Goal: Task Accomplishment & Management: Manage account settings

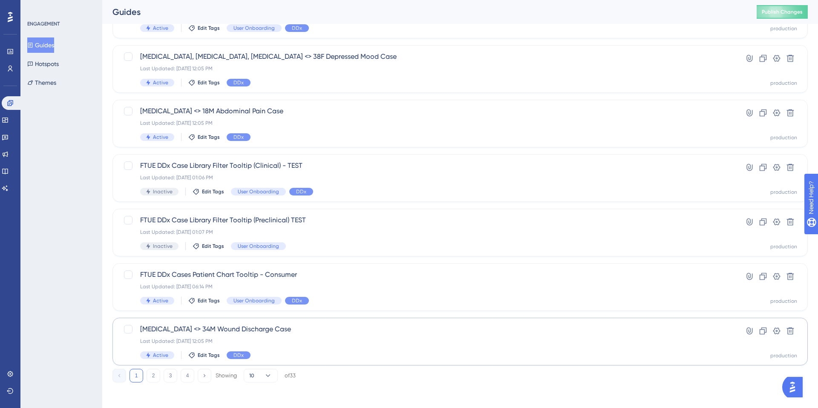
scroll to position [253, 0]
click at [383, 288] on div "FTUE DDx Cases Patient Chart Tooltip - Consumer Last Updated: Aug 28 2025, 06:1…" at bounding box center [425, 285] width 571 height 35
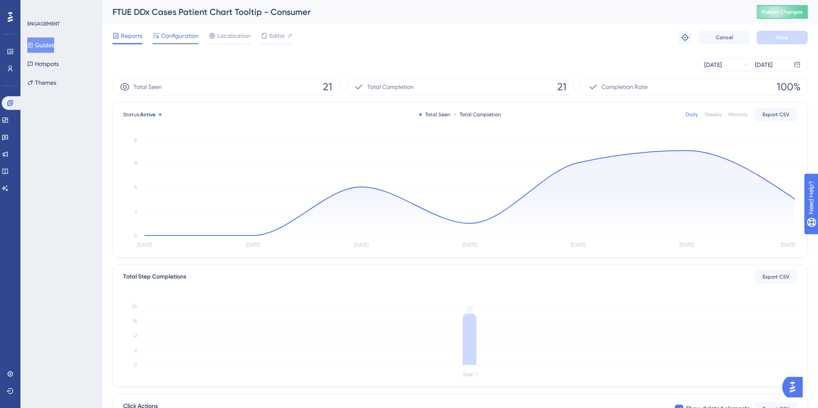
click at [172, 43] on div at bounding box center [175, 43] width 46 height 1
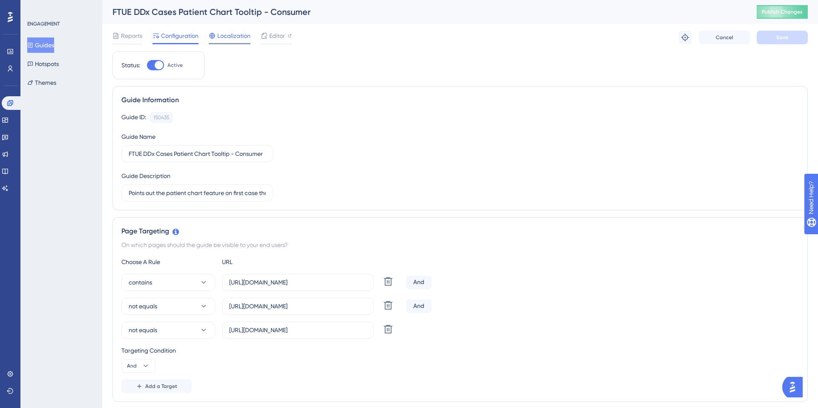
click at [217, 40] on span "Localization" at bounding box center [233, 36] width 33 height 10
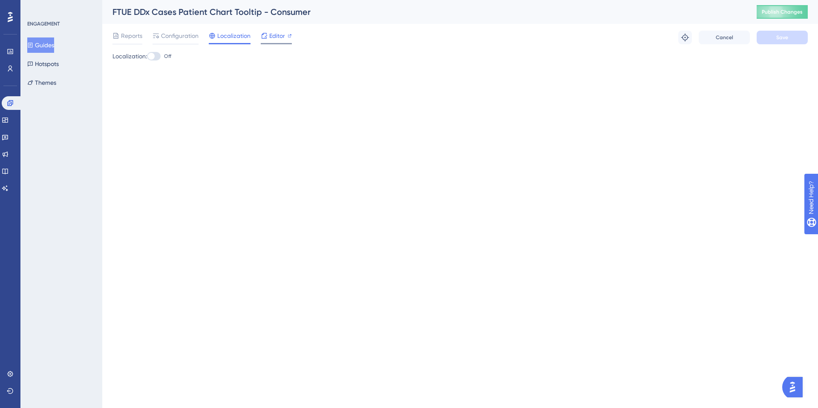
click at [272, 44] on div at bounding box center [276, 43] width 31 height 1
click at [124, 35] on span "Reports" at bounding box center [131, 36] width 21 height 10
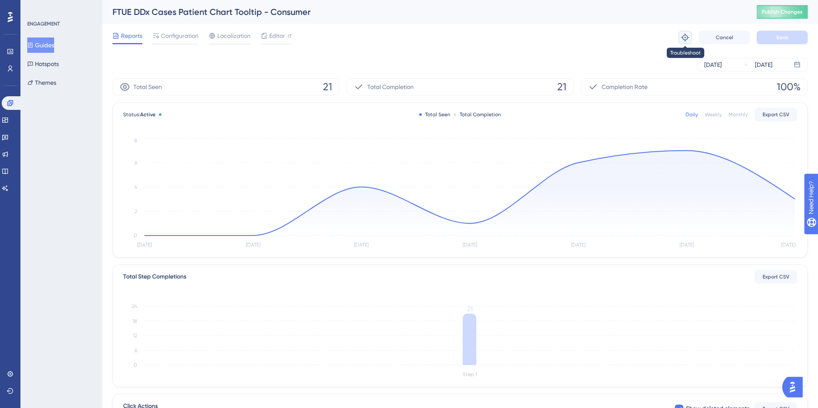
click at [683, 37] on icon at bounding box center [684, 37] width 9 height 9
click at [250, 95] on div "Total Seen 21" at bounding box center [225, 86] width 227 height 17
click at [491, 87] on div "Total Completion 21" at bounding box center [459, 86] width 227 height 17
click at [784, 116] on span "Export CSV" at bounding box center [775, 114] width 27 height 7
click at [541, 56] on div "Aug 27 2025 Sep 02 2025" at bounding box center [459, 64] width 695 height 27
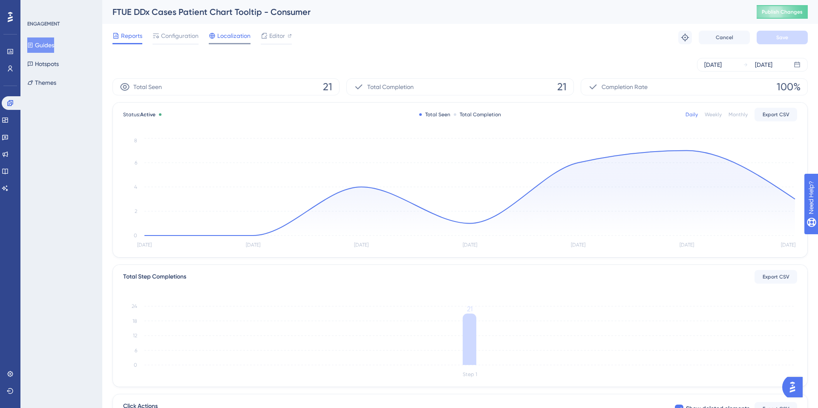
click at [235, 37] on span "Localization" at bounding box center [233, 36] width 33 height 10
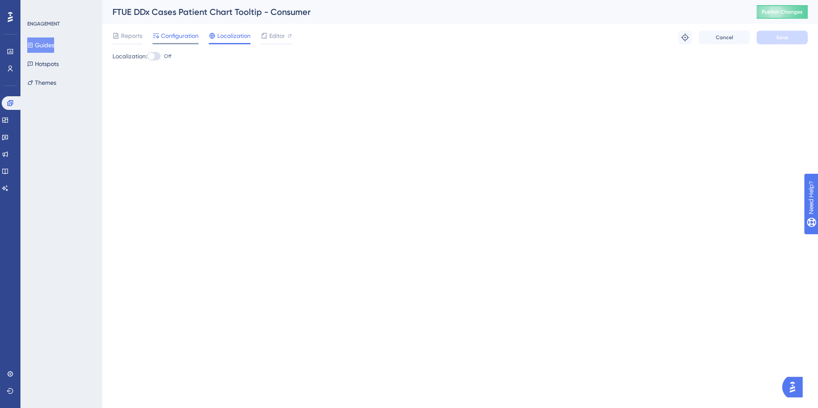
click at [184, 39] on span "Configuration" at bounding box center [179, 36] width 37 height 10
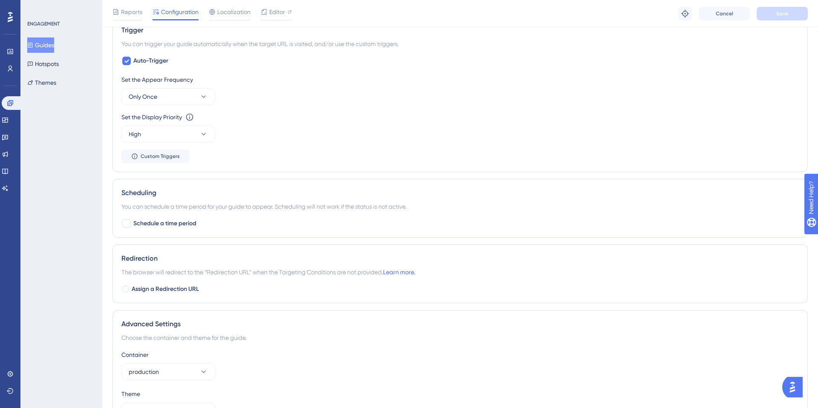
scroll to position [627, 0]
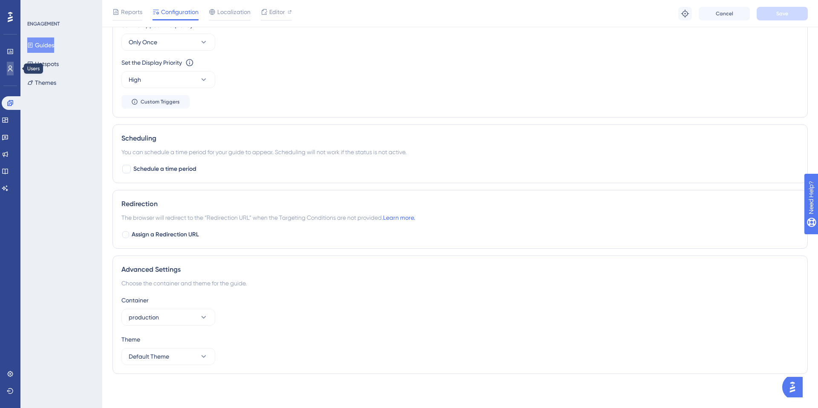
click at [7, 68] on icon at bounding box center [10, 68] width 7 height 7
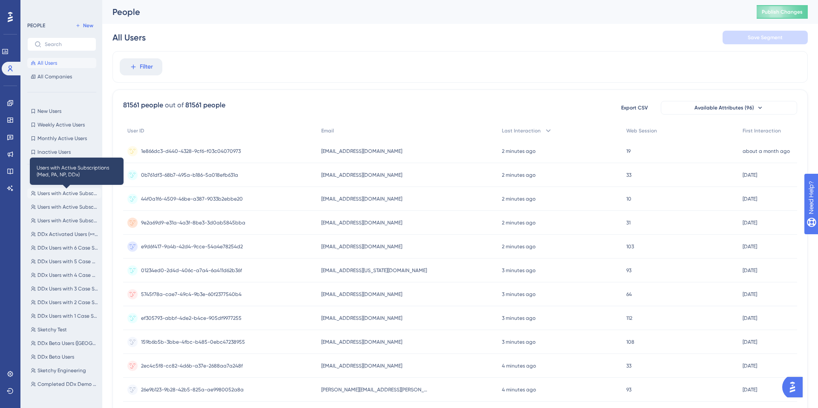
click at [58, 195] on span "Users with Active Subscriptions (Med, PA, NP, DDx)" at bounding box center [67, 193] width 60 height 7
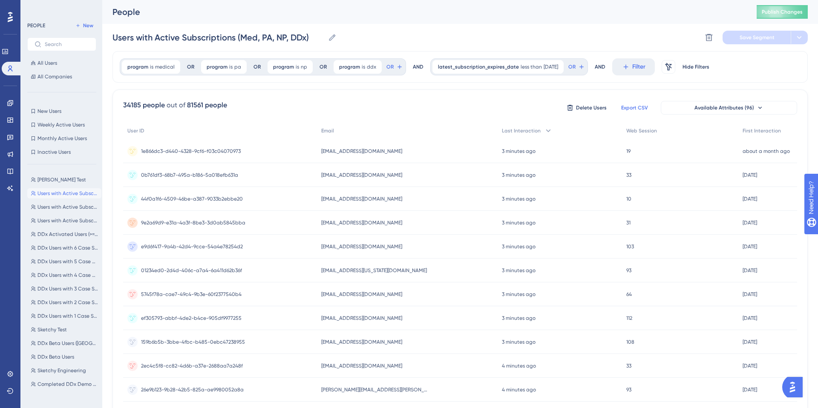
click at [634, 112] on button "Export CSV" at bounding box center [634, 108] width 43 height 14
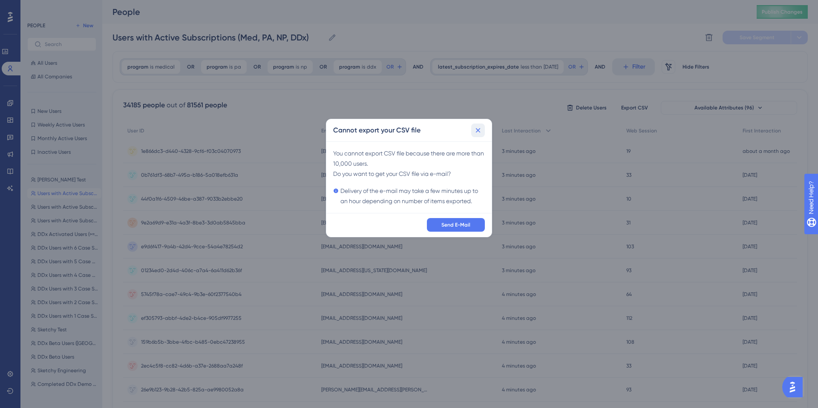
click at [477, 129] on icon at bounding box center [478, 130] width 9 height 9
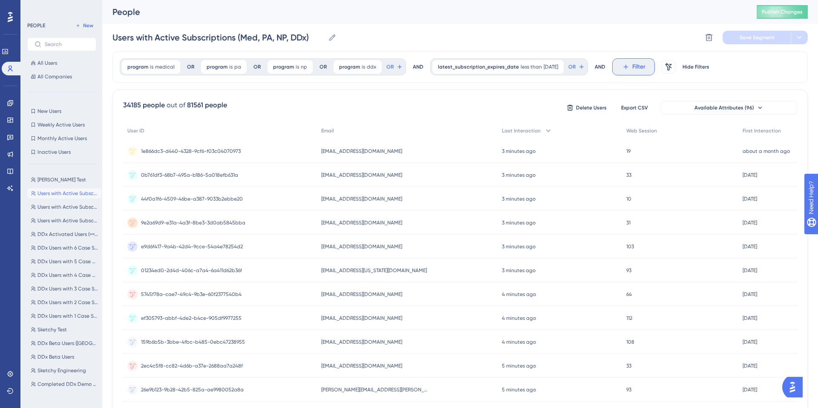
click at [623, 71] on button "Filter" at bounding box center [633, 66] width 43 height 17
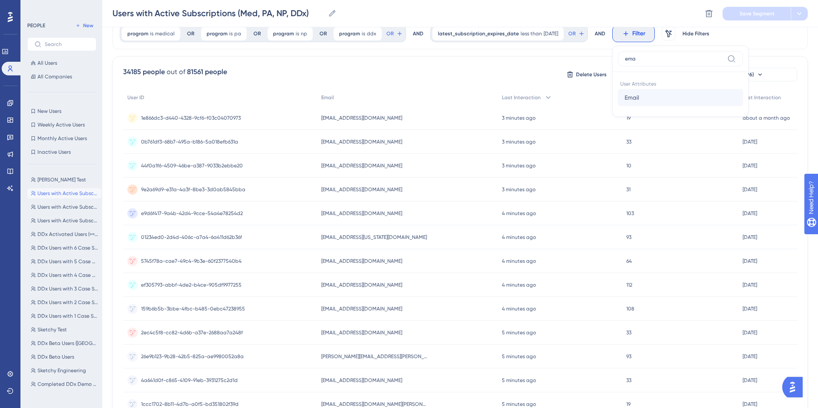
type input "ema"
click at [628, 100] on span "Email" at bounding box center [631, 97] width 14 height 10
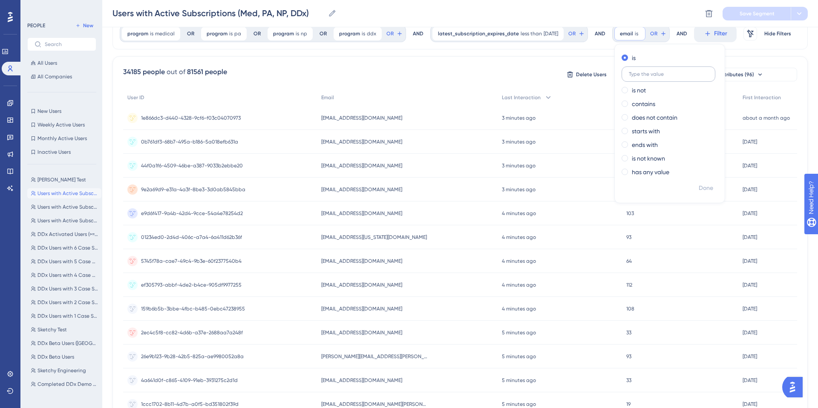
click at [640, 77] on input "text" at bounding box center [668, 74] width 79 height 6
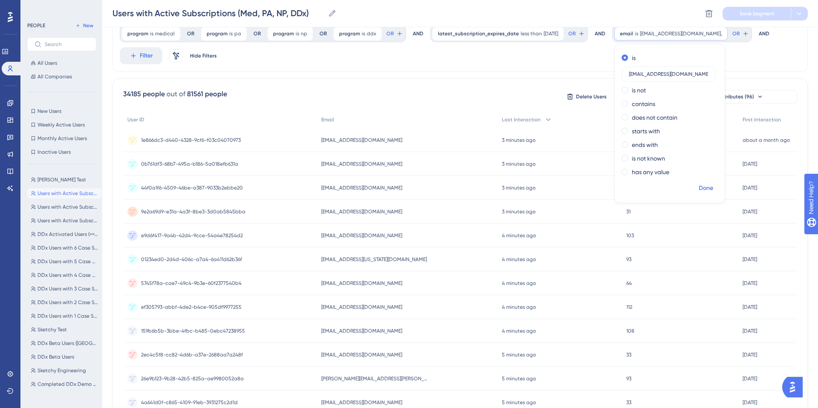
type input "atelesfo@ualberta.ca,"
click at [707, 191] on span "Done" at bounding box center [705, 188] width 14 height 10
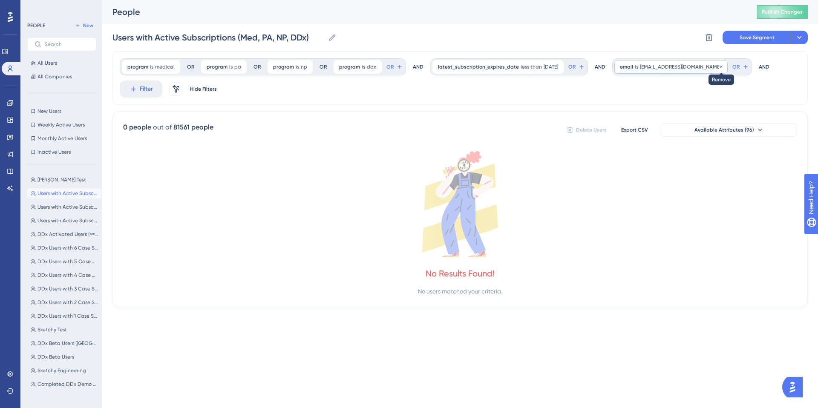
click at [718, 69] on div at bounding box center [720, 67] width 5 height 8
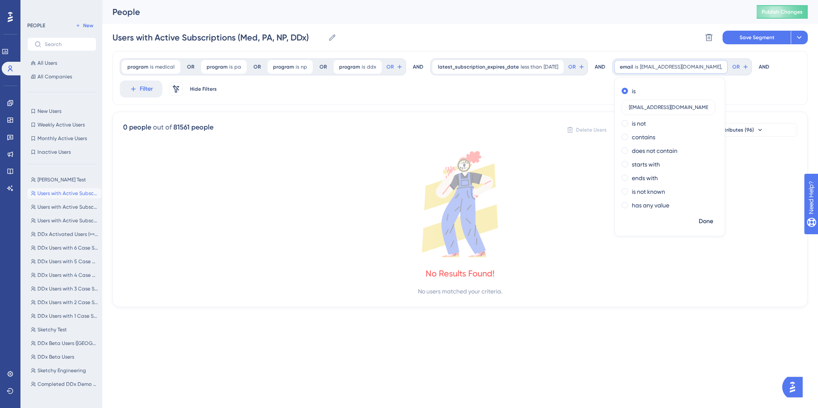
click at [749, 91] on div "program is medical medical Remove OR program is pa pa Remove OR program is np n…" at bounding box center [459, 78] width 695 height 54
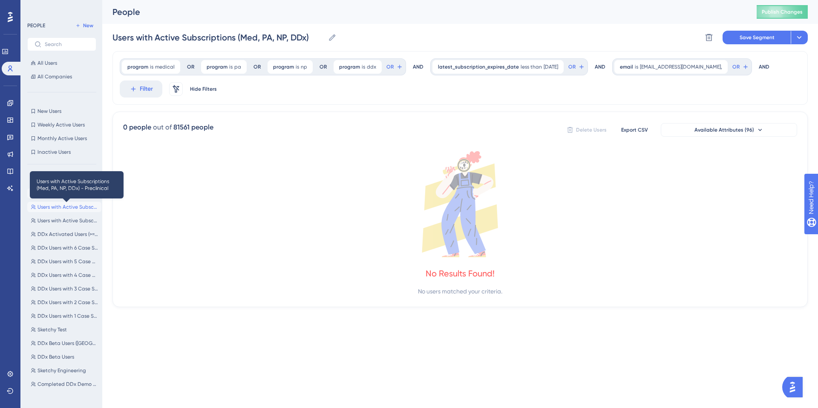
click at [50, 206] on span "Users with Active Subscriptions (Med, PA, NP, DDx) - Preclinical" at bounding box center [67, 207] width 60 height 7
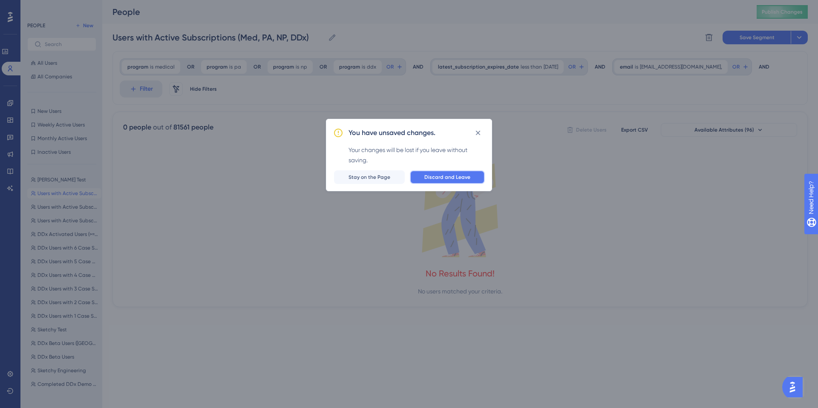
click at [431, 178] on span "Discard and Leave" at bounding box center [447, 177] width 46 height 7
type input "Users with Active Subscriptions (Med, PA, NP, DDx) - Preclinical"
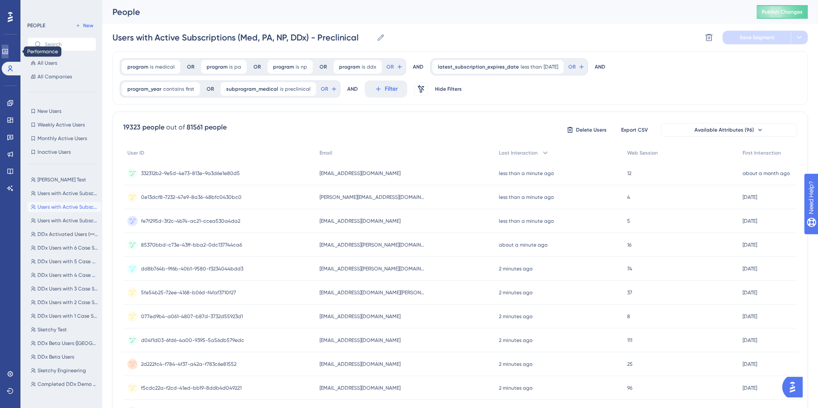
click at [9, 51] on icon at bounding box center [5, 51] width 7 height 7
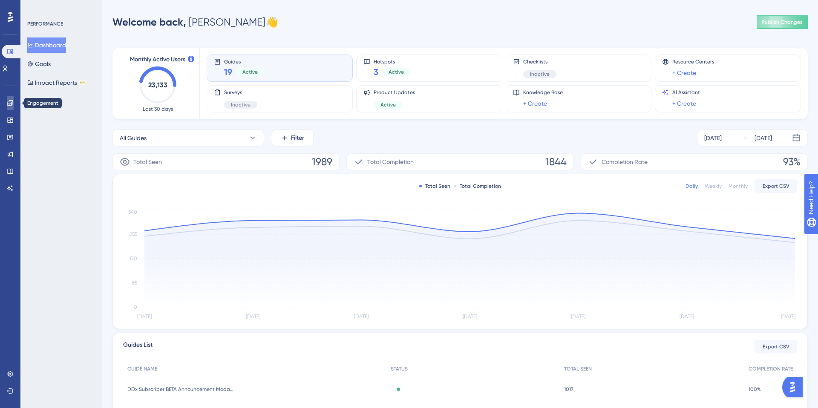
click at [10, 106] on link at bounding box center [10, 103] width 7 height 14
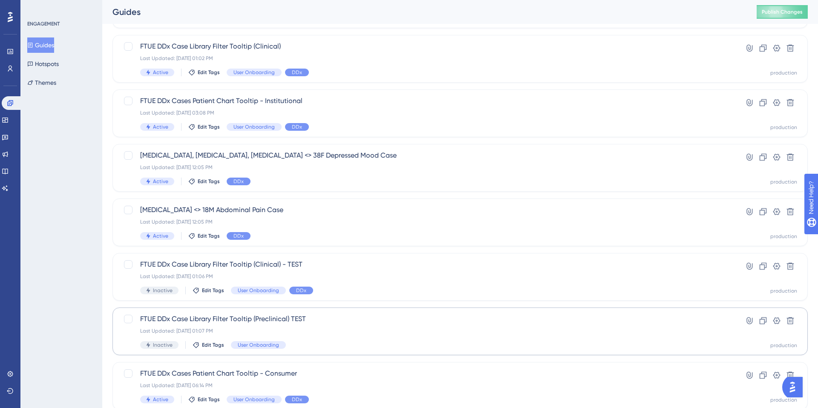
scroll to position [197, 0]
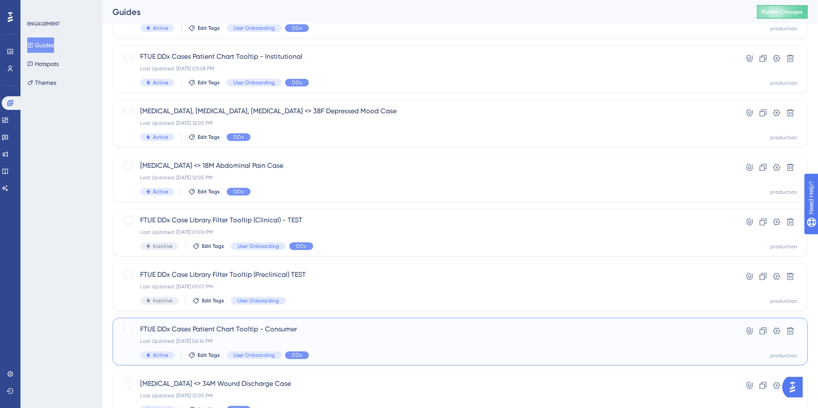
click at [260, 342] on div "Last Updated: [DATE] 06:14 PM" at bounding box center [425, 341] width 571 height 7
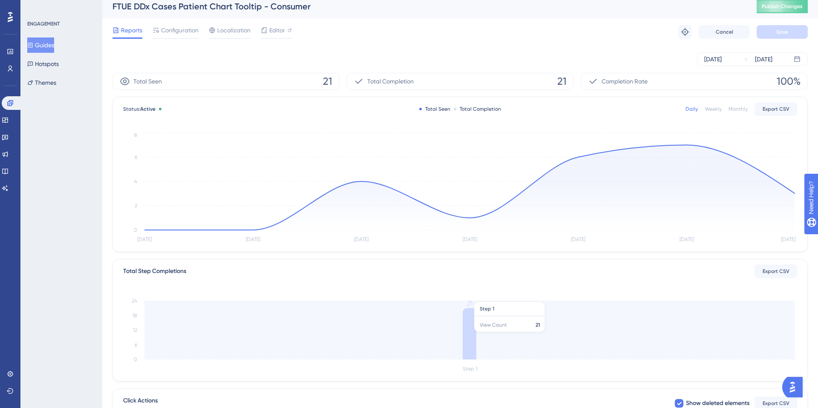
scroll to position [7, 0]
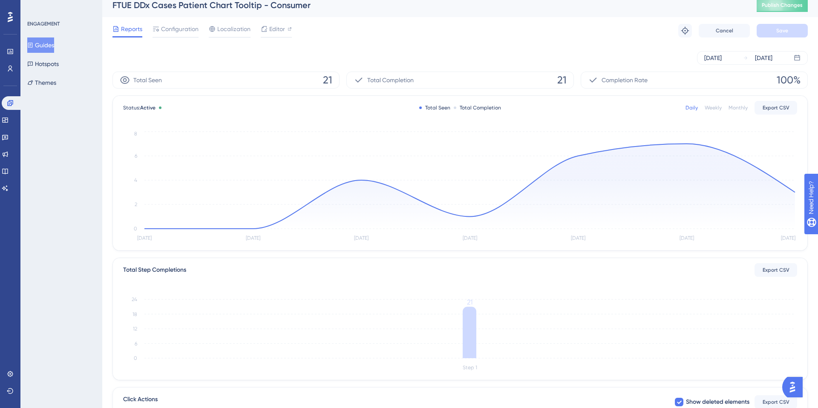
click at [181, 19] on div "Reports Configuration Localization Editor Troubleshoot Cancel Save" at bounding box center [459, 30] width 695 height 27
click at [181, 25] on span "Configuration" at bounding box center [179, 29] width 37 height 10
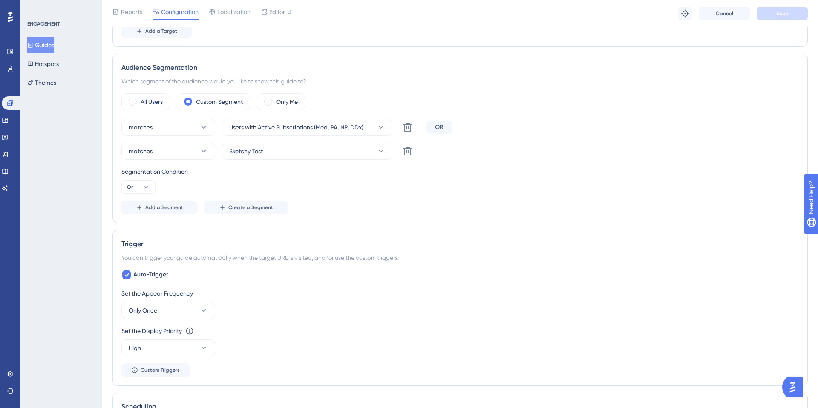
scroll to position [350, 0]
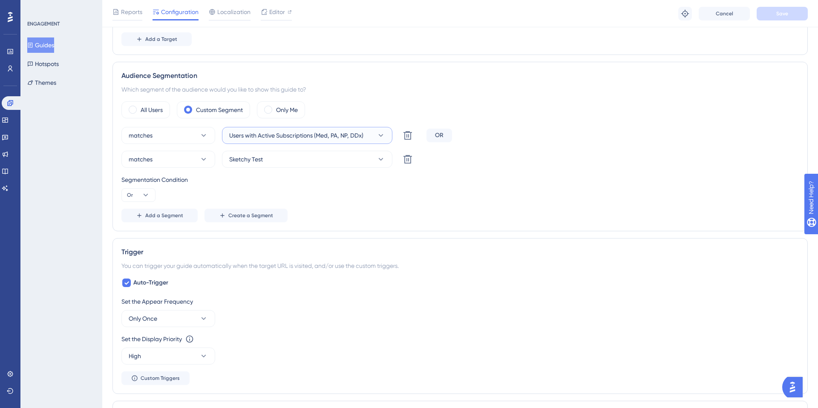
click at [280, 135] on span "Users with Active Subscriptions (Med, PA, NP, DDx)" at bounding box center [296, 135] width 134 height 10
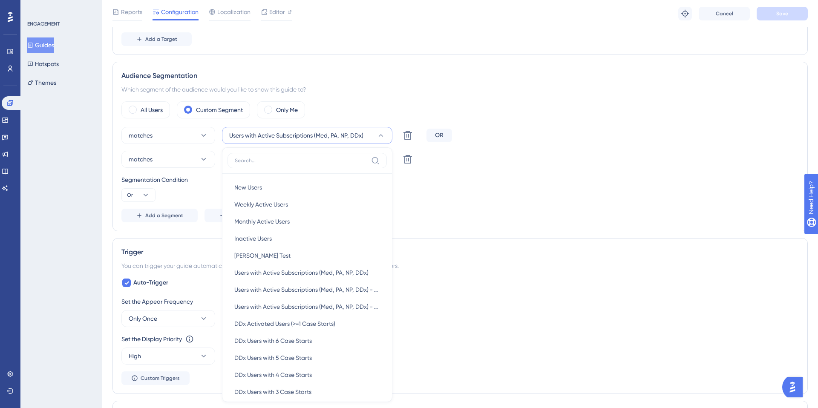
scroll to position [419, 0]
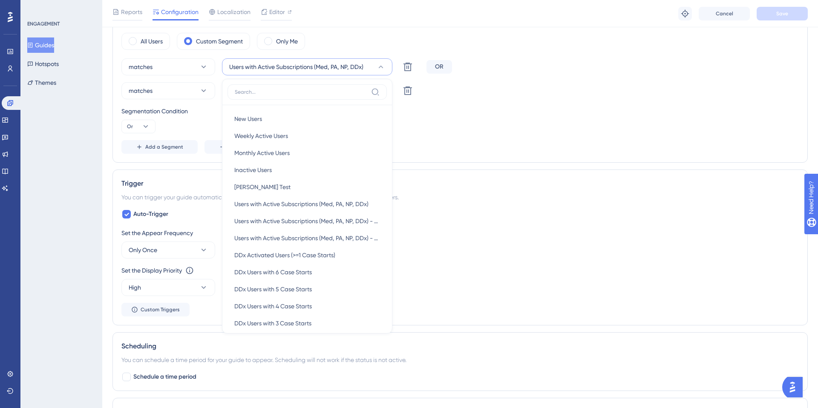
click at [435, 123] on div "Segmentation Condition Or" at bounding box center [459, 119] width 677 height 27
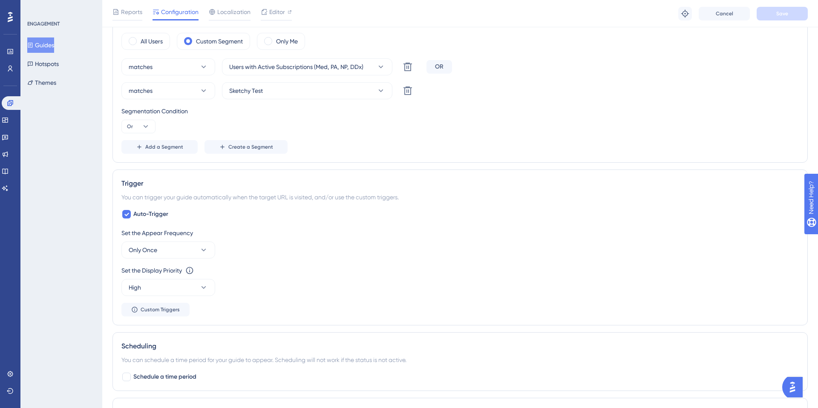
click at [435, 123] on div "Segmentation Condition Or" at bounding box center [459, 119] width 677 height 27
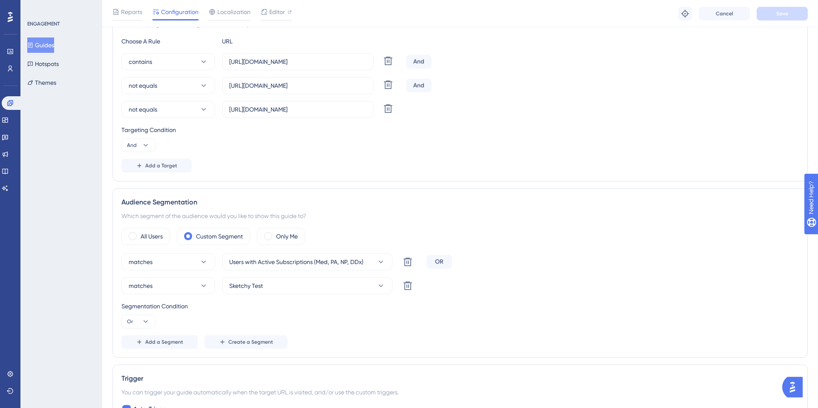
scroll to position [0, 0]
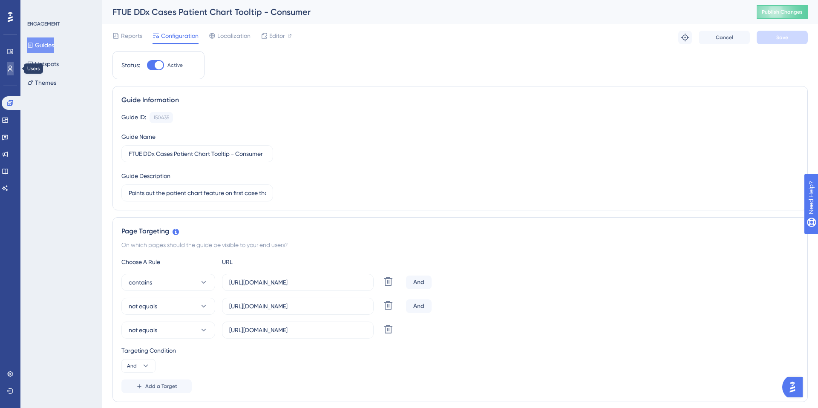
click at [13, 66] on icon at bounding box center [10, 68] width 7 height 7
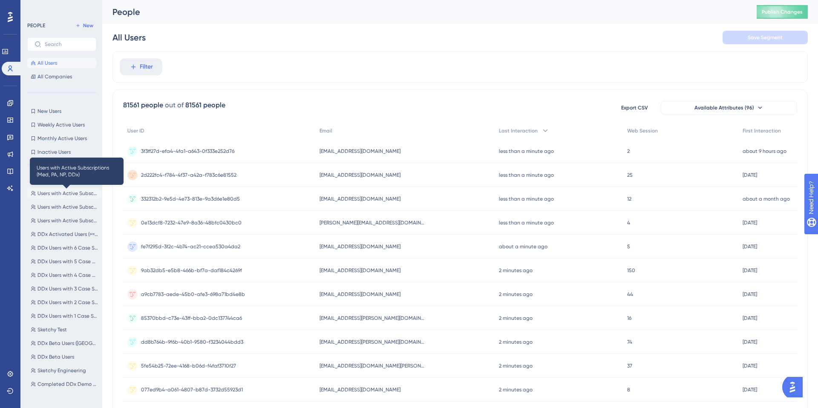
click at [65, 195] on span "Users with Active Subscriptions (Med, PA, NP, DDx)" at bounding box center [67, 193] width 60 height 7
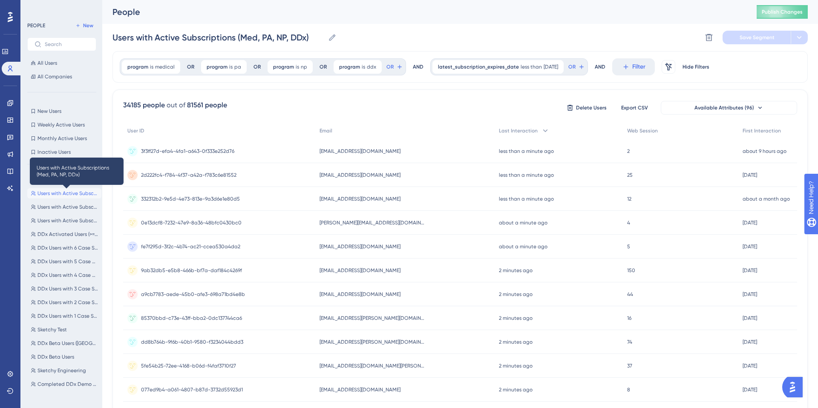
click at [74, 194] on span "Users with Active Subscriptions (Med, PA, NP, DDx)" at bounding box center [67, 193] width 60 height 7
click at [89, 25] on span "New" at bounding box center [88, 25] width 10 height 7
type input "New Segment"
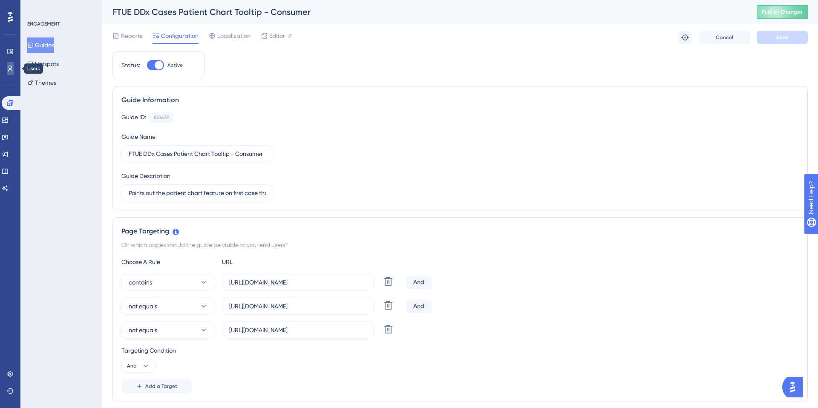
click at [10, 70] on icon at bounding box center [10, 68] width 7 height 7
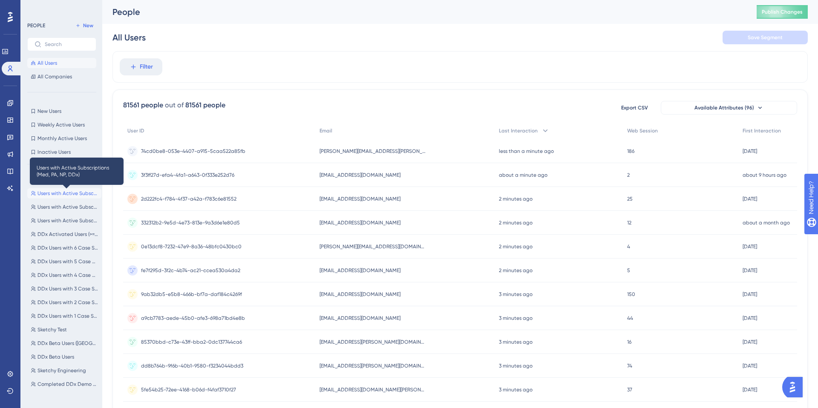
click at [66, 194] on span "Users with Active Subscriptions (Med, PA, NP, DDx)" at bounding box center [67, 193] width 60 height 7
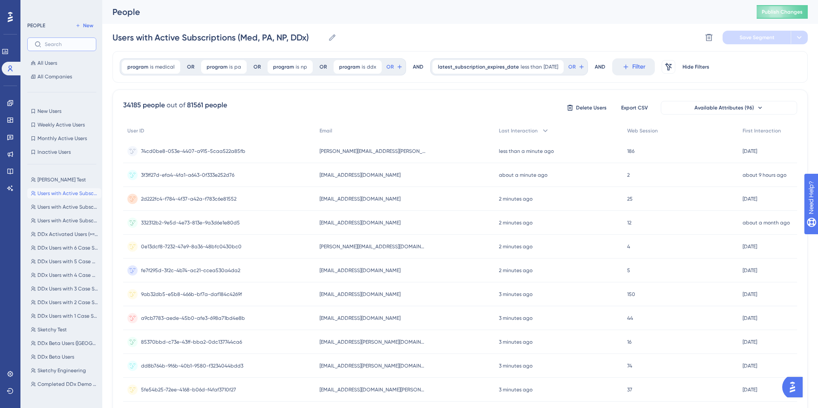
click at [50, 42] on input "text" at bounding box center [67, 44] width 44 height 6
type input "v"
paste input "atelesfo@ualberta.ca,"
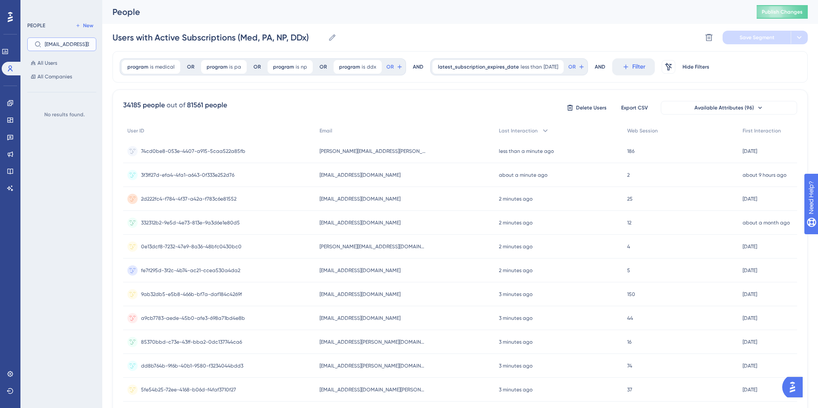
scroll to position [0, 7]
click at [44, 43] on label "atelesfo@ualberta.ca," at bounding box center [61, 44] width 69 height 14
click at [45, 43] on input "atelesfo@ualberta.ca," at bounding box center [67, 44] width 44 height 6
click at [44, 43] on label "atelesfo@ualberta.ca," at bounding box center [61, 44] width 69 height 14
click at [45, 43] on input "atelesfo@ualberta.ca," at bounding box center [67, 44] width 44 height 6
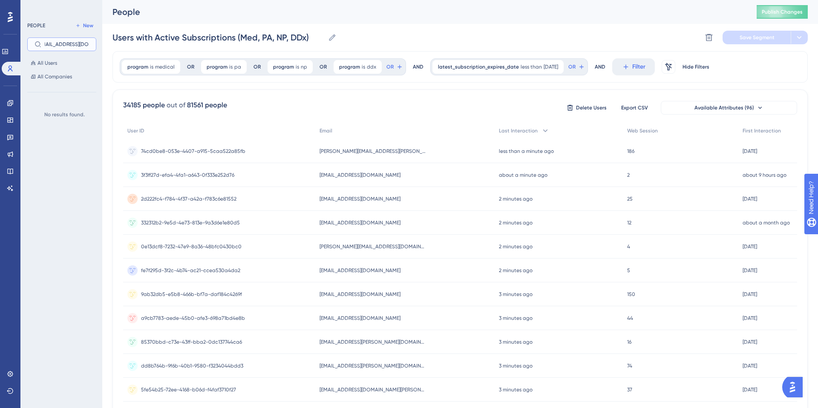
scroll to position [0, 7]
click at [44, 43] on label "atelesfo@ualberta.ca," at bounding box center [61, 44] width 69 height 14
click at [45, 43] on input "atelesfo@ualberta.ca," at bounding box center [67, 44] width 44 height 6
click at [45, 62] on span "All Users" at bounding box center [47, 63] width 20 height 7
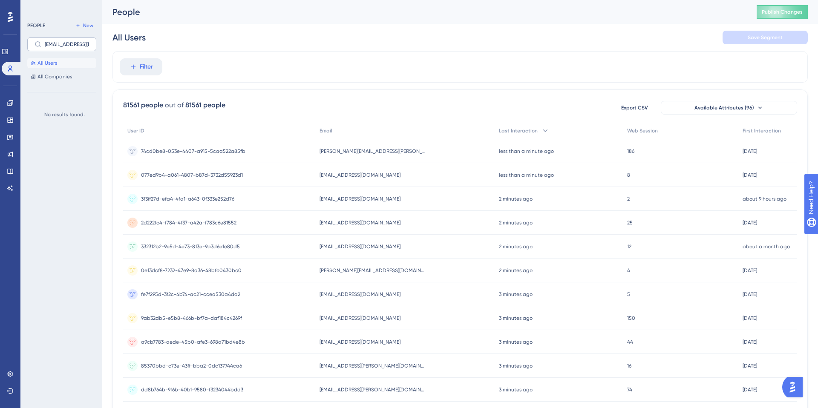
click at [66, 49] on label "atelesfo@ualberta.ca," at bounding box center [61, 44] width 69 height 14
click at [66, 47] on input "atelesfo@ualberta.ca," at bounding box center [67, 44] width 44 height 6
type input "atelesfo@ualberta.ca"
click at [129, 69] on icon at bounding box center [133, 67] width 8 height 8
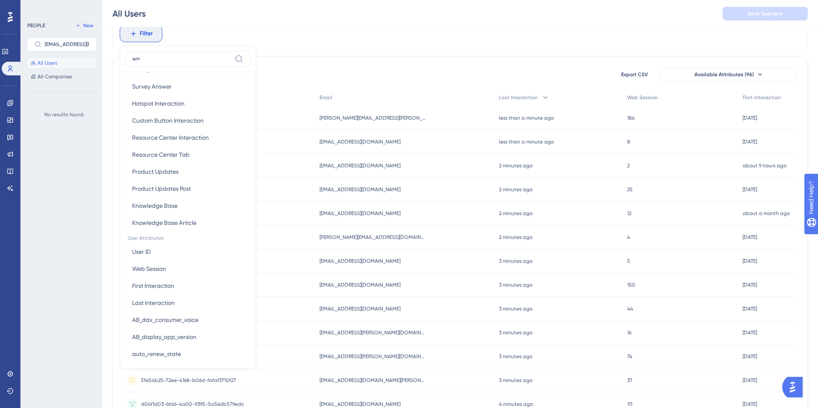
scroll to position [0, 0]
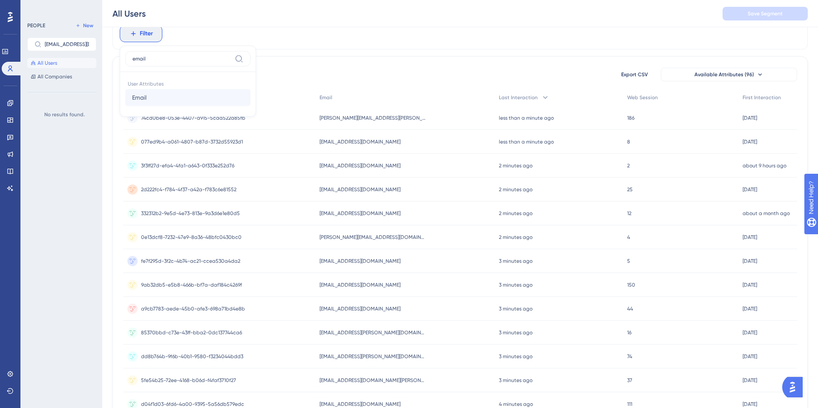
type input "email"
click at [140, 98] on span "Email" at bounding box center [139, 97] width 14 height 10
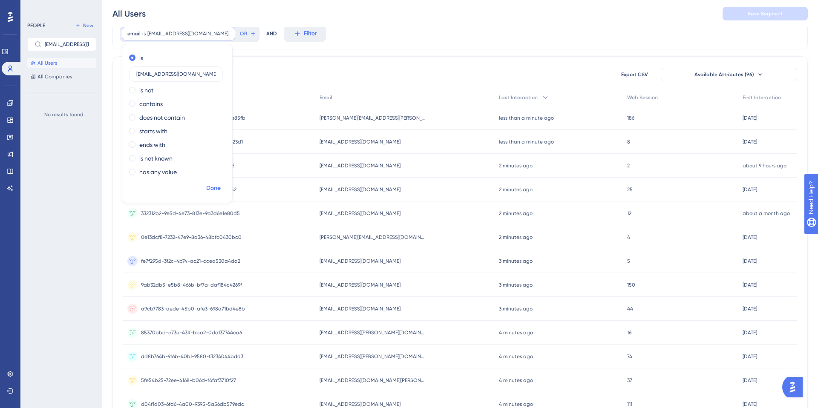
type input "atelesfo@ualberta.ca,"
click at [211, 189] on span "Done" at bounding box center [213, 188] width 14 height 10
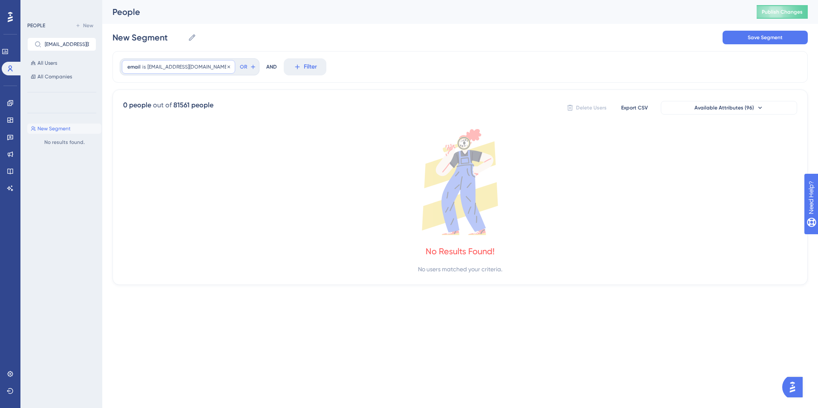
click at [194, 68] on span "atelesfo@ualberta.ca," at bounding box center [188, 66] width 82 height 7
click at [130, 138] on span at bounding box center [132, 137] width 6 height 6
click at [138, 135] on input "radio" at bounding box center [138, 135] width 0 height 0
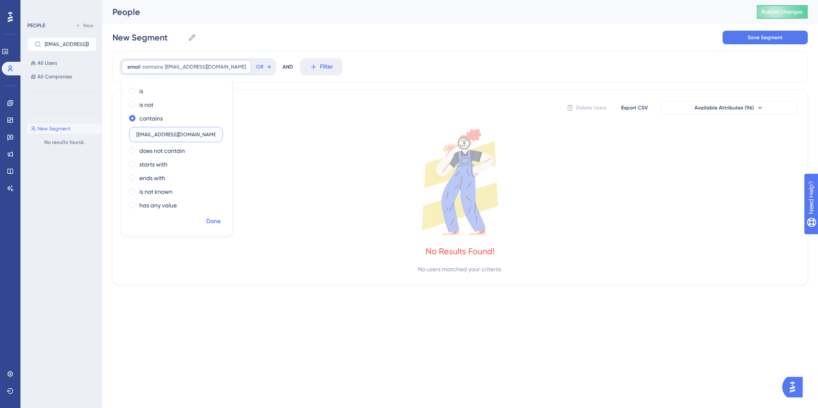
type input "atelesfo@ualberta.ca"
click at [213, 221] on span "Done" at bounding box center [213, 221] width 14 height 10
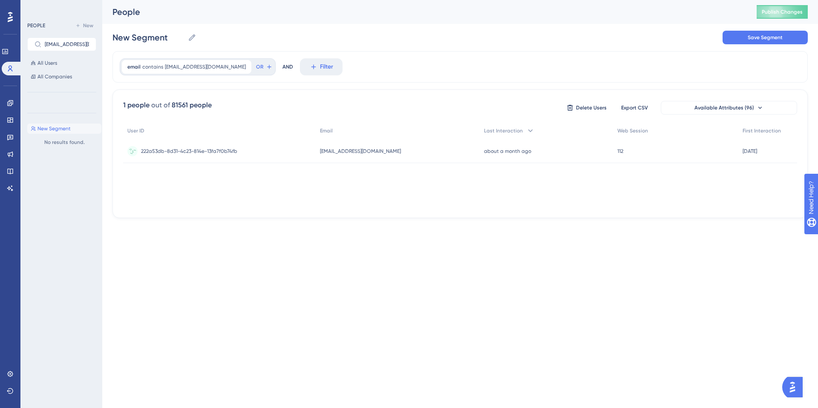
click at [617, 151] on span "112" at bounding box center [620, 151] width 6 height 7
click at [718, 107] on span "Available Attributes (96)" at bounding box center [724, 107] width 60 height 7
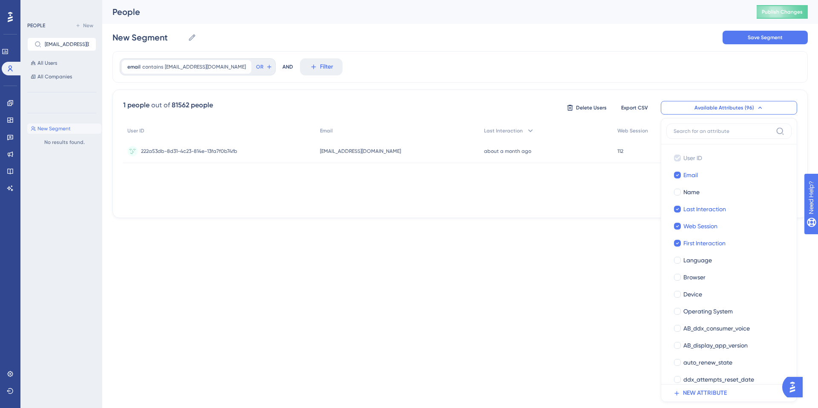
scroll to position [56, 0]
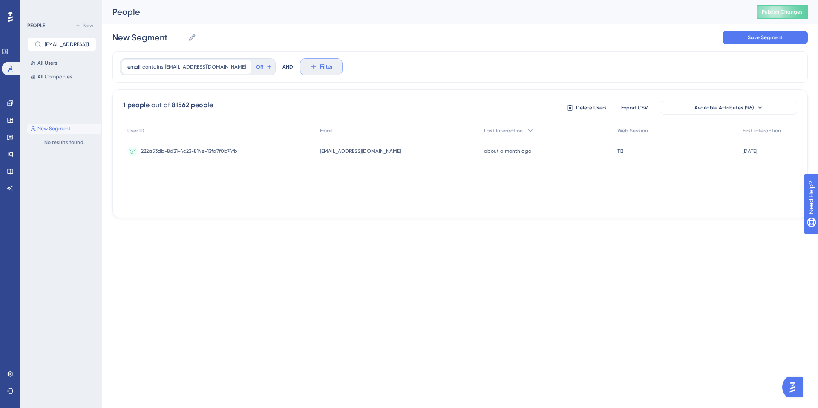
click at [300, 72] on button "Filter" at bounding box center [321, 66] width 43 height 17
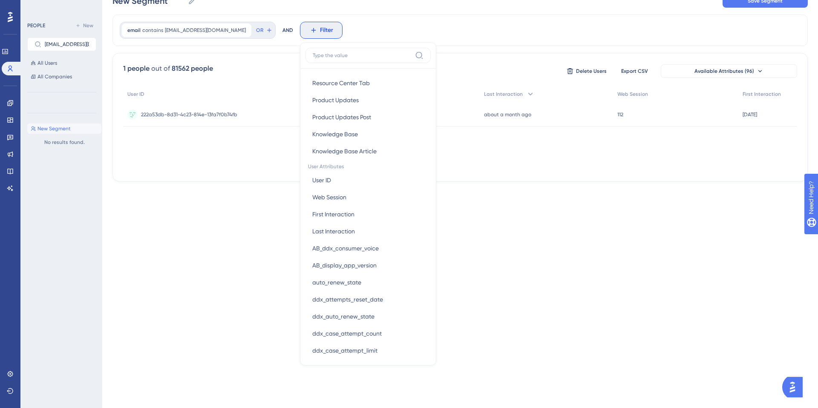
scroll to position [317, 0]
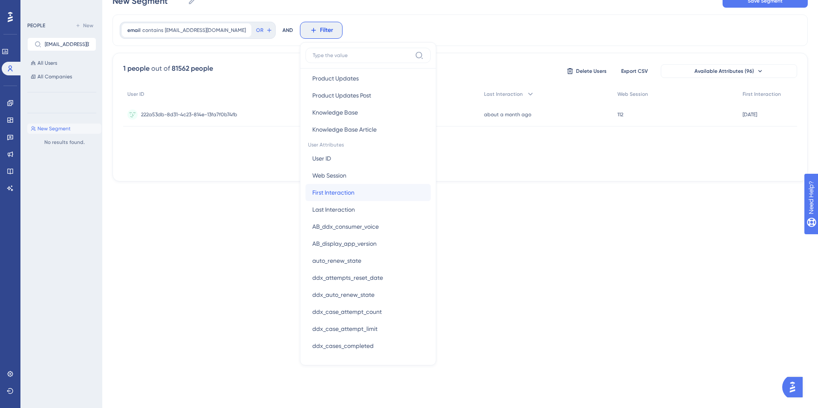
click at [312, 193] on span "First Interaction" at bounding box center [333, 192] width 42 height 10
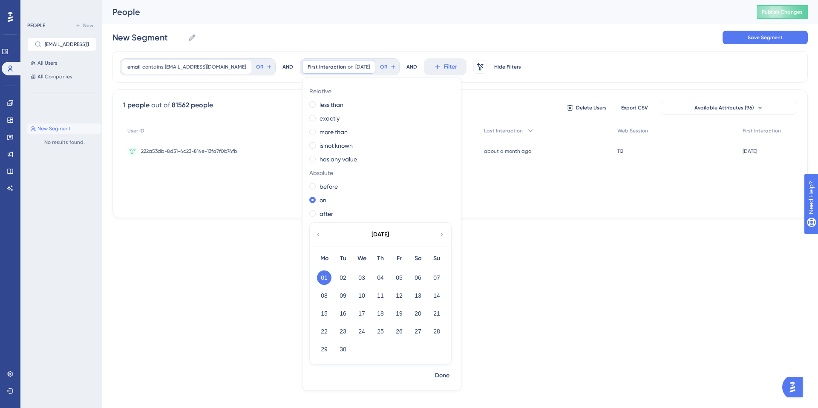
click at [317, 234] on icon at bounding box center [318, 234] width 2 height 3
click at [373, 350] on button "28" at bounding box center [380, 349] width 14 height 14
click at [438, 234] on icon at bounding box center [441, 235] width 7 height 8
click at [309, 213] on span at bounding box center [312, 213] width 6 height 6
click at [318, 212] on input "radio" at bounding box center [318, 212] width 0 height 0
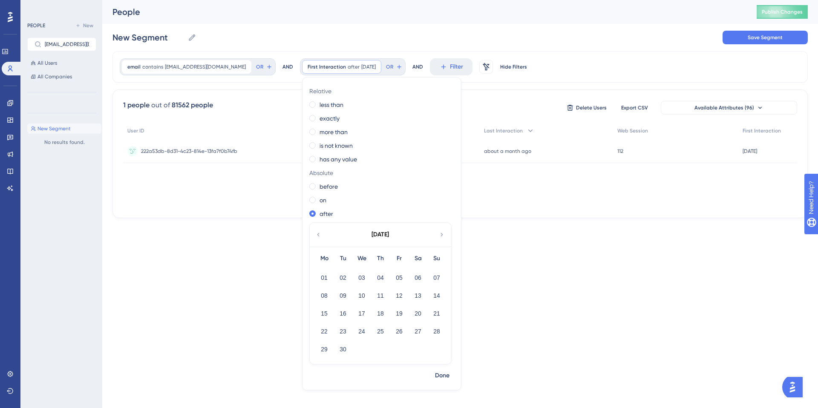
click at [310, 232] on div "September 2025" at bounding box center [380, 235] width 141 height 24
click at [315, 234] on icon at bounding box center [318, 235] width 7 height 8
click at [373, 349] on button "28" at bounding box center [380, 349] width 14 height 14
click at [392, 354] on button "29" at bounding box center [399, 349] width 14 height 14
click at [435, 376] on span "Done" at bounding box center [442, 375] width 14 height 10
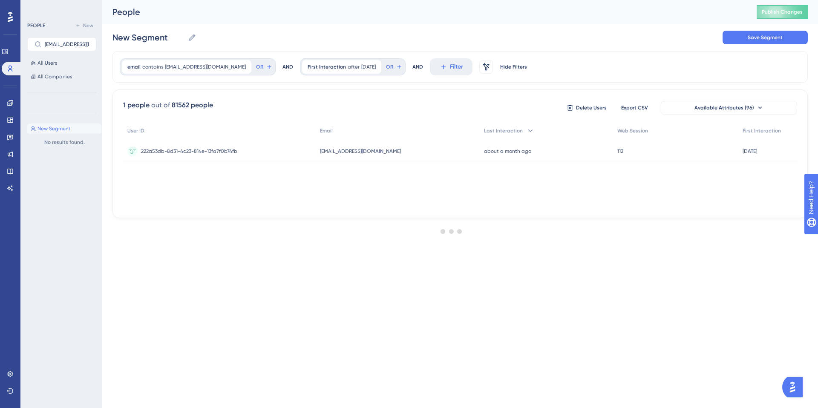
click at [204, 69] on div at bounding box center [451, 231] width 732 height 347
click at [204, 66] on div at bounding box center [451, 231] width 732 height 347
click at [260, 44] on div "New Segment New Segment Save Segment" at bounding box center [459, 37] width 695 height 27
click at [192, 63] on div at bounding box center [451, 231] width 732 height 347
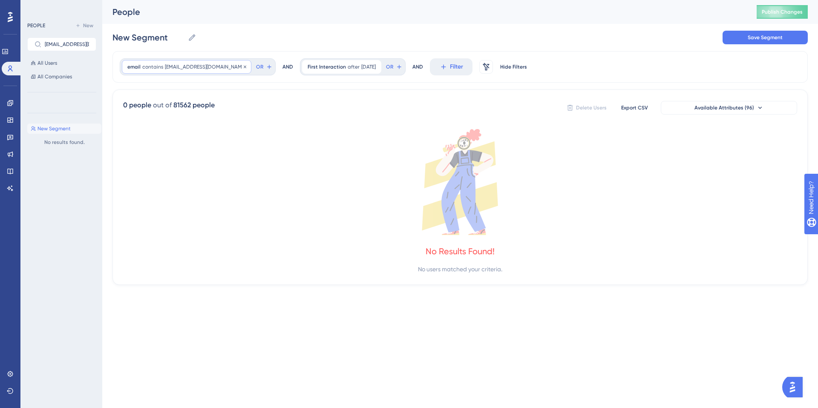
click at [206, 68] on span "atelesfo@ualberta.ca" at bounding box center [205, 66] width 81 height 7
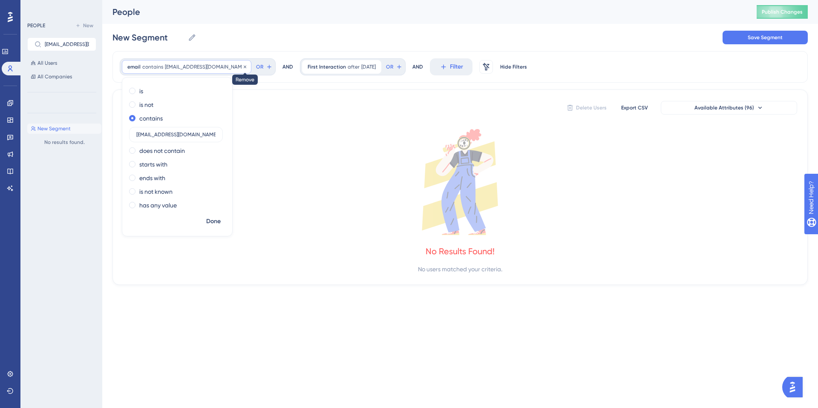
click at [244, 67] on icon at bounding box center [245, 66] width 3 height 3
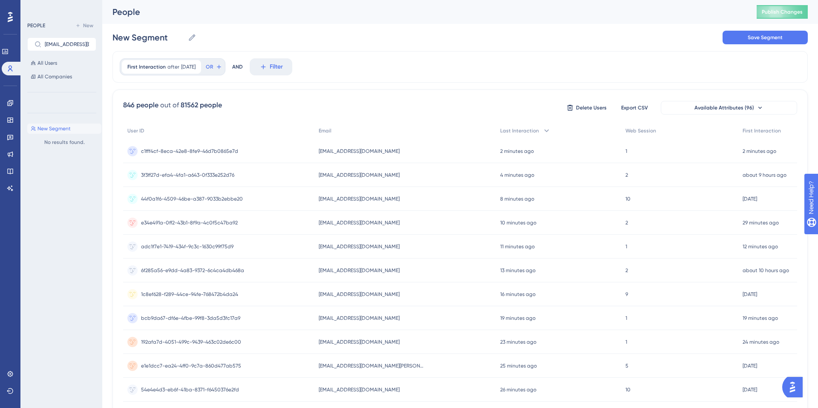
click at [369, 71] on div "First Interaction after 8/29/2025 8/29/2025 Remove OR AND Filter" at bounding box center [459, 67] width 695 height 32
click at [267, 69] on icon at bounding box center [263, 67] width 8 height 8
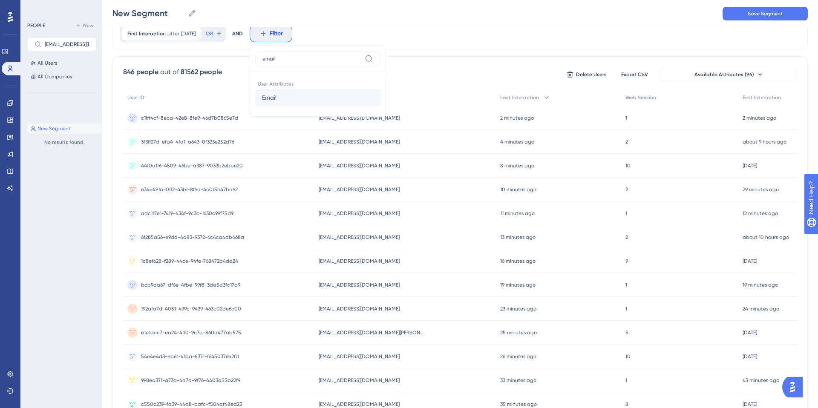
type input "email"
click at [276, 97] on span "Email" at bounding box center [269, 97] width 14 height 10
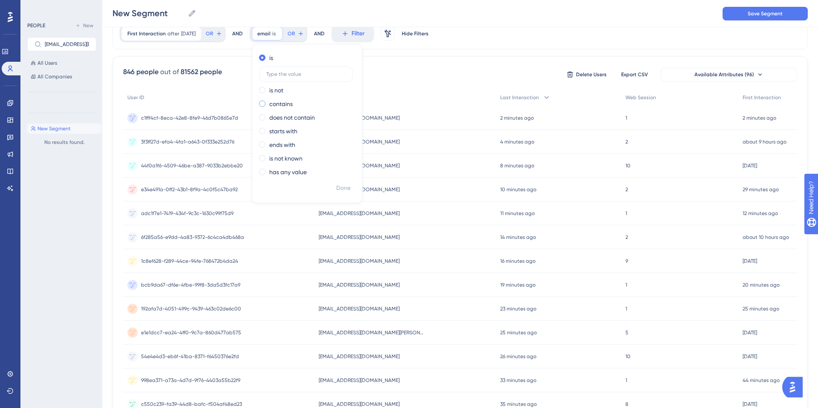
click at [275, 105] on div "contains" at bounding box center [305, 104] width 93 height 10
click at [287, 97] on label at bounding box center [306, 101] width 94 height 15
click at [287, 98] on input "text" at bounding box center [305, 101] width 79 height 6
click at [514, 17] on div "New Segment New Segment Save Segment" at bounding box center [459, 13] width 715 height 27
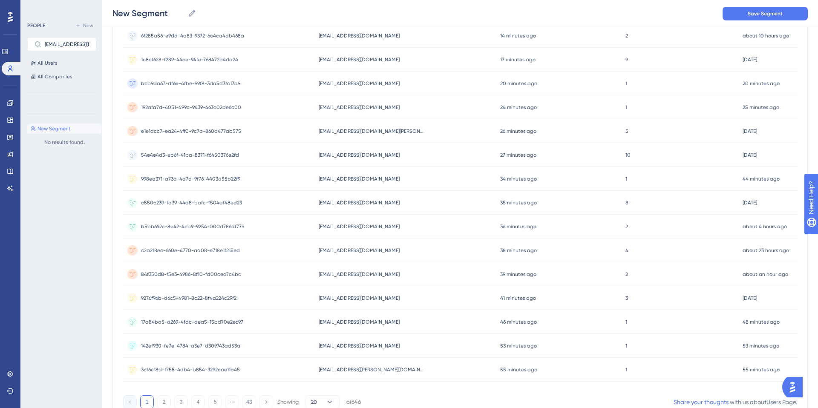
scroll to position [277, 0]
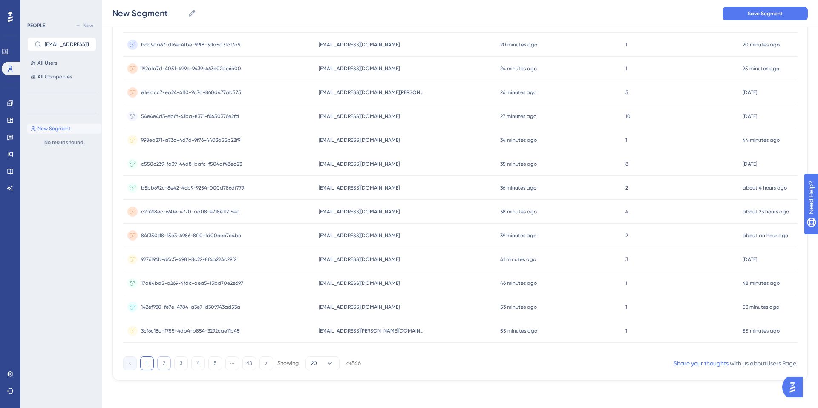
click at [163, 367] on button "2" at bounding box center [164, 363] width 14 height 14
click at [177, 367] on button "3" at bounding box center [181, 363] width 14 height 14
click at [196, 369] on button "4" at bounding box center [198, 363] width 14 height 14
click at [212, 364] on button "5" at bounding box center [215, 363] width 14 height 14
click at [218, 365] on button "6" at bounding box center [215, 363] width 14 height 14
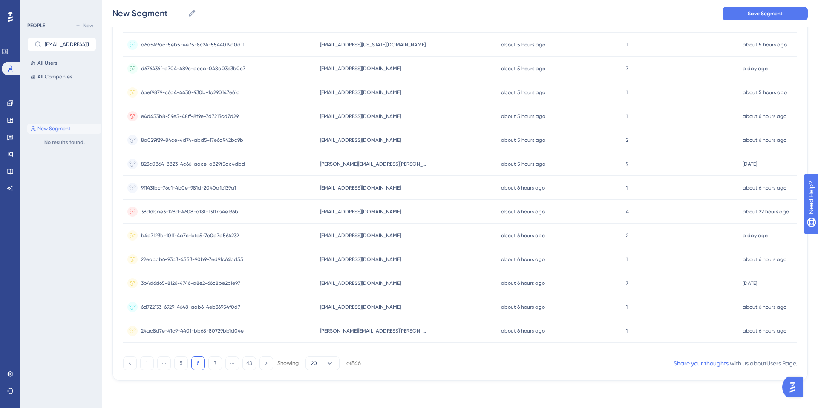
scroll to position [0, 0]
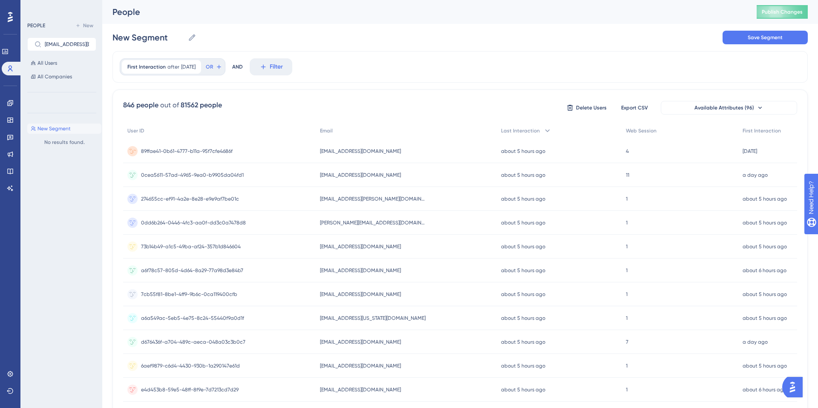
click at [339, 151] on span "lolafinnegan@gmail.com" at bounding box center [360, 151] width 81 height 7
click at [692, 106] on button "Available Attributes (96)" at bounding box center [728, 108] width 136 height 14
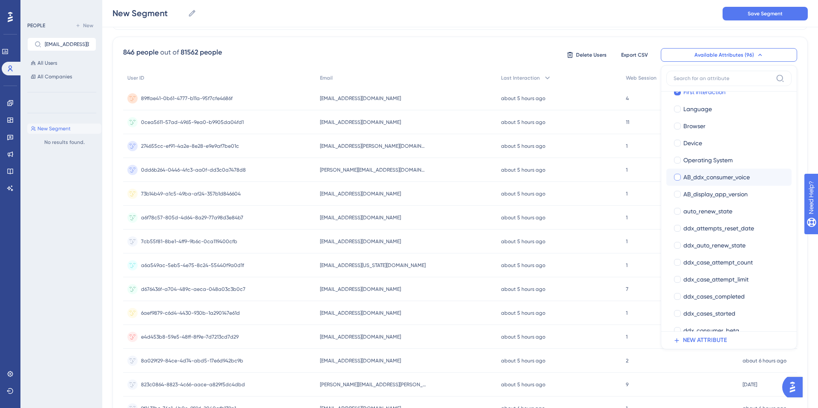
scroll to position [109, 0]
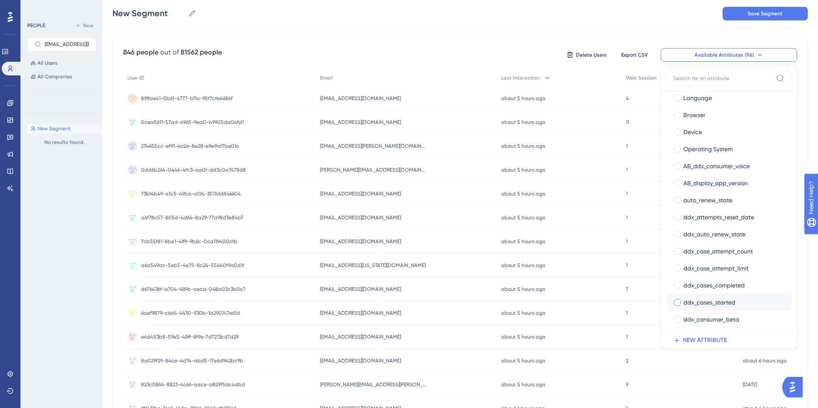
click at [681, 302] on div at bounding box center [677, 302] width 9 height 9
checkbox input "true"
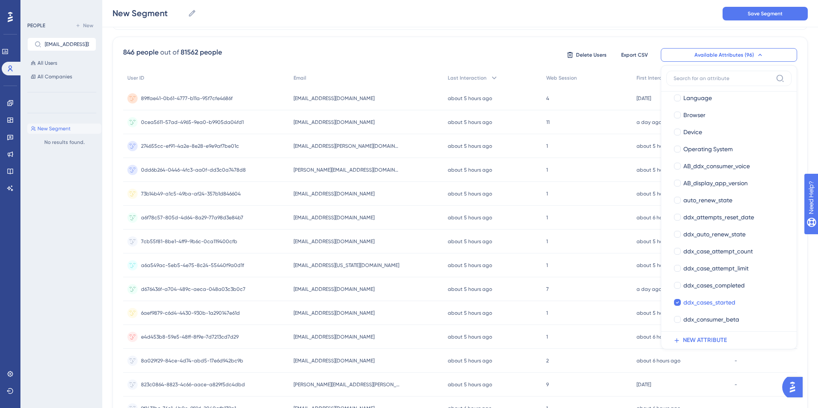
click at [532, 52] on div "846 people out of 81562 people Delete Users Export CSV Available Attributes (96…" at bounding box center [460, 54] width 674 height 15
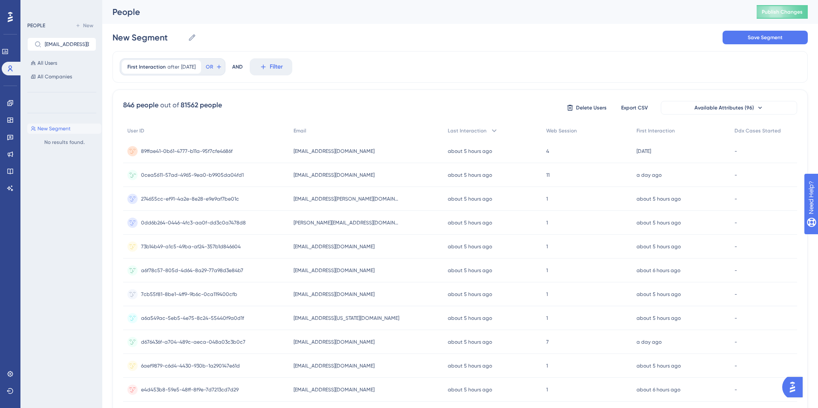
scroll to position [277, 0]
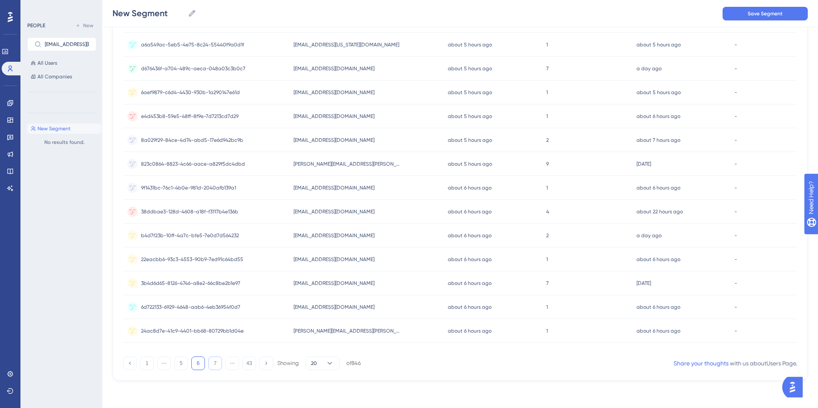
click at [217, 363] on button "7" at bounding box center [215, 363] width 14 height 14
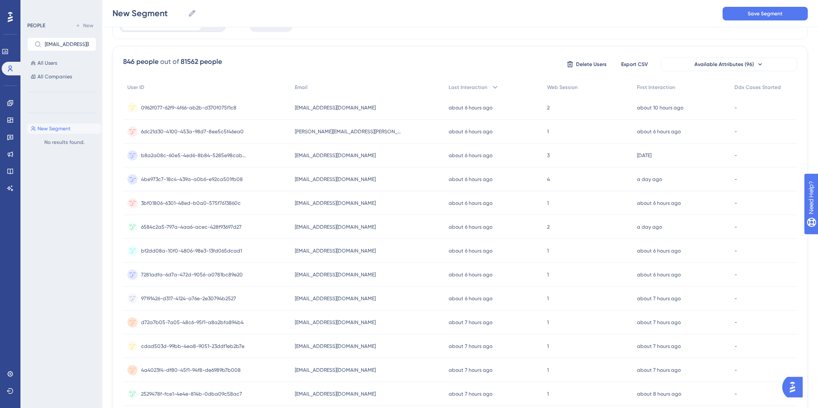
scroll to position [0, 0]
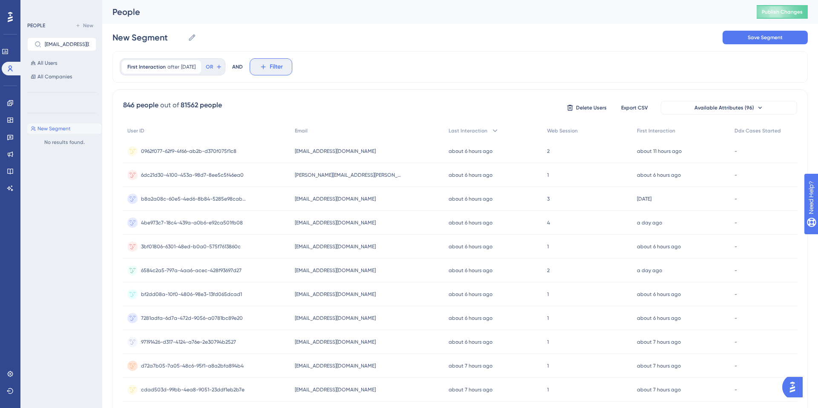
click at [267, 64] on icon at bounding box center [263, 67] width 8 height 8
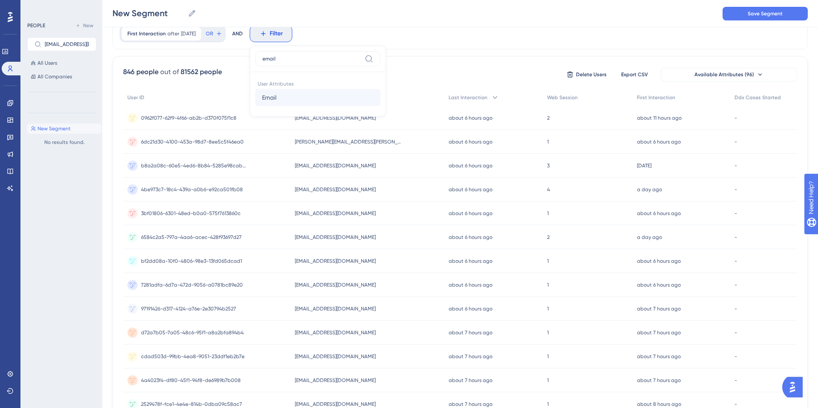
type input "email"
click at [287, 98] on button "Email Email" at bounding box center [317, 97] width 125 height 17
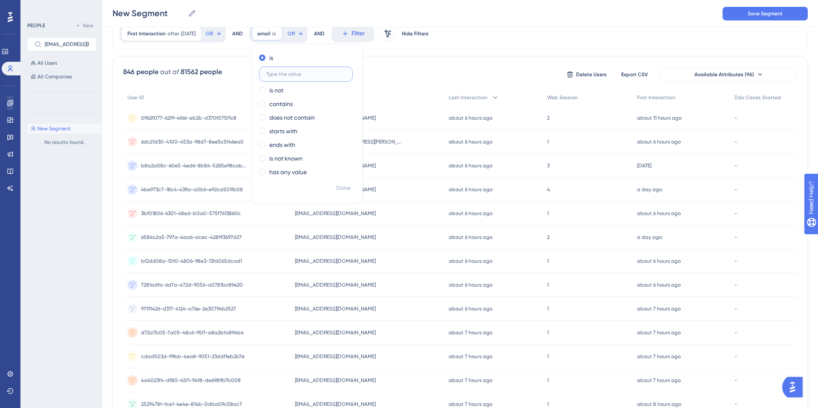
paste input "atelesfo@ualberta.ca,"
type input "atelesfo@ualberta.ca,"
click at [348, 186] on span "Done" at bounding box center [343, 188] width 14 height 10
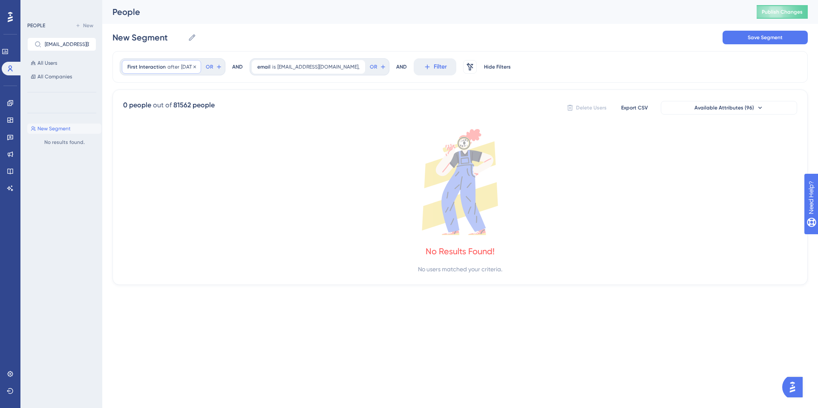
click at [195, 66] on span "8/29/2025" at bounding box center [188, 66] width 14 height 7
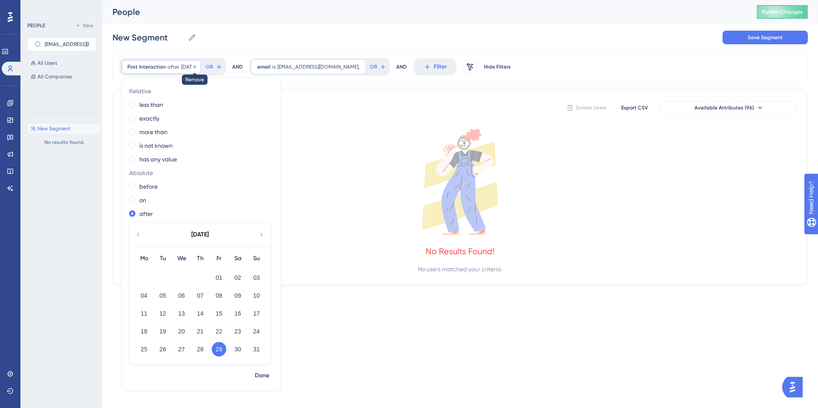
click at [197, 67] on icon at bounding box center [194, 66] width 5 height 5
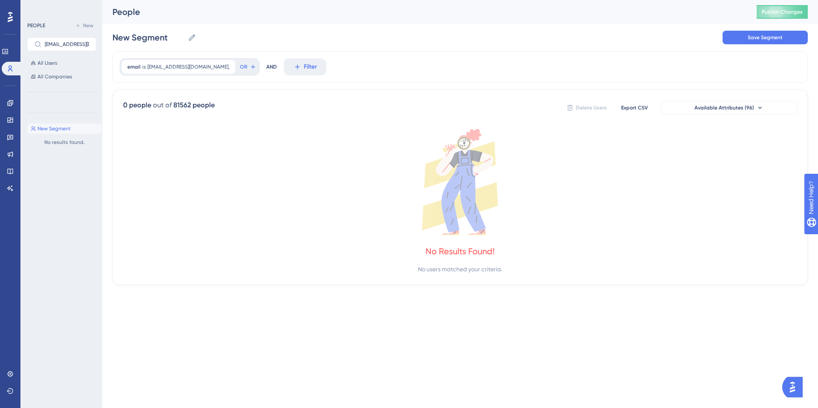
click at [361, 70] on div "email is atelesfo@ualberta.ca, atelesfo@ualberta.ca, Remove OR AND Filter" at bounding box center [459, 67] width 695 height 32
click at [184, 66] on span "atelesfo@ualberta.ca," at bounding box center [188, 66] width 82 height 7
click at [212, 224] on span "Done" at bounding box center [213, 221] width 14 height 10
click at [191, 66] on span "atelesfo@ualberta.ca," at bounding box center [188, 66] width 82 height 7
click at [133, 138] on span at bounding box center [132, 137] width 6 height 6
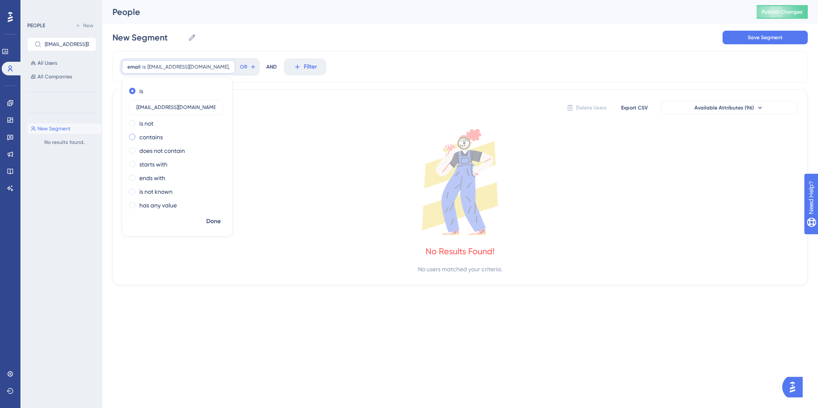
click at [138, 135] on input "radio" at bounding box center [138, 135] width 0 height 0
click at [210, 220] on span "Done" at bounding box center [213, 221] width 14 height 10
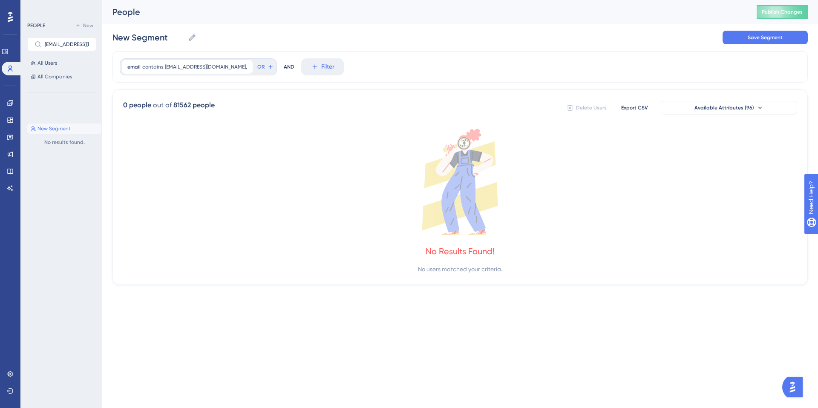
click at [368, 74] on div "email contains atelesfo@ualberta.ca, atelesfo@ualberta.ca, Remove OR AND Filter" at bounding box center [459, 67] width 695 height 32
click at [215, 53] on div "email contains atelesfo@ualberta.ca, atelesfo@ualberta.ca, Remove OR AND Filter" at bounding box center [459, 67] width 695 height 32
click at [200, 65] on span "atelesfo@ualberta.ca," at bounding box center [206, 66] width 82 height 7
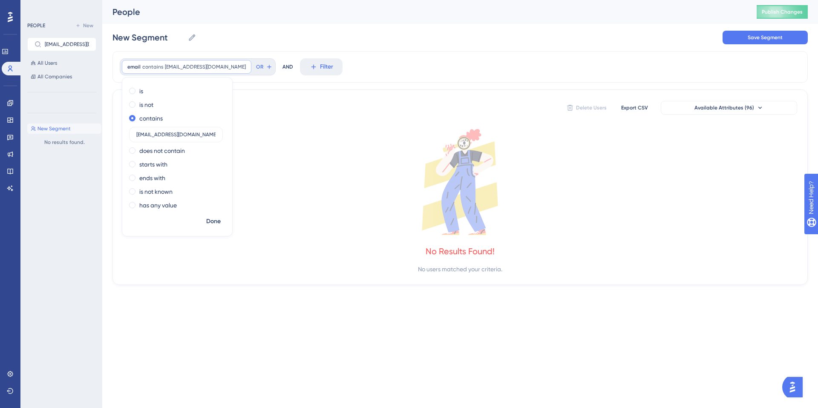
type input "atelesfo@ualberta.ca"
click at [210, 230] on div "Done" at bounding box center [177, 225] width 110 height 22
click at [212, 221] on span "Done" at bounding box center [213, 221] width 14 height 10
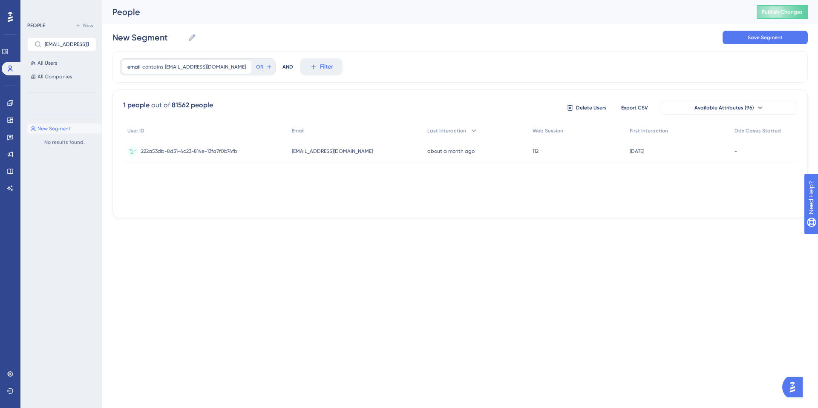
click at [306, 154] on div "atelesfo@ualberta.ca atelesfo@ualberta.ca" at bounding box center [354, 151] width 135 height 24
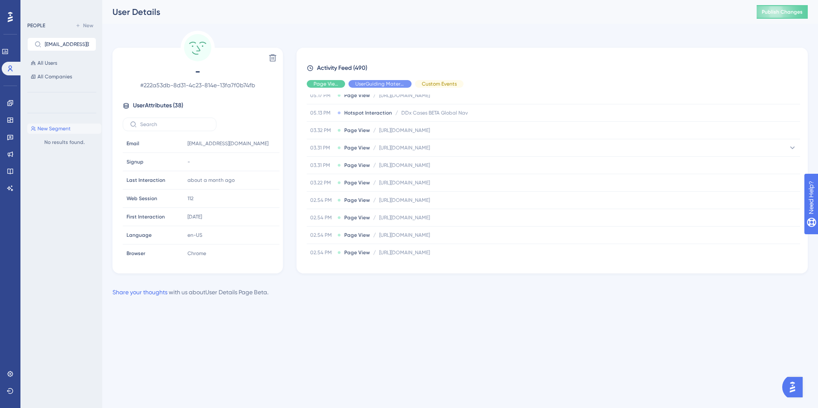
scroll to position [348, 0]
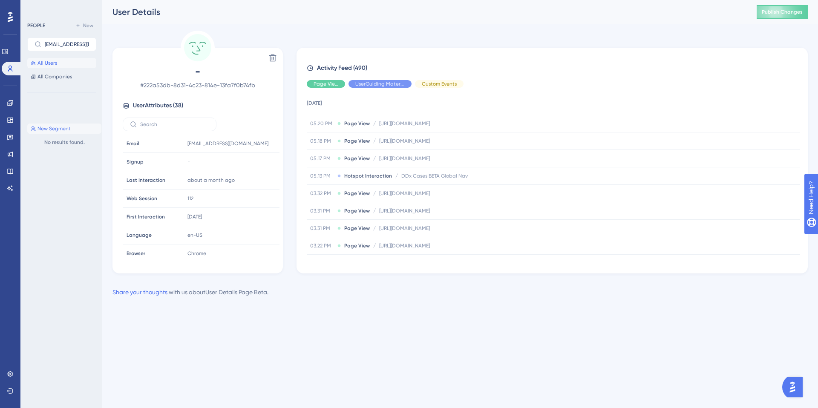
click at [51, 61] on span "All Users" at bounding box center [47, 63] width 20 height 7
click at [45, 65] on span "All Users" at bounding box center [47, 63] width 20 height 7
click at [79, 46] on input "atelesfo@ualberta.ca" at bounding box center [67, 44] width 44 height 6
click at [78, 44] on input "atelesfo@ualberta.ca" at bounding box center [67, 44] width 44 height 6
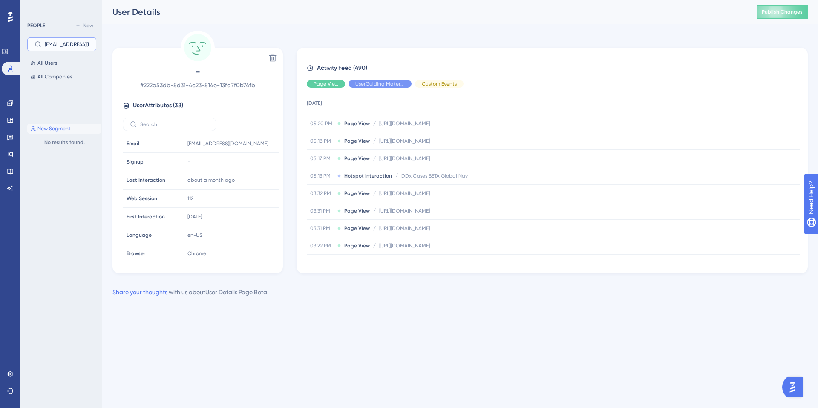
click at [78, 44] on input "atelesfo@ualberta.ca" at bounding box center [67, 44] width 44 height 6
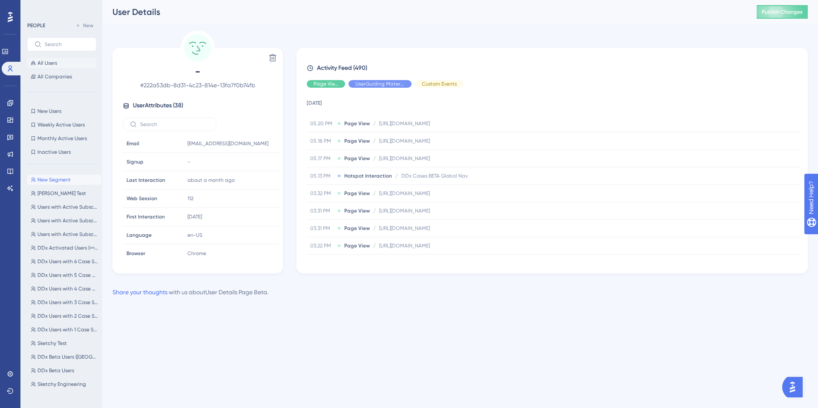
click at [40, 64] on span "All Users" at bounding box center [47, 63] width 20 height 7
click at [35, 66] on button "All Users" at bounding box center [61, 63] width 69 height 10
click at [49, 205] on span "Users with Active Subscriptions (Med, PA, NP, DDx)" at bounding box center [67, 207] width 60 height 7
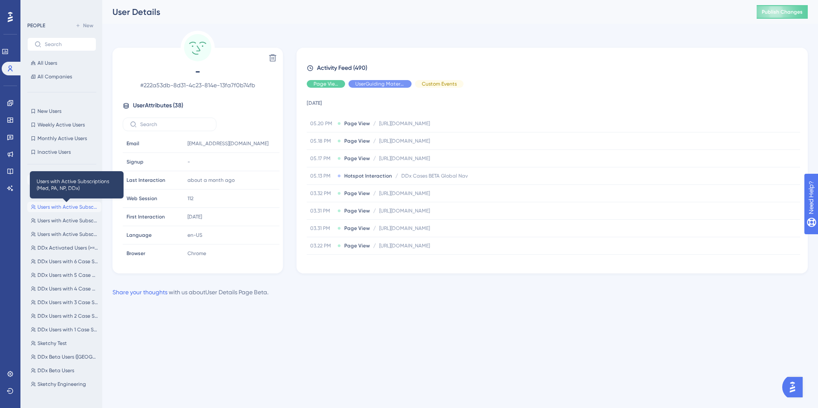
click at [49, 205] on span "Users with Active Subscriptions (Med, PA, NP, DDx)" at bounding box center [67, 207] width 60 height 7
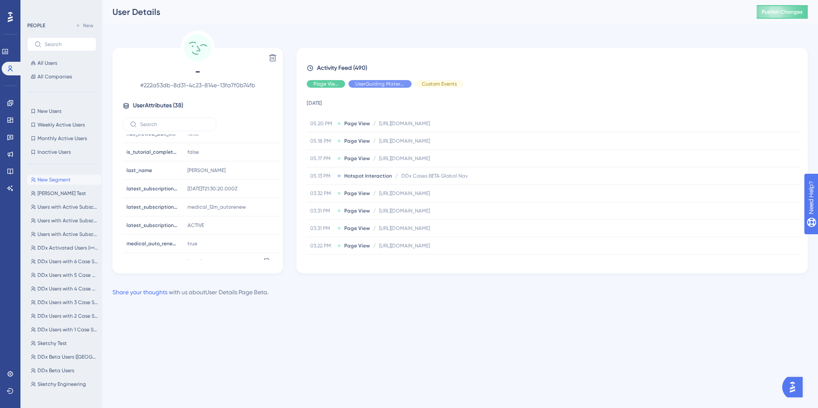
scroll to position [449, 0]
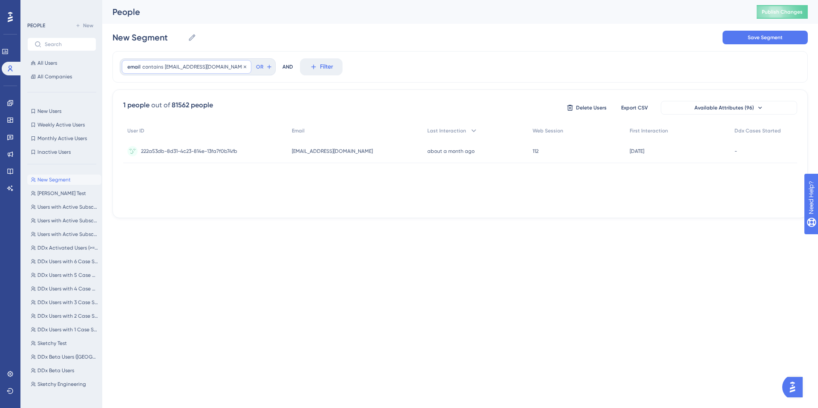
click at [202, 66] on span "atelesfo@ualberta.ca" at bounding box center [205, 66] width 81 height 7
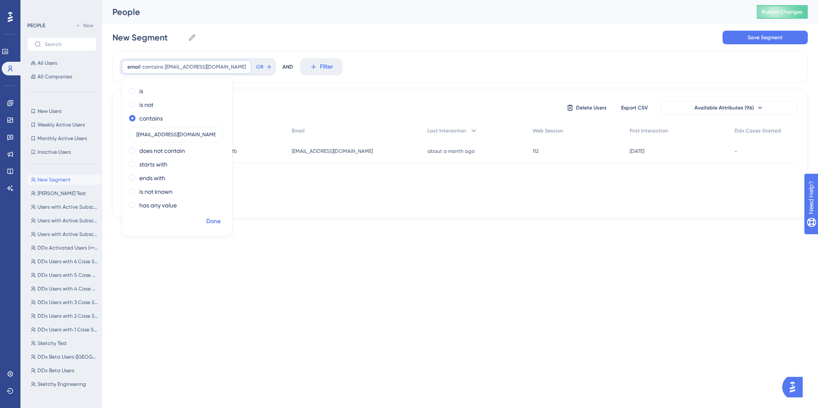
click at [216, 217] on span "Done" at bounding box center [213, 221] width 14 height 10
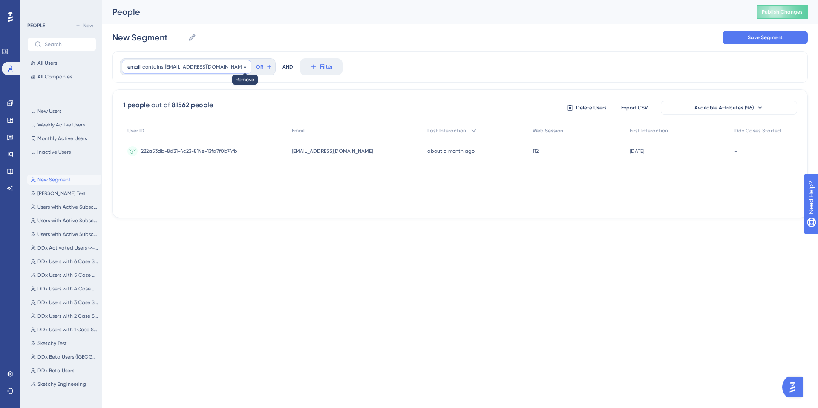
click at [242, 66] on icon at bounding box center [244, 66] width 5 height 5
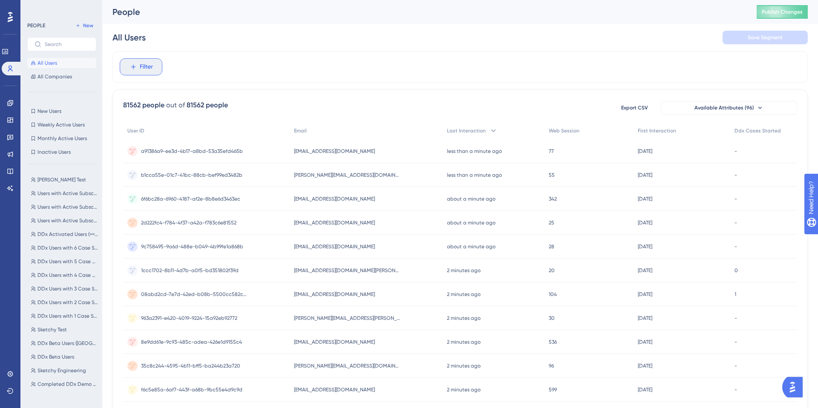
click at [146, 63] on span "Filter" at bounding box center [146, 67] width 13 height 10
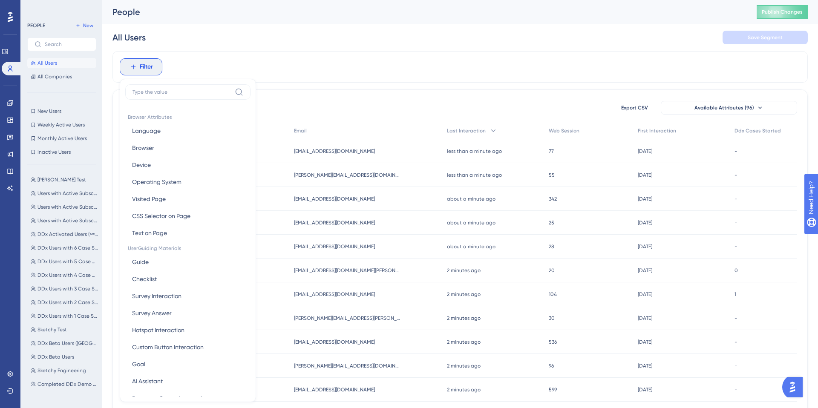
scroll to position [5, 0]
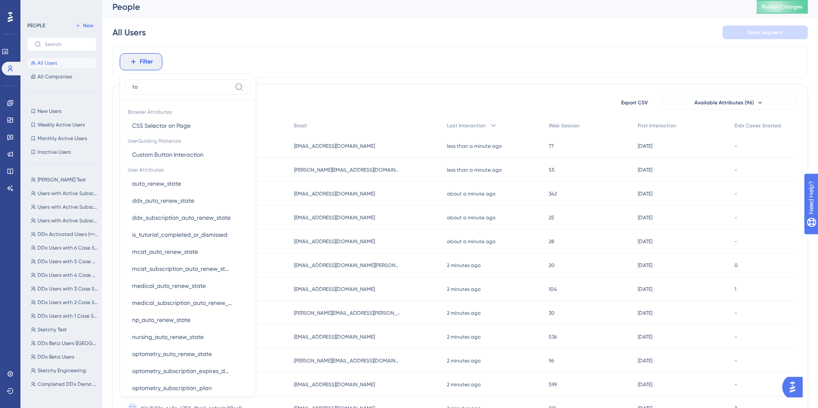
type input "t"
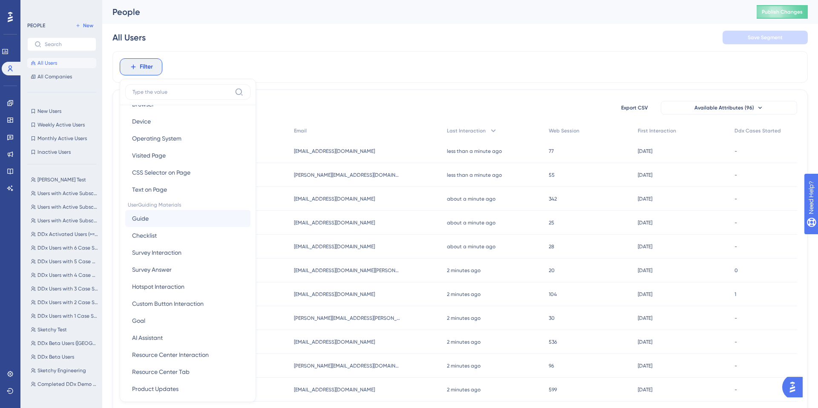
scroll to position [66, 0]
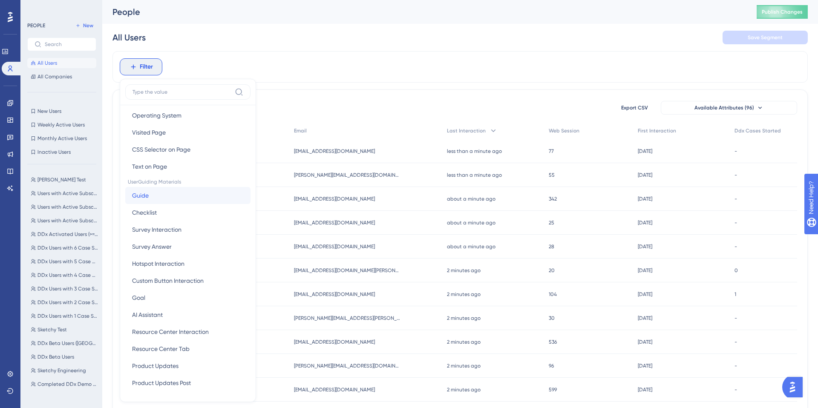
click at [158, 192] on button "Guide Guide" at bounding box center [187, 195] width 125 height 17
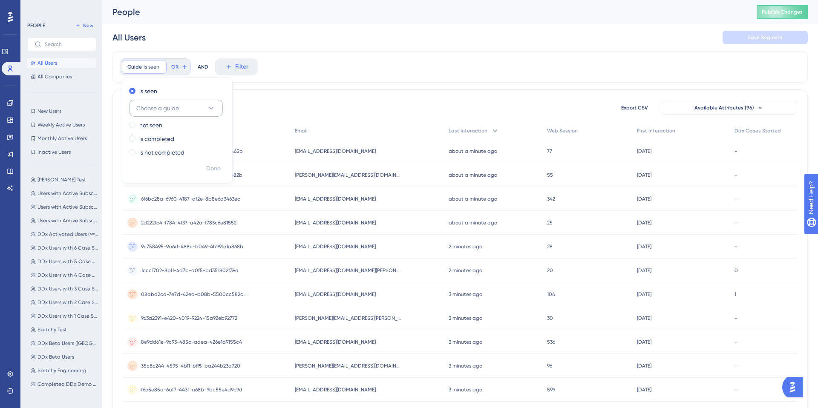
click at [163, 112] on span "Choose a guide" at bounding box center [157, 108] width 43 height 10
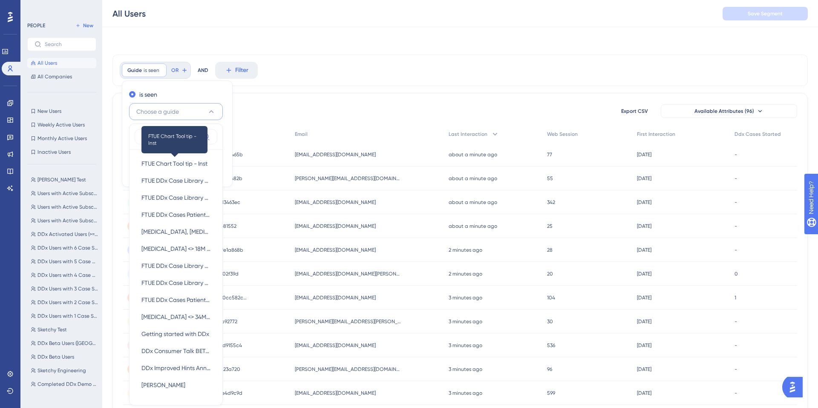
scroll to position [55, 0]
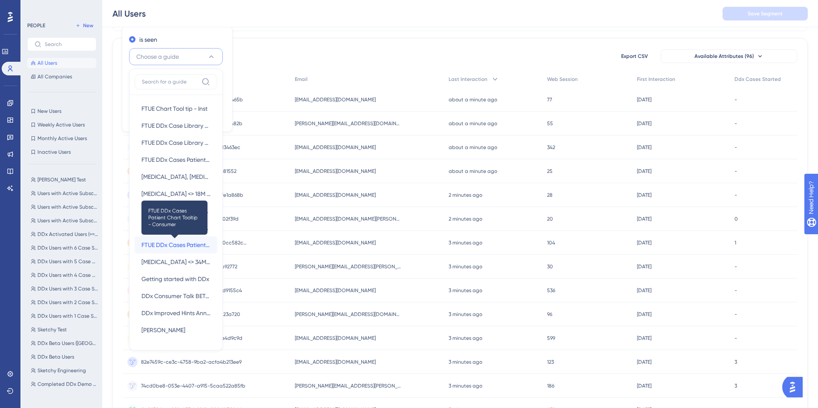
click at [168, 247] on span "FTUE DDx Cases Patient Chart Tooltip - Consumer" at bounding box center [175, 245] width 69 height 10
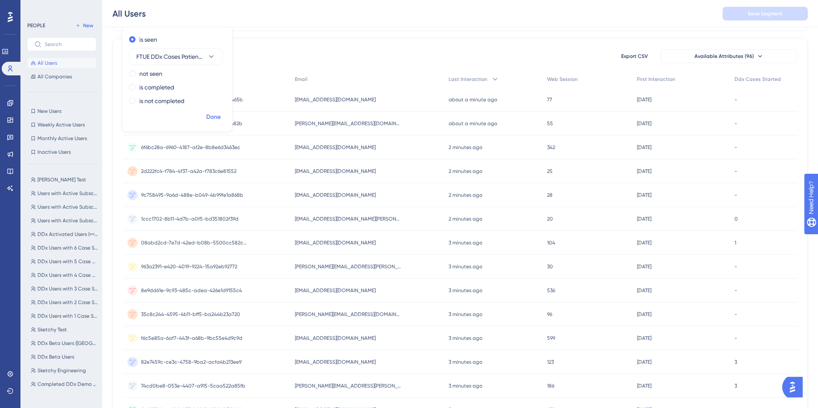
click at [219, 117] on span "Done" at bounding box center [213, 117] width 14 height 10
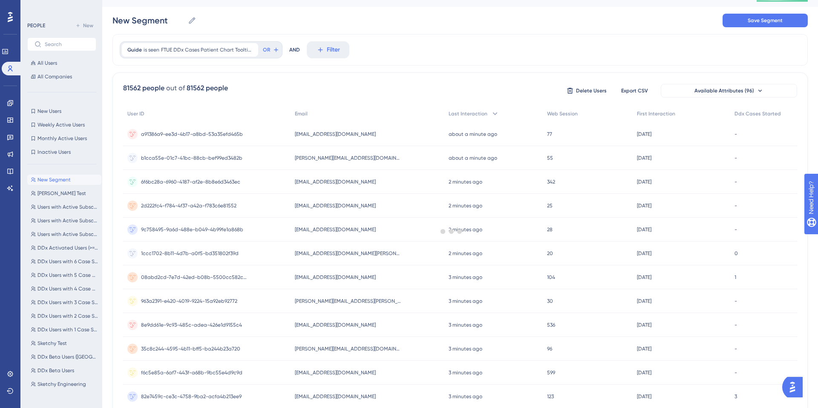
scroll to position [0, 0]
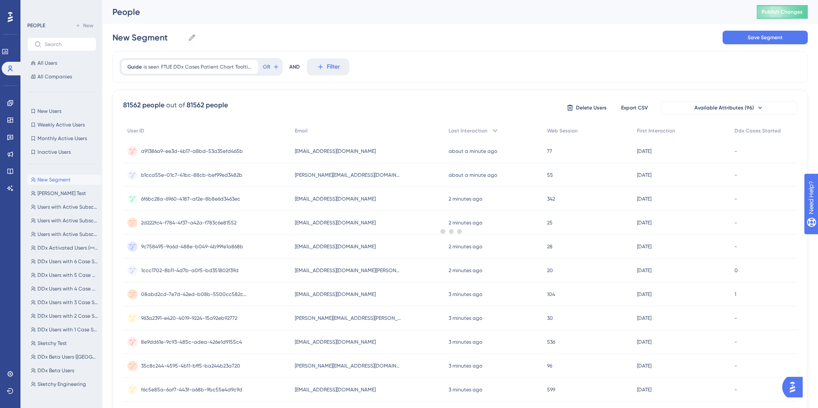
click at [370, 123] on div at bounding box center [451, 231] width 732 height 347
click at [396, 81] on div at bounding box center [451, 231] width 732 height 347
click at [540, 76] on div at bounding box center [451, 231] width 732 height 347
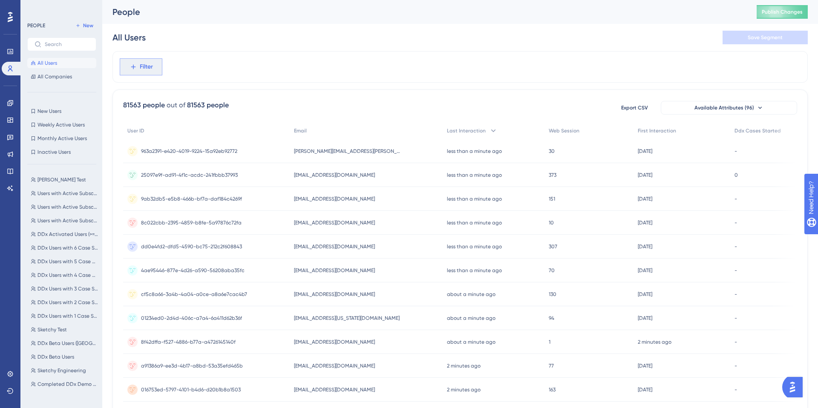
click at [145, 71] on span "Filter" at bounding box center [146, 67] width 13 height 10
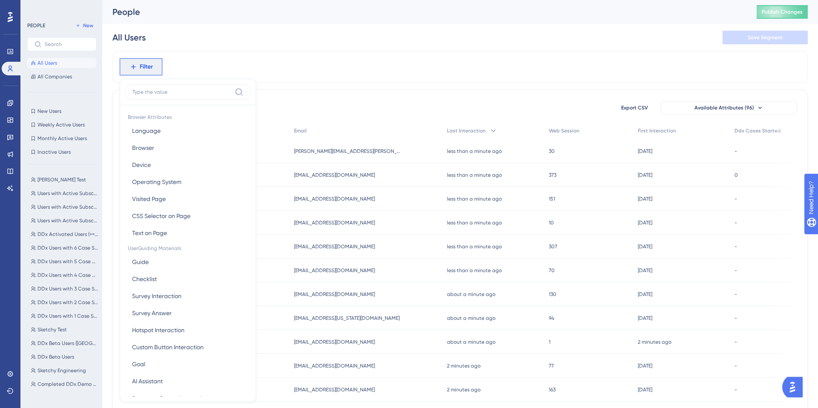
scroll to position [37, 0]
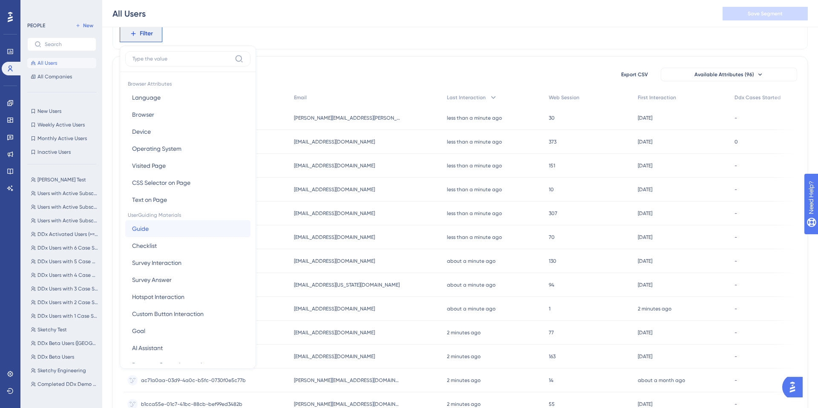
click at [153, 225] on button "Guide Guide" at bounding box center [187, 228] width 125 height 17
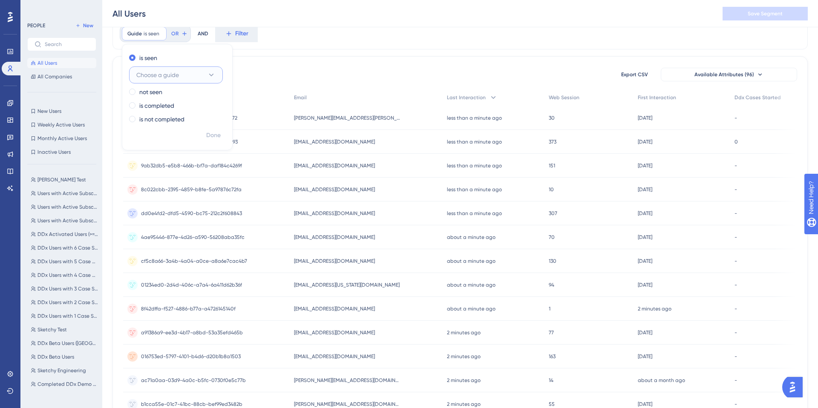
click at [161, 78] on span "Choose a guide" at bounding box center [157, 75] width 43 height 10
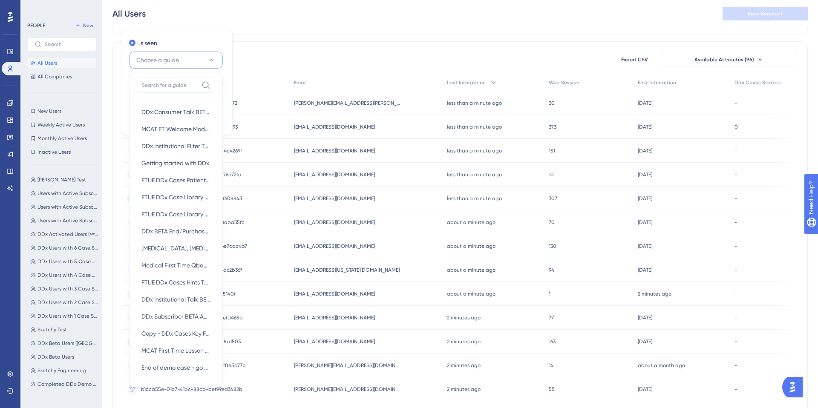
scroll to position [21, 0]
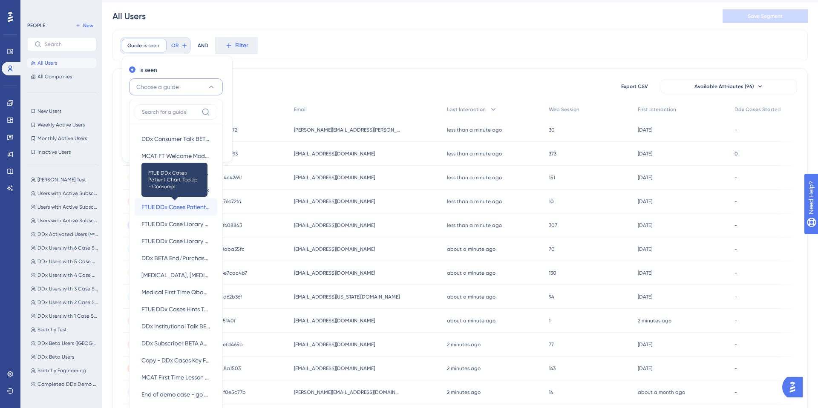
click at [172, 204] on span "FTUE DDx Cases Patient Chart Tooltip - Consumer" at bounding box center [175, 207] width 69 height 10
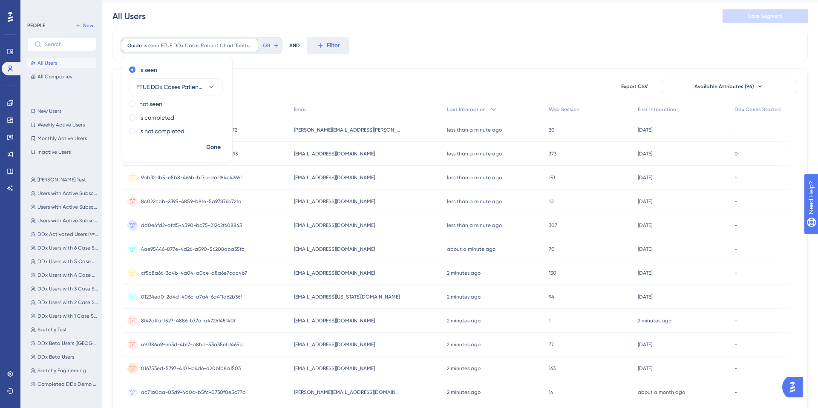
click at [366, 70] on div "81563 people out of 81563 people Export CSV Available Attributes (96) User ID E…" at bounding box center [459, 350] width 695 height 565
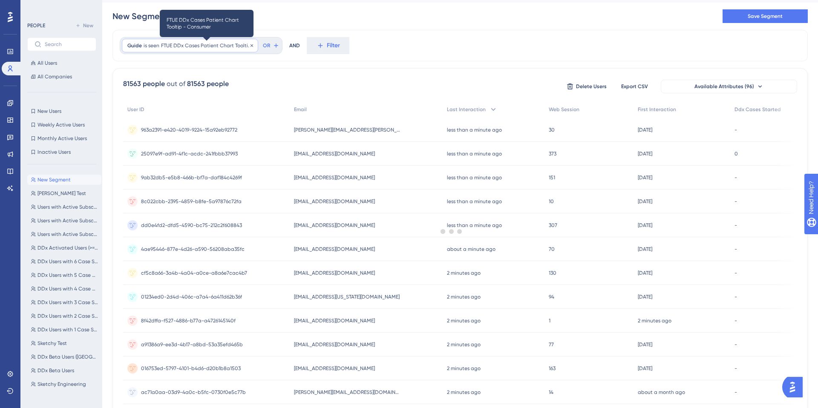
click at [231, 43] on span "FTUE DDx Cases Patient Chart Tooltip - Consumer" at bounding box center [207, 45] width 92 height 7
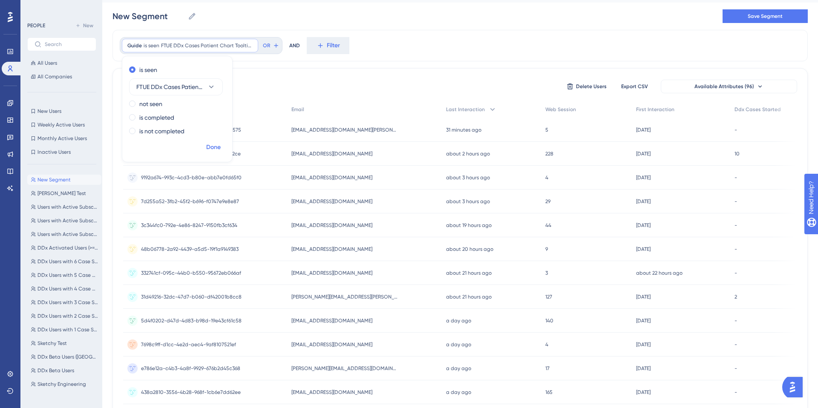
click at [213, 148] on span "Done" at bounding box center [213, 147] width 14 height 10
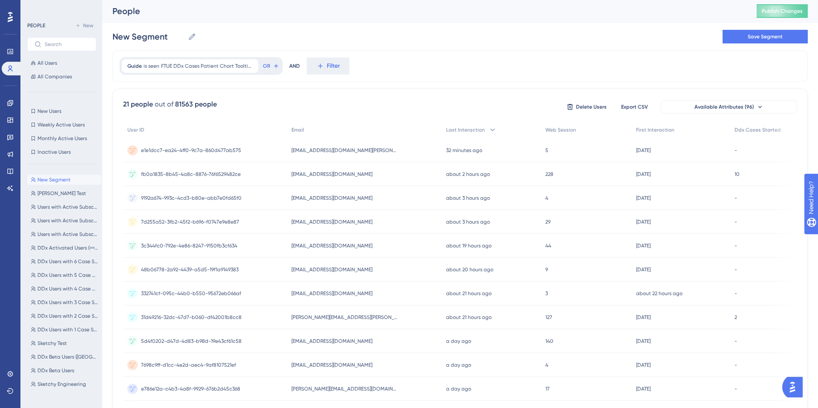
scroll to position [0, 0]
click at [705, 104] on span "Available Attributes (96)" at bounding box center [724, 107] width 60 height 7
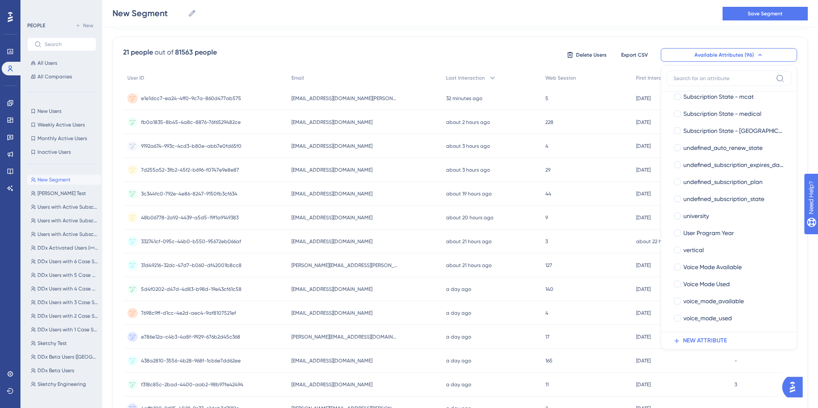
scroll to position [57, 0]
click at [458, 53] on div "21 people out of 81563 people Delete Users Export CSV Available Attributes (96)…" at bounding box center [460, 53] width 674 height 15
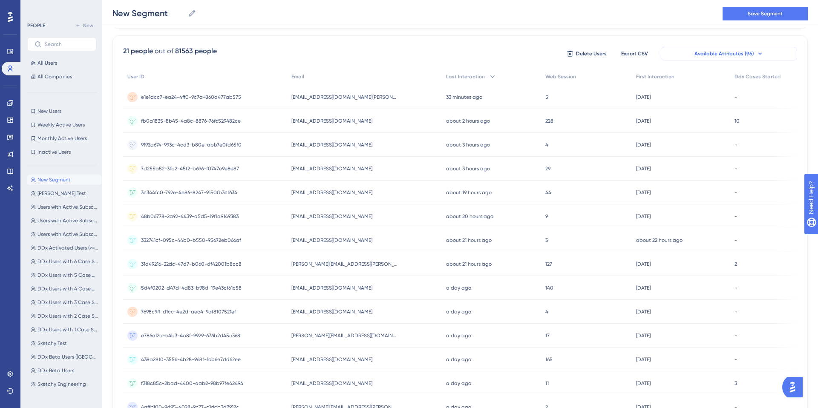
click at [726, 54] on span "Available Attributes (96)" at bounding box center [724, 53] width 60 height 7
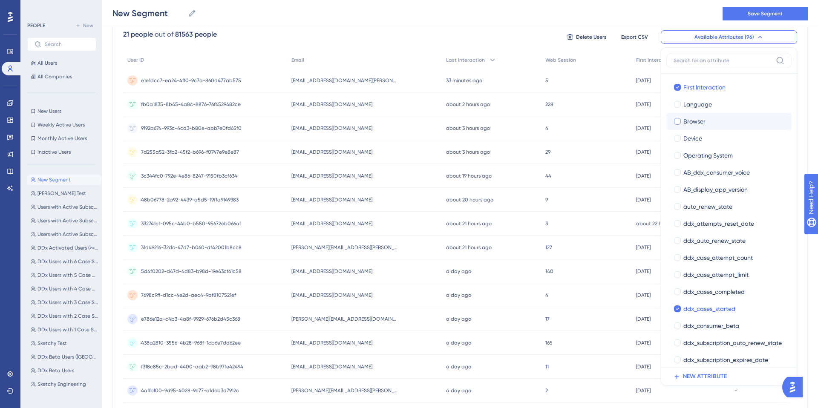
scroll to position [96, 0]
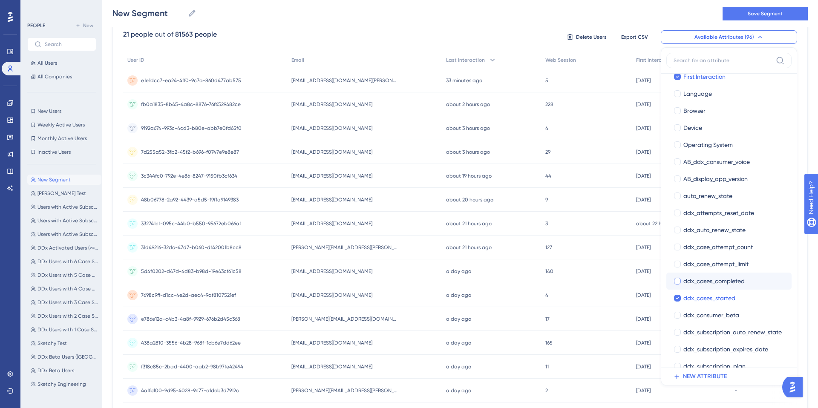
click at [675, 278] on div at bounding box center [677, 281] width 7 height 7
checkbox input "true"
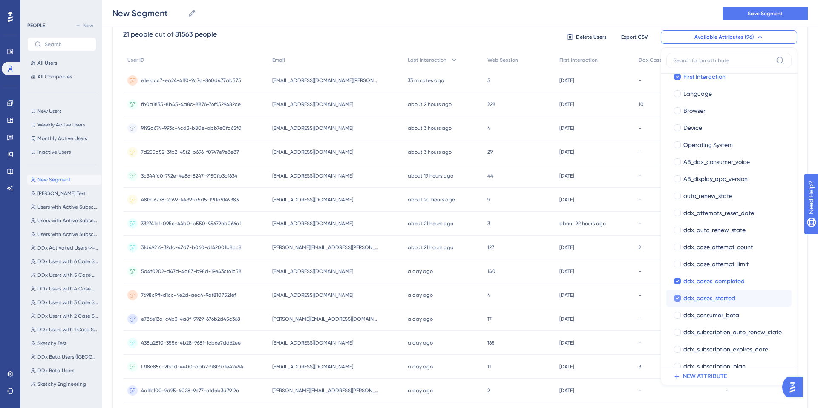
click at [674, 299] on div at bounding box center [677, 298] width 7 height 7
checkbox input "false"
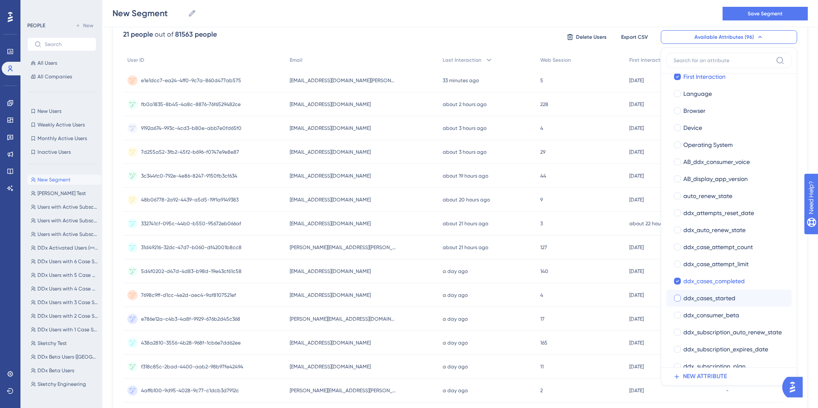
click at [501, 31] on div "21 people out of 81563 people Delete Users Export CSV Available Attributes (96)…" at bounding box center [460, 36] width 674 height 15
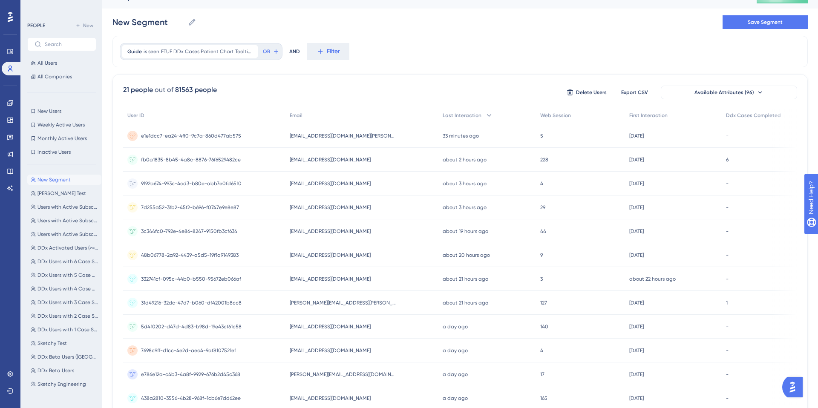
scroll to position [0, 0]
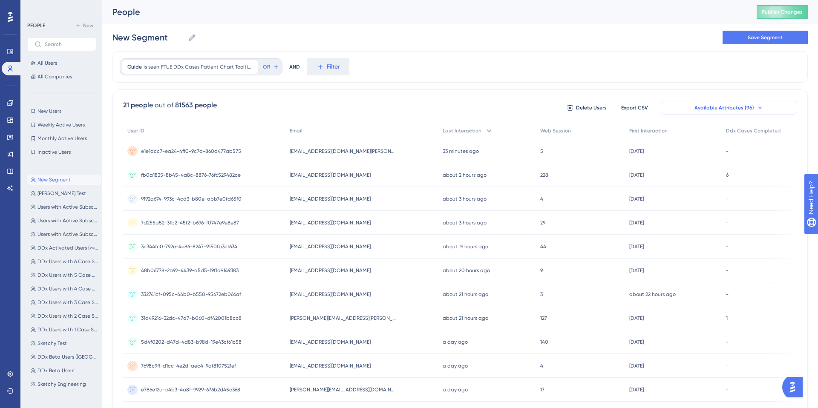
click at [724, 106] on span "Available Attributes (96)" at bounding box center [724, 107] width 60 height 7
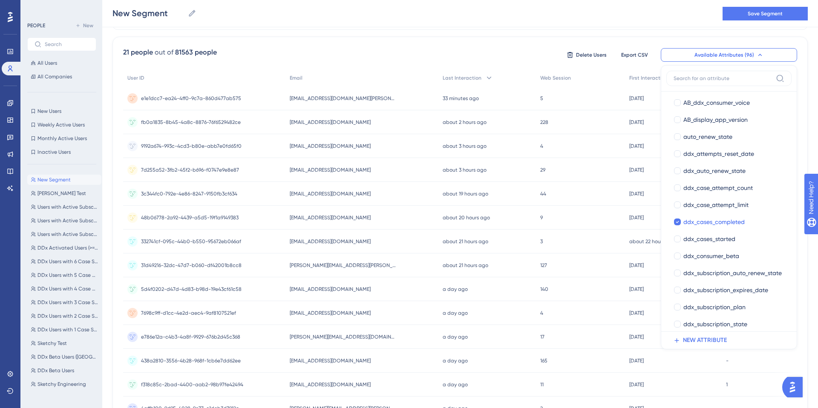
scroll to position [179, 0]
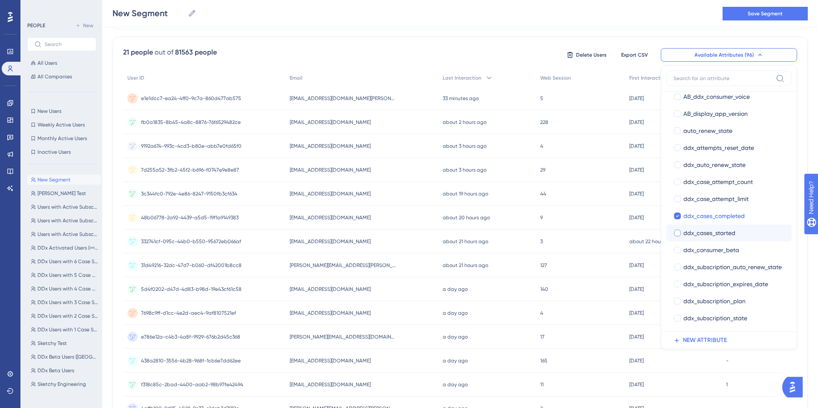
click at [676, 233] on div at bounding box center [677, 233] width 7 height 7
checkbox input "true"
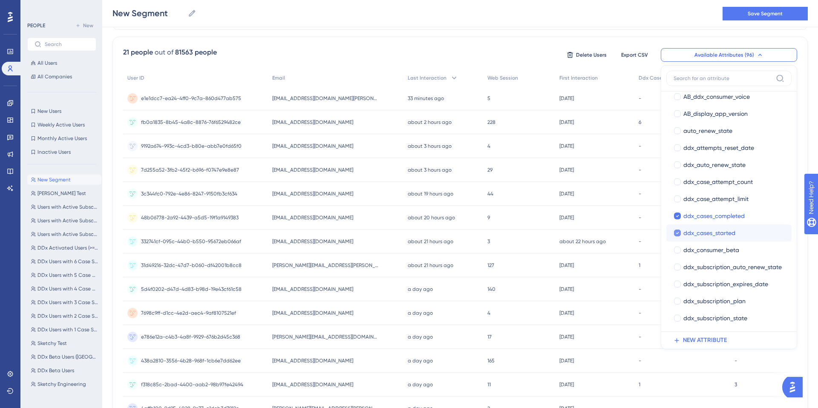
scroll to position [210, 0]
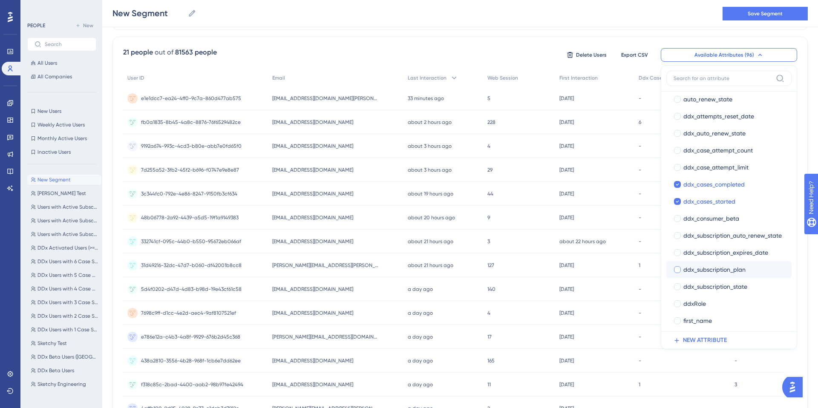
click at [676, 273] on div at bounding box center [677, 269] width 7 height 7
checkbox input "true"
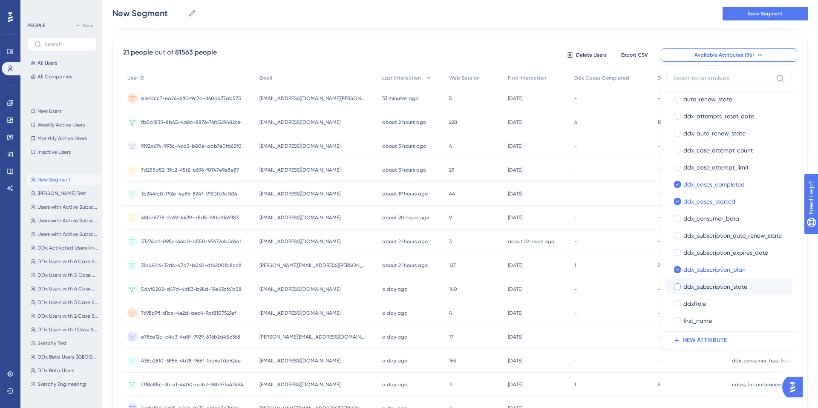
click at [678, 287] on div at bounding box center [677, 286] width 7 height 7
checkbox input "true"
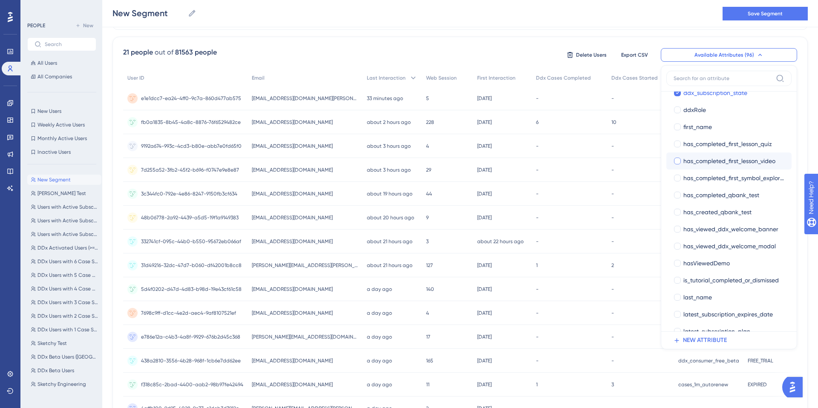
scroll to position [410, 0]
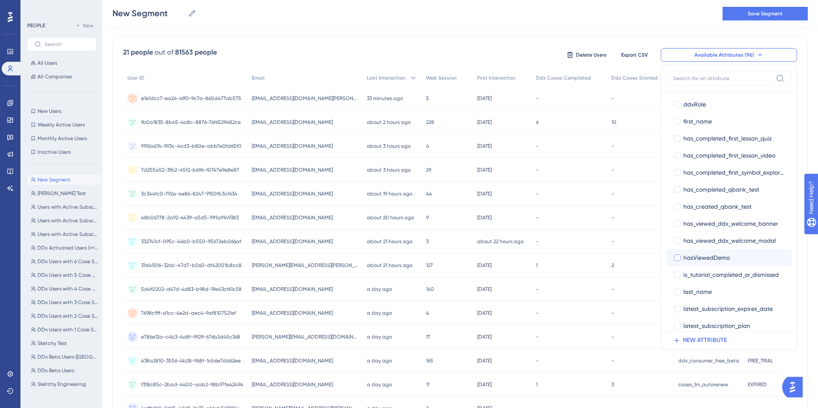
click at [673, 257] on div at bounding box center [677, 257] width 9 height 9
checkbox input "true"
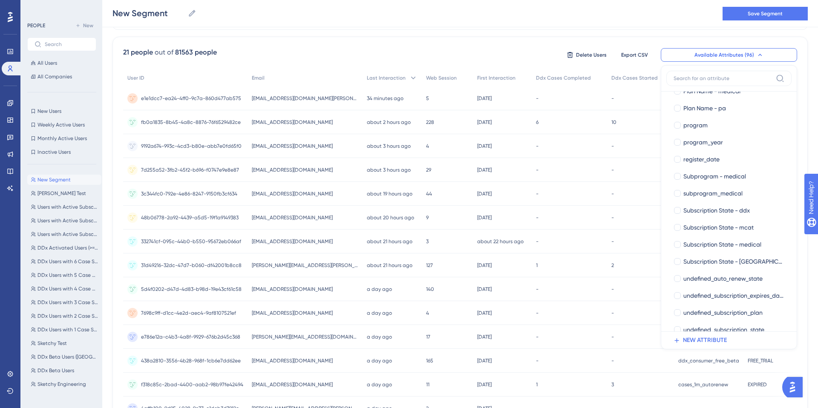
scroll to position [1406, 0]
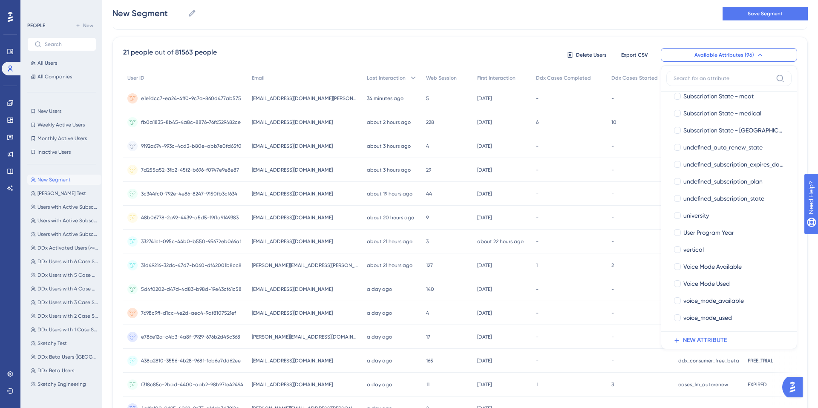
click at [417, 49] on div "21 people out of 81563 people Delete Users Export CSV Available Attributes (96)…" at bounding box center [460, 54] width 674 height 15
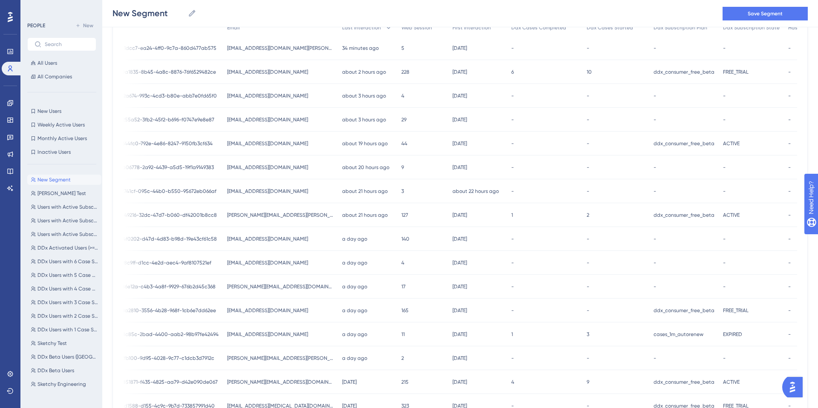
scroll to position [0, 0]
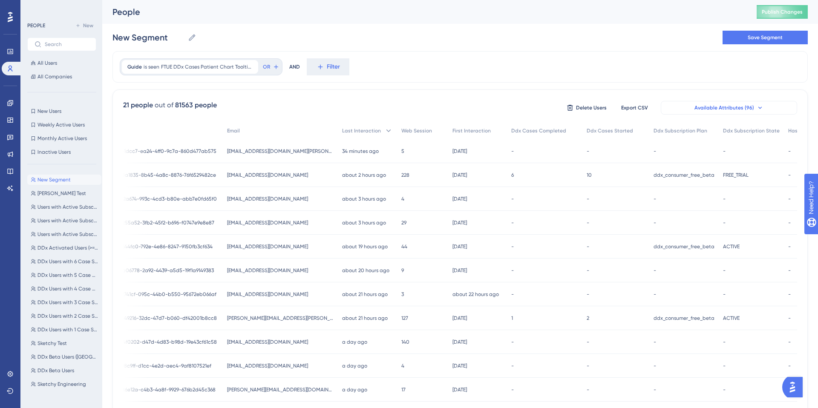
click at [736, 109] on span "Available Attributes (96)" at bounding box center [724, 107] width 60 height 7
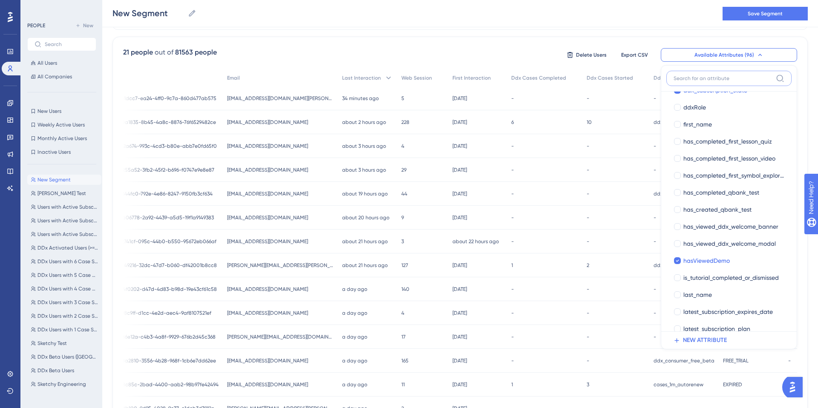
scroll to position [434, 0]
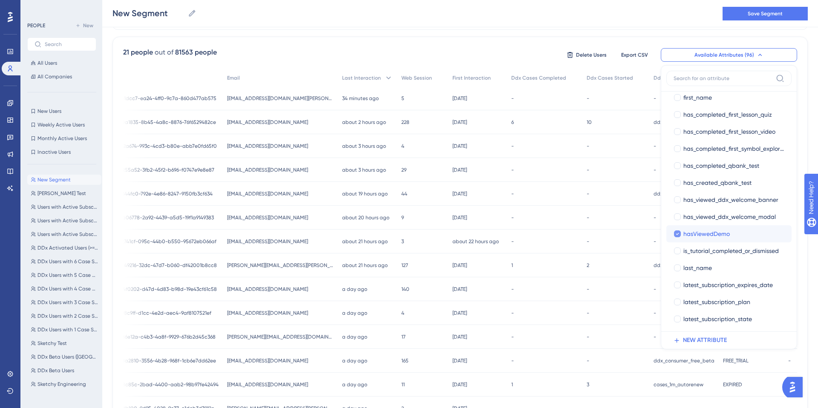
click at [677, 233] on icon at bounding box center [677, 234] width 3 height 2
checkbox input "false"
click at [508, 56] on div "21 people out of 81563 people Delete Users Export CSV Available Attributes (96)…" at bounding box center [460, 54] width 674 height 15
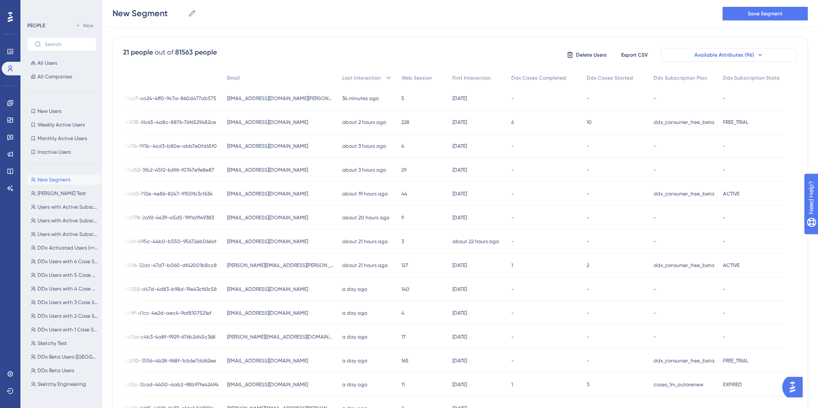
click at [708, 56] on span "Available Attributes (96)" at bounding box center [724, 55] width 60 height 7
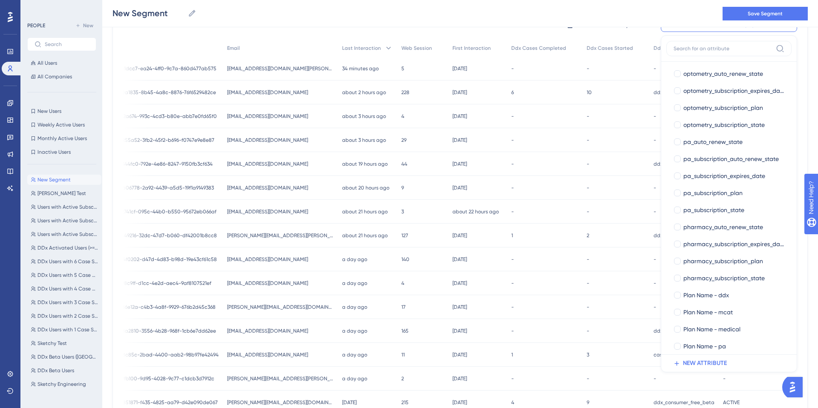
scroll to position [1040, 0]
click at [680, 261] on div at bounding box center [677, 261] width 7 height 7
checkbox input "true"
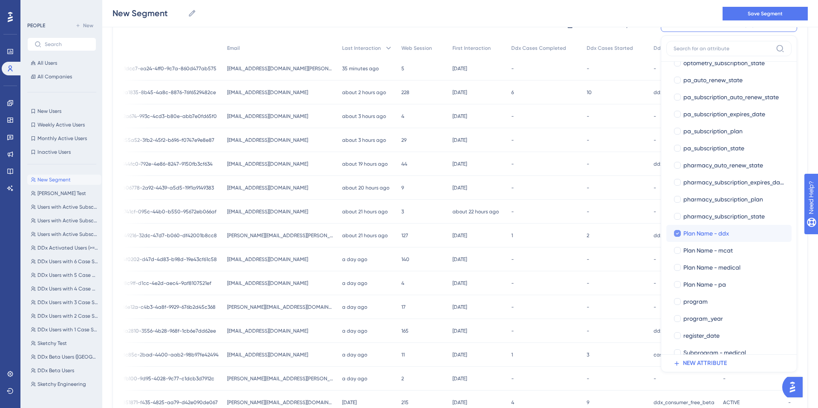
scroll to position [1106, 0]
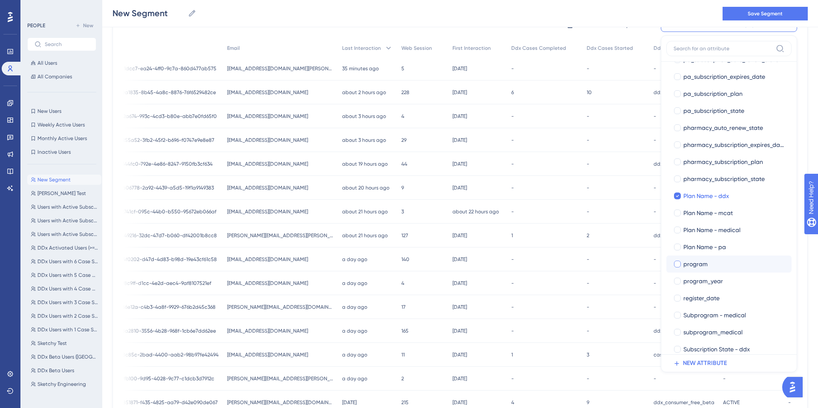
click at [678, 263] on div at bounding box center [677, 264] width 7 height 7
checkbox input "true"
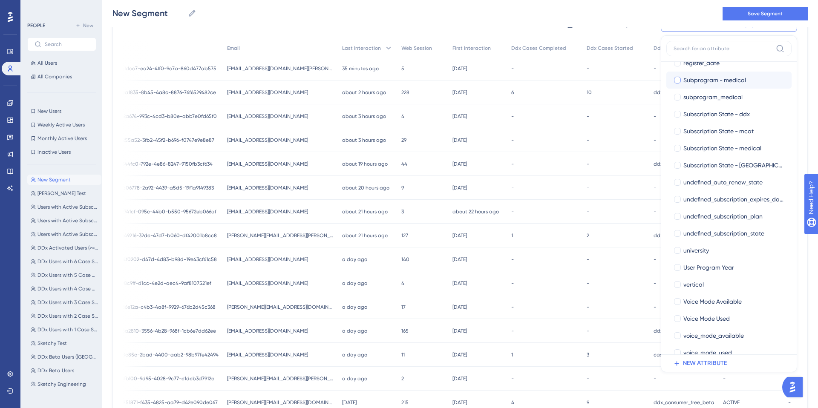
scroll to position [1349, 0]
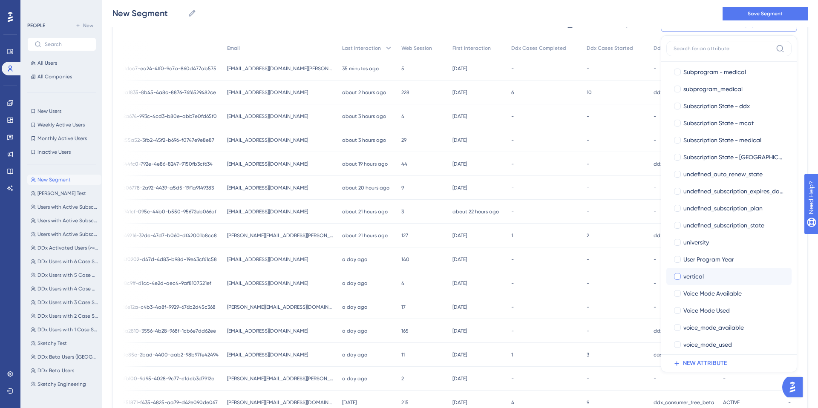
click at [675, 278] on div at bounding box center [677, 276] width 7 height 7
checkbox input "true"
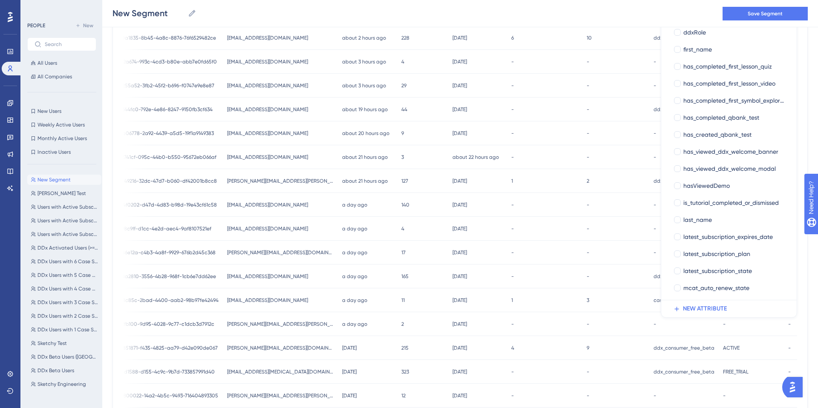
scroll to position [0, 0]
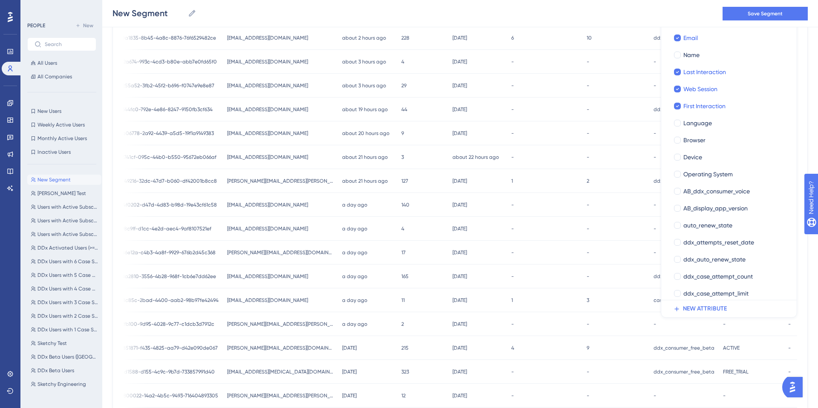
click at [614, 220] on div "-" at bounding box center [615, 229] width 67 height 24
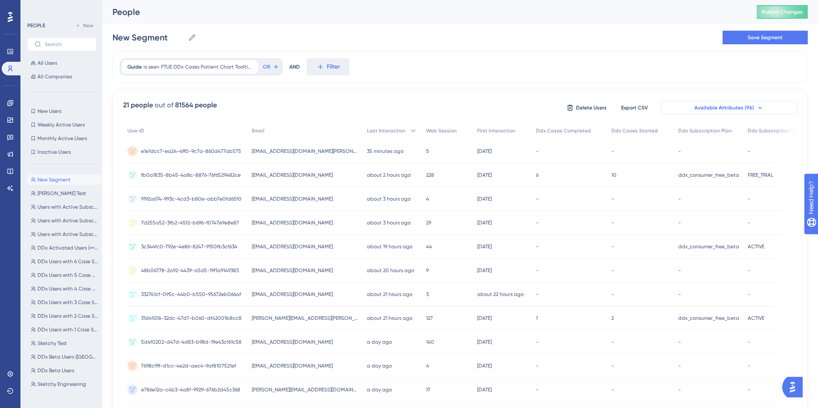
click at [729, 107] on span "Available Attributes (96)" at bounding box center [724, 107] width 60 height 7
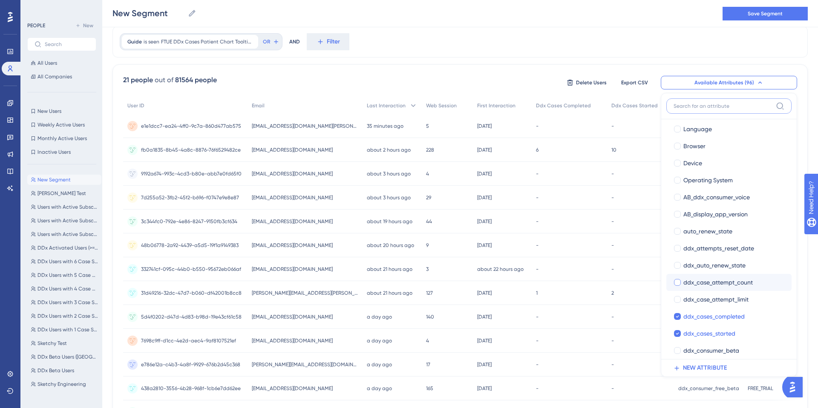
scroll to position [109, 0]
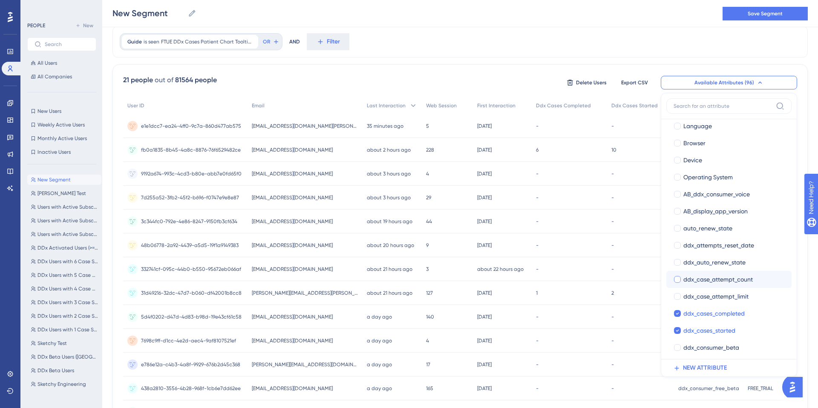
click at [675, 281] on div at bounding box center [677, 279] width 7 height 7
checkbox input "true"
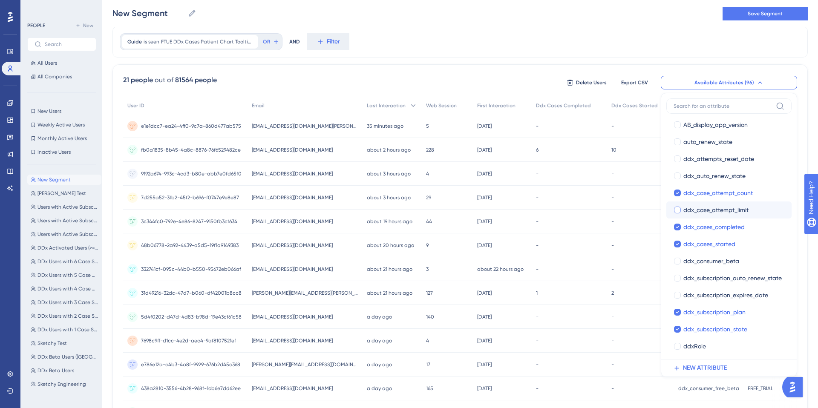
scroll to position [206, 0]
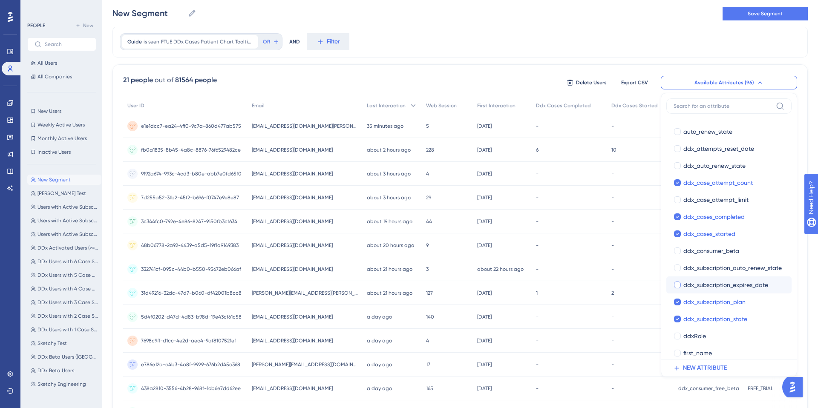
click at [677, 285] on div at bounding box center [677, 284] width 7 height 7
checkbox input "true"
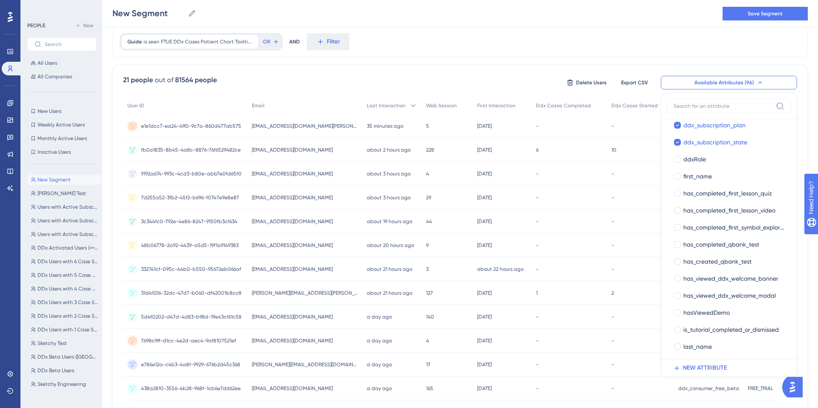
scroll to position [488, 0]
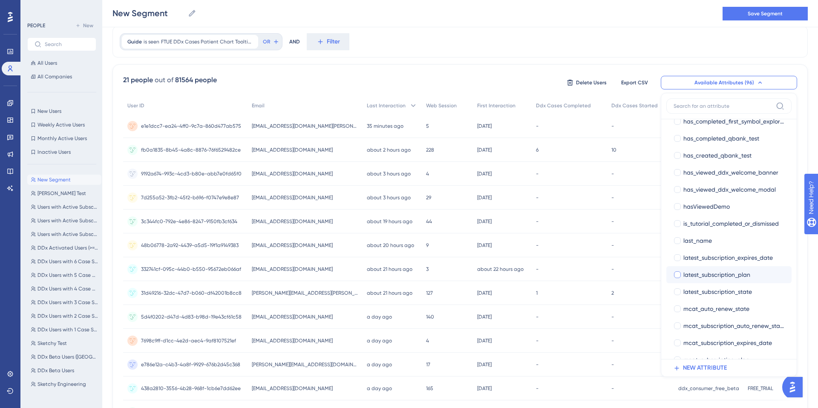
click at [675, 277] on div at bounding box center [677, 274] width 7 height 7
checkbox input "true"
click at [675, 261] on div at bounding box center [677, 257] width 9 height 9
checkbox input "true"
click at [675, 274] on div at bounding box center [677, 277] width 7 height 7
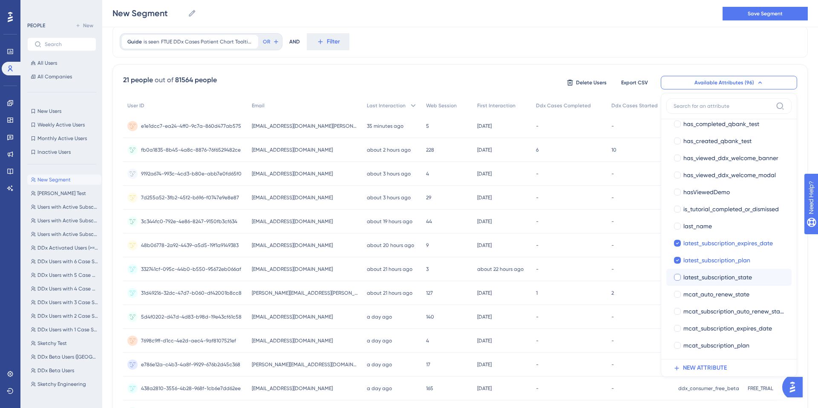
checkbox input "true"
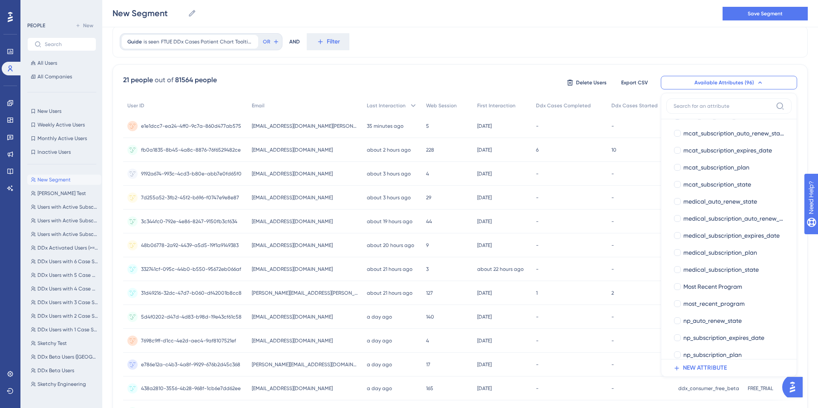
scroll to position [778, 0]
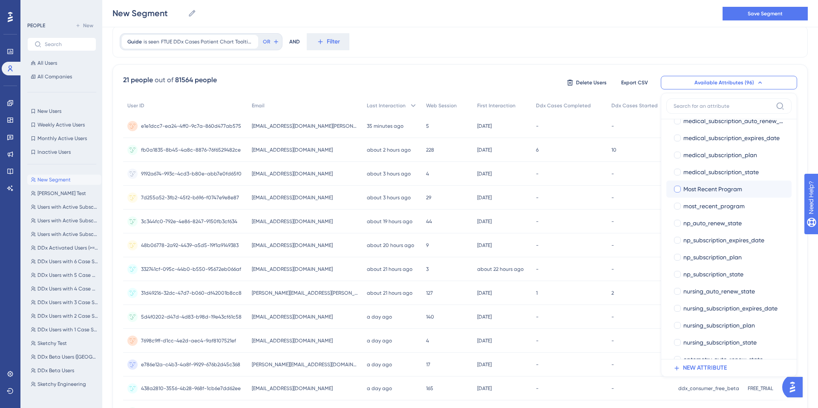
click at [675, 193] on div at bounding box center [677, 189] width 9 height 9
checkbox input "true"
click at [676, 206] on div at bounding box center [677, 206] width 7 height 7
checkbox input "true"
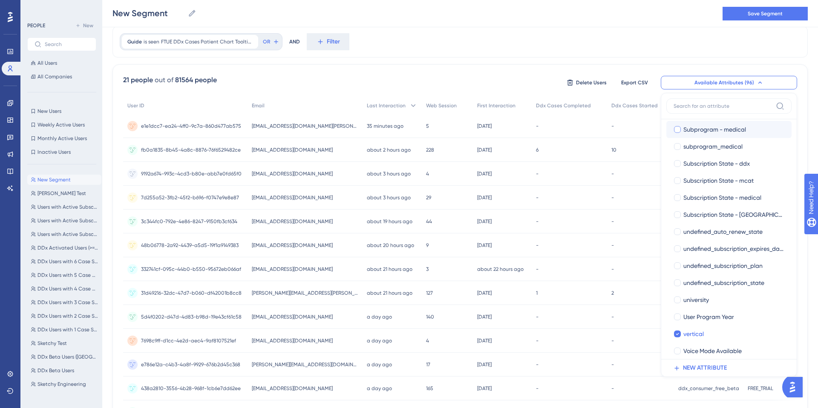
scroll to position [1406, 0]
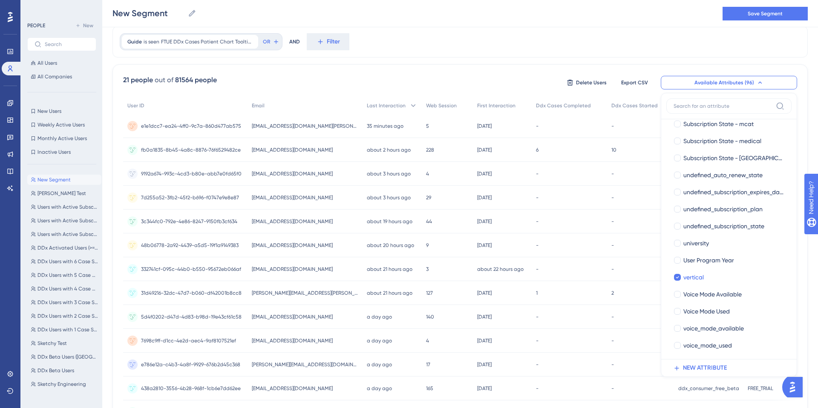
click at [437, 41] on div "Guide is seen FTUE DDx Cases Patient Chart Tooltip - Consumer FTUE DDx Cases Pa…" at bounding box center [459, 42] width 695 height 32
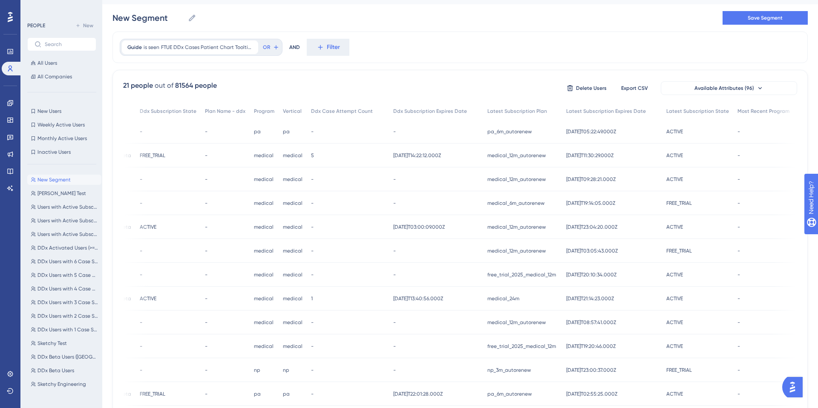
scroll to position [0, 610]
click at [697, 85] on span "Available Attributes (96)" at bounding box center [724, 88] width 60 height 7
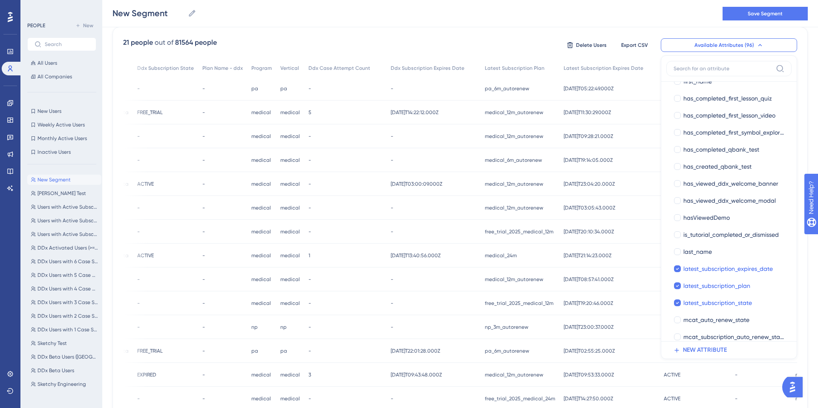
scroll to position [688, 0]
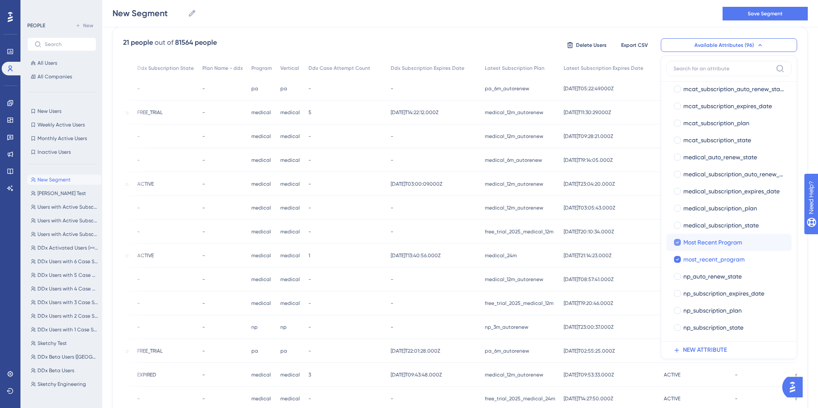
click at [678, 244] on icon at bounding box center [676, 242] width 3 height 6
checkbox input "false"
click at [497, 50] on div "21 people out of 81564 people Delete Users Export CSV Available Attributes (96)…" at bounding box center [460, 44] width 674 height 15
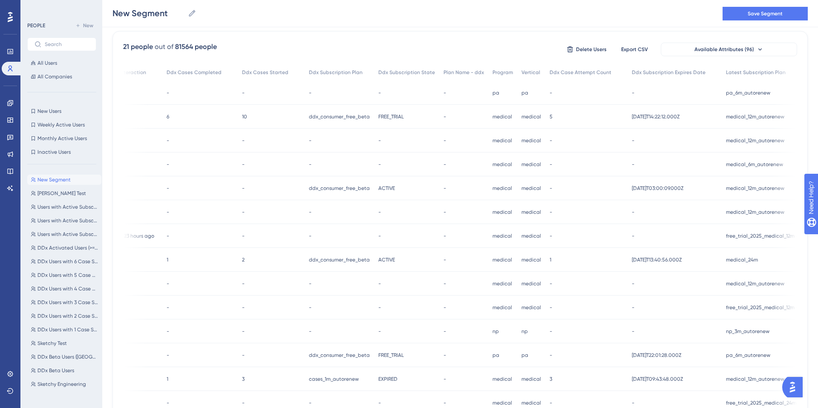
scroll to position [0, 364]
click at [689, 40] on div "21 people out of 81564 people Delete Users Export CSV Available Attributes (96)…" at bounding box center [459, 313] width 695 height 565
click at [686, 46] on button "Available Attributes (96)" at bounding box center [728, 50] width 136 height 14
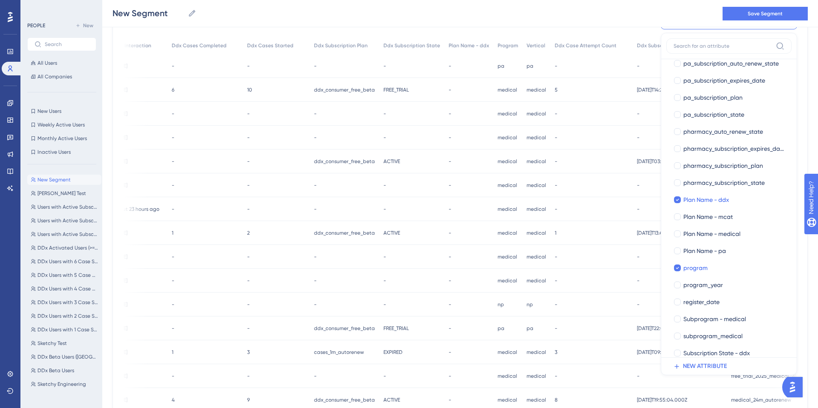
scroll to position [1120, 0]
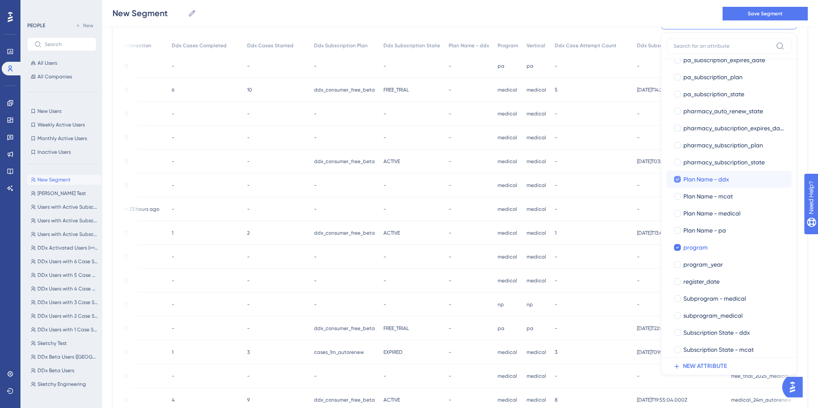
click at [677, 180] on icon at bounding box center [677, 179] width 3 height 2
checkbox input "false"
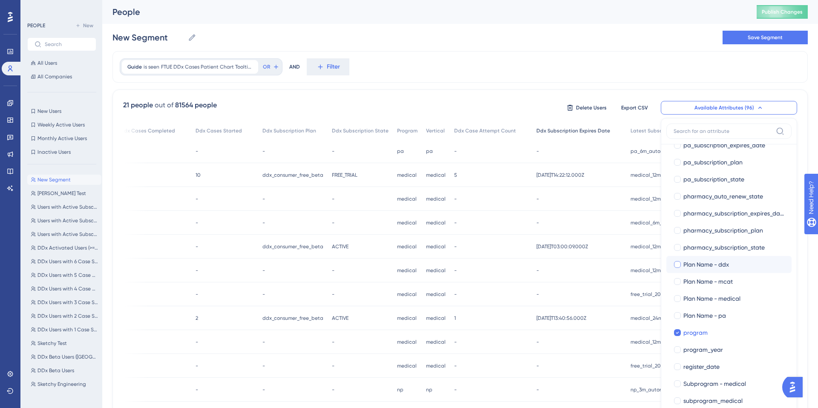
scroll to position [0, 413]
click at [476, 95] on div "21 people out of 81564 people Delete Users Export CSV Available Attributes (96)…" at bounding box center [459, 371] width 695 height 565
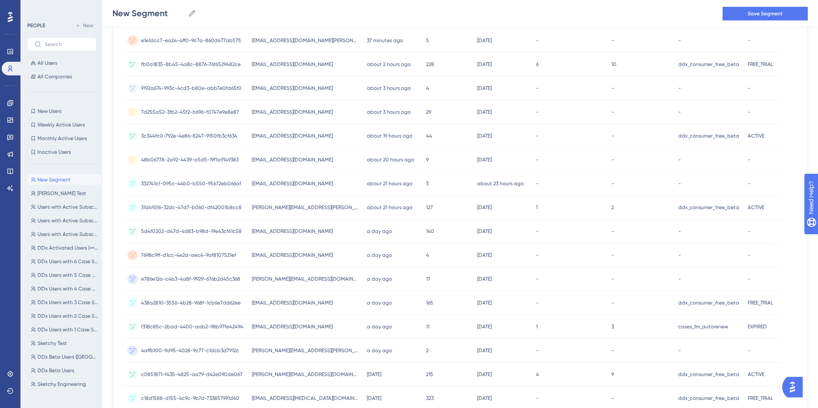
scroll to position [0, 0]
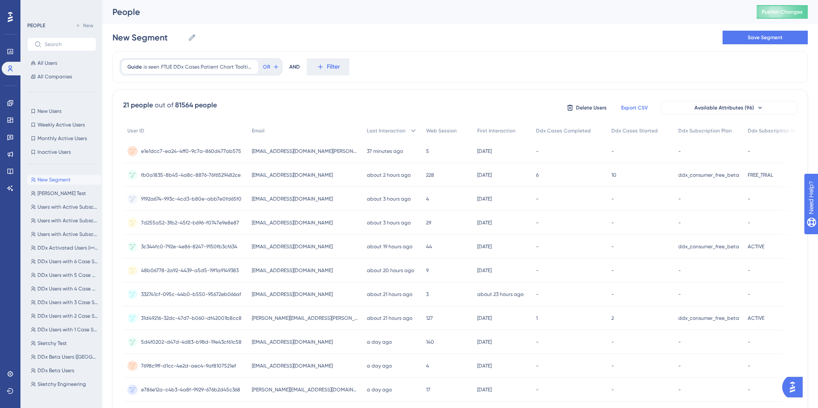
click at [625, 108] on span "Export CSV" at bounding box center [634, 107] width 27 height 7
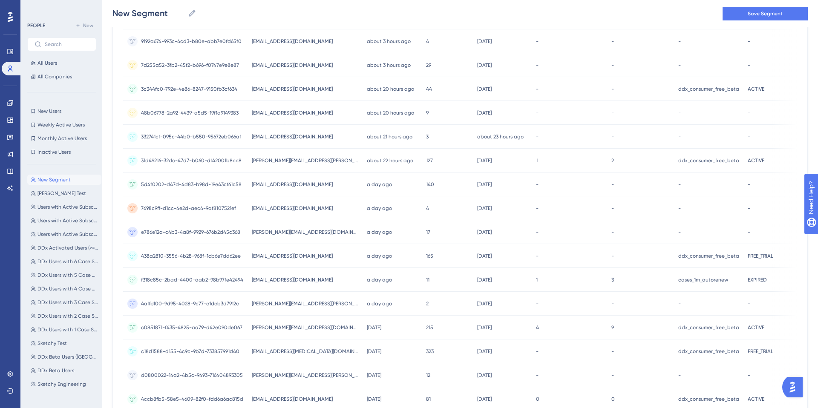
scroll to position [238, 0]
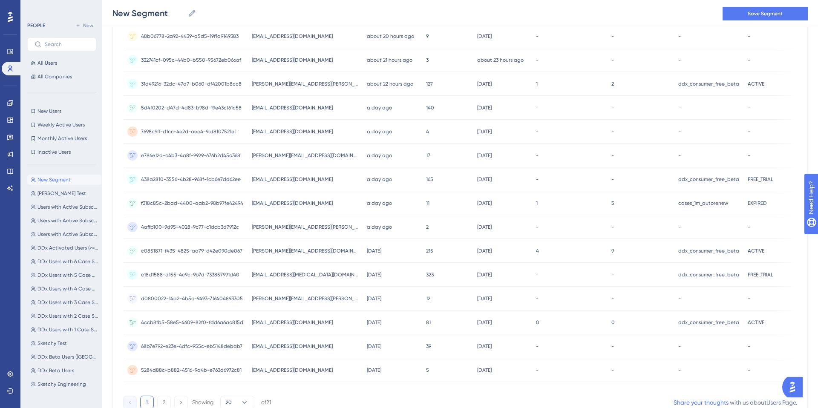
click at [265, 322] on span "[EMAIL_ADDRESS][DOMAIN_NAME]" at bounding box center [292, 322] width 81 height 7
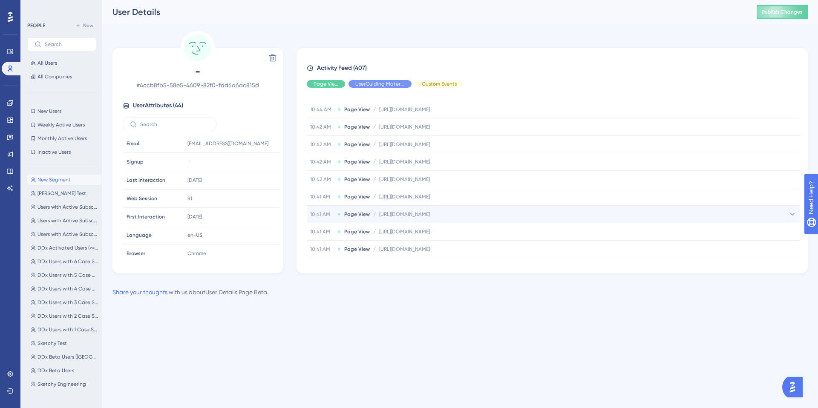
scroll to position [135, 0]
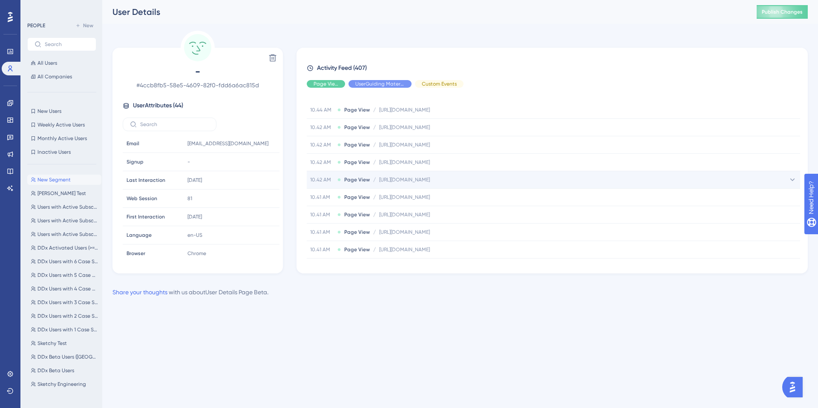
click at [430, 180] on span "[URL][DOMAIN_NAME]" at bounding box center [404, 179] width 51 height 7
click at [790, 177] on icon at bounding box center [792, 179] width 9 height 9
drag, startPoint x: 587, startPoint y: 197, endPoint x: 403, endPoint y: 198, distance: 184.0
click at [403, 198] on div "https://app.sketchy.com/cases/fb9dfcdb-efe9-4ca1-9dcf-8e6917b34402 Copy https:/…" at bounding box center [599, 196] width 399 height 17
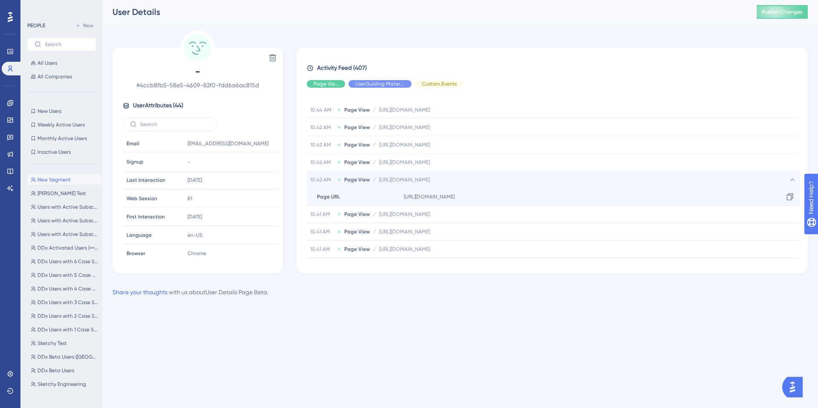
copy span "[URL][DOMAIN_NAME]"
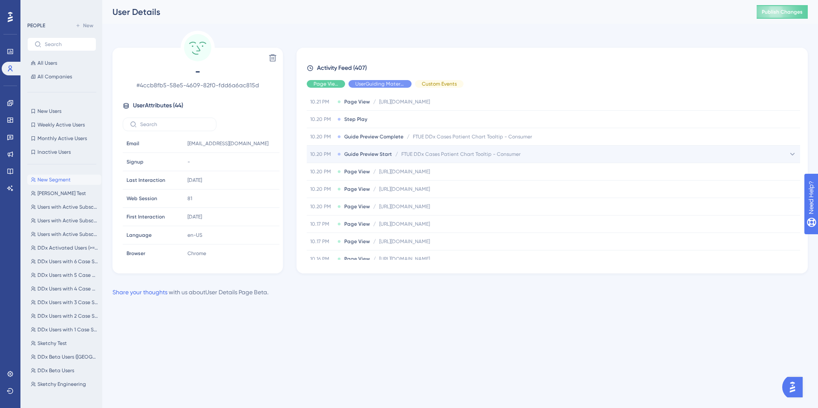
scroll to position [397, 0]
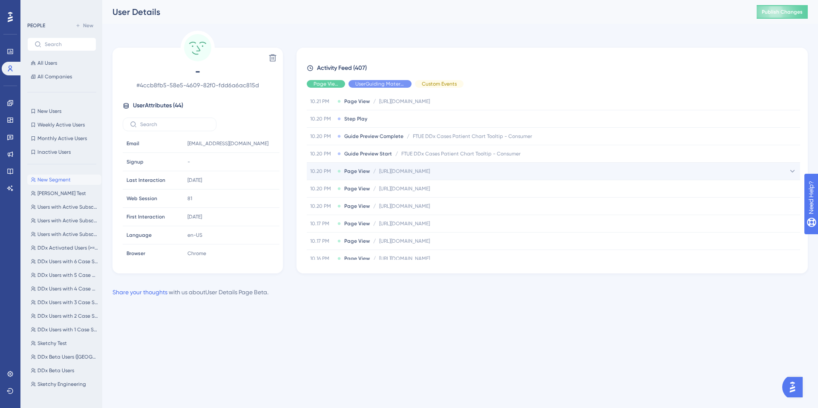
click at [430, 174] on span "[URL][DOMAIN_NAME]" at bounding box center [404, 171] width 51 height 7
drag, startPoint x: 583, startPoint y: 187, endPoint x: 402, endPoint y: 189, distance: 181.4
click at [402, 189] on div "https://app.sketchy.com/cases/e3da8c5c-ee97-42c1-a75f-f2faf3ede5f7 Copy https:/…" at bounding box center [599, 188] width 399 height 17
copy span "[URL][DOMAIN_NAME]"
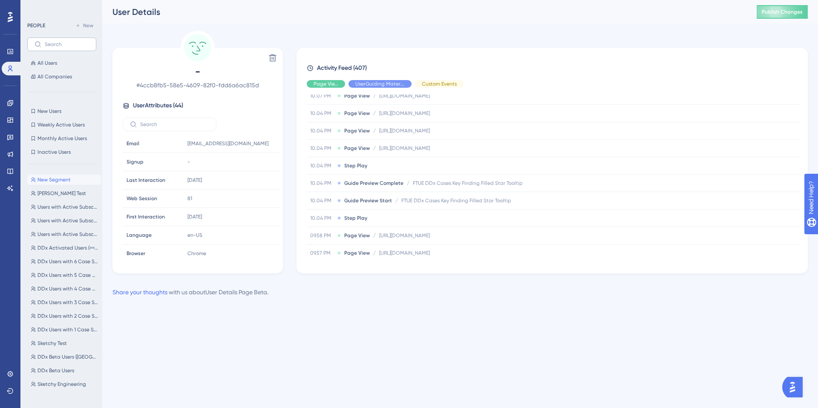
scroll to position [858, 0]
click at [444, 182] on span "FTUE DDx Cases Key Finding Filled Star Tooltip" at bounding box center [468, 181] width 110 height 7
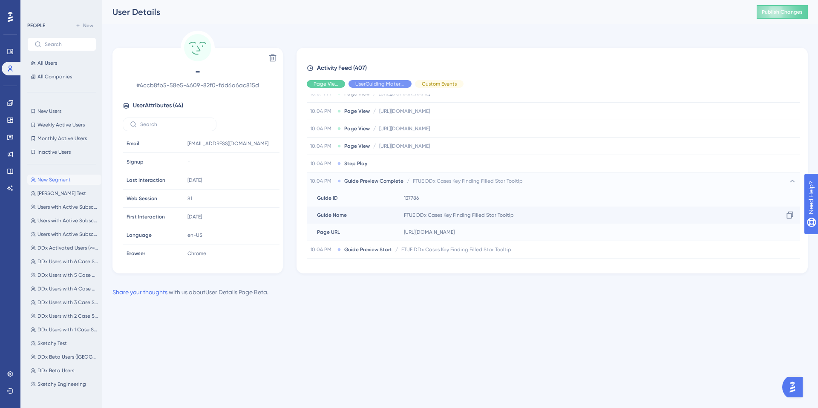
click at [426, 214] on span "FTUE DDx Cases Key Finding Filled Star Tooltip" at bounding box center [459, 215] width 110 height 7
drag, startPoint x: 516, startPoint y: 214, endPoint x: 406, endPoint y: 219, distance: 110.4
click at [406, 219] on div "FTUE DDx Cases Key Finding Filled Star Tooltip Copy FTUE DDx Cases Key Finding …" at bounding box center [599, 215] width 399 height 17
drag, startPoint x: 402, startPoint y: 214, endPoint x: 514, endPoint y: 215, distance: 112.9
click at [514, 215] on div "FTUE DDx Cases Key Finding Filled Star Tooltip Copy FTUE DDx Cases Key Finding …" at bounding box center [599, 215] width 399 height 17
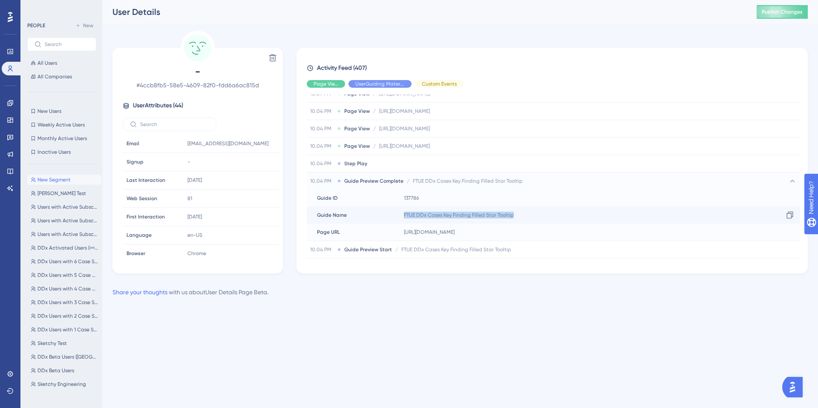
copy span "FTUE DDx Cases Key Finding Filled Star Tooltip"
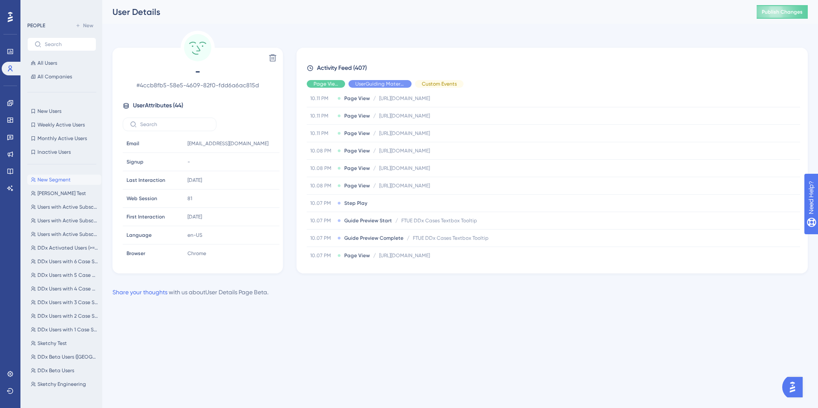
scroll to position [695, 0]
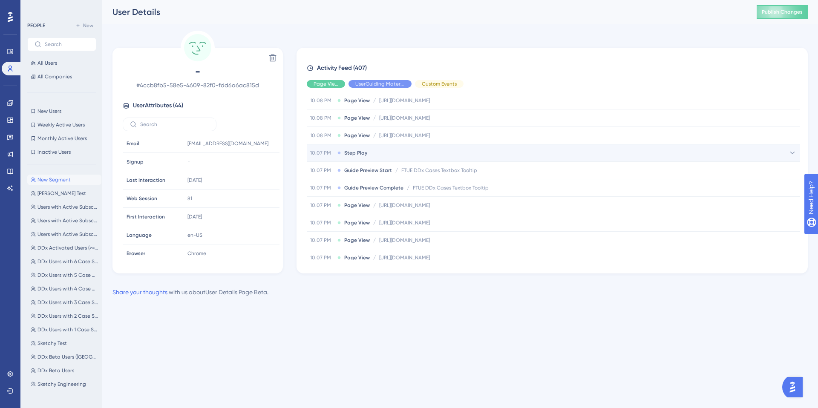
click at [350, 153] on span "Step Play" at bounding box center [355, 152] width 23 height 7
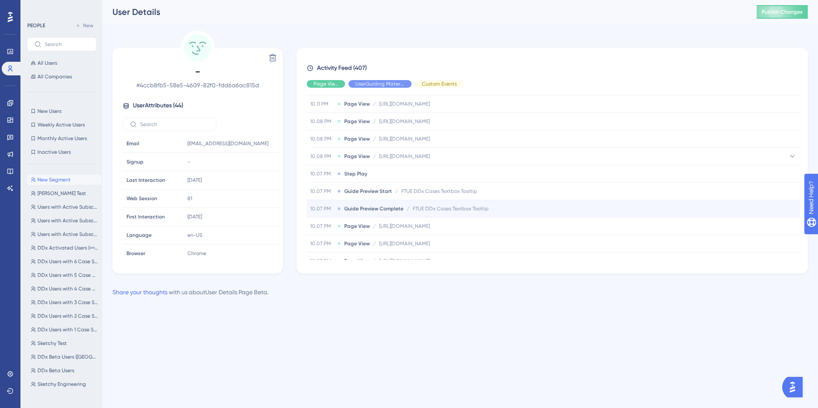
scroll to position [692, 0]
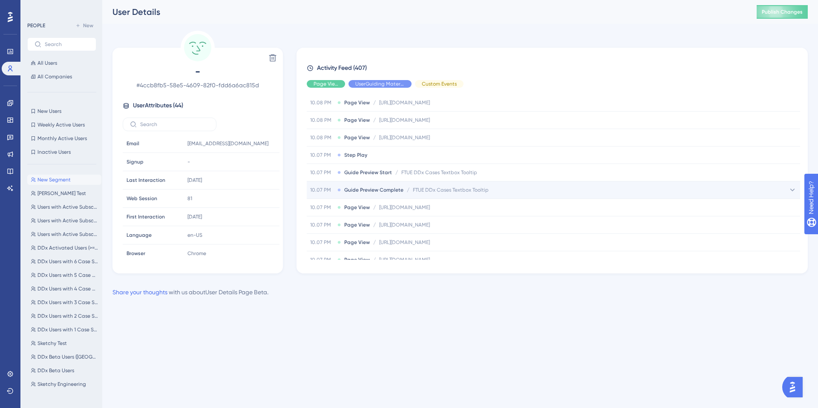
click at [423, 192] on span "FTUE DDx Cases Textbox Tooltip" at bounding box center [451, 190] width 76 height 7
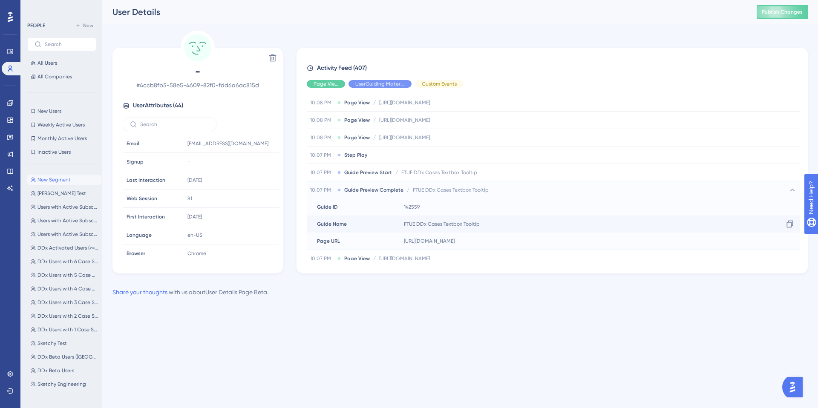
click at [465, 222] on span "FTUE DDx Cases Textbox Tooltip" at bounding box center [442, 224] width 76 height 7
copy div "FTUE DDx Cases Textbox Tooltip Copy"
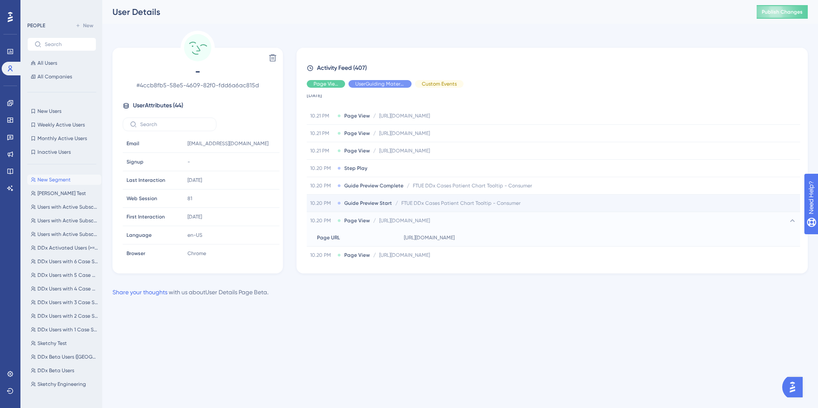
click at [433, 202] on span "FTUE DDx Cases Patient Chart Tooltip - Consumer" at bounding box center [460, 203] width 119 height 7
click at [437, 238] on span "FTUE DDx Cases Patient Chart Tooltip - Consumer" at bounding box center [463, 237] width 119 height 7
copy div "FTUE DDx Cases Patient Chart Tooltip - Consumer Copy"
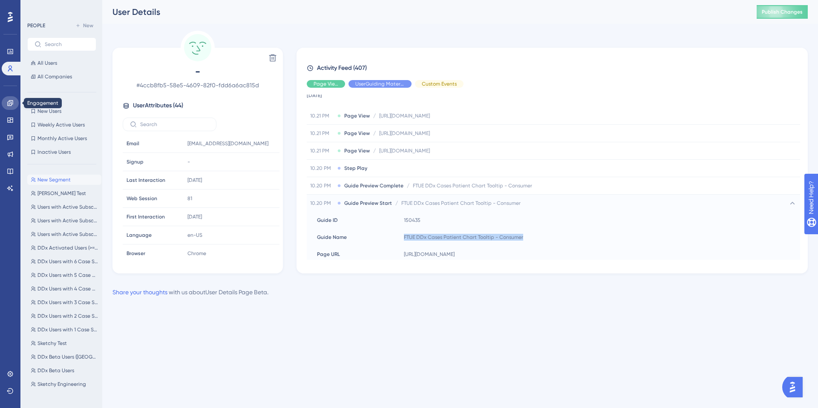
click at [12, 106] on icon at bounding box center [10, 103] width 7 height 7
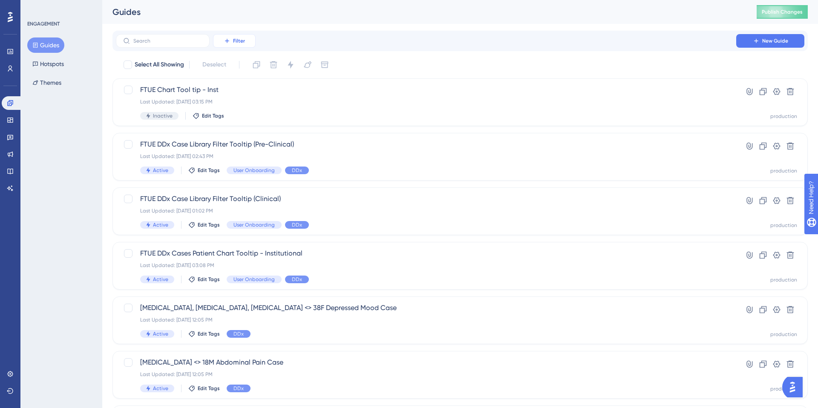
click at [239, 44] on button "Filter" at bounding box center [234, 41] width 43 height 14
click at [242, 116] on span "Status" at bounding box center [233, 116] width 17 height 10
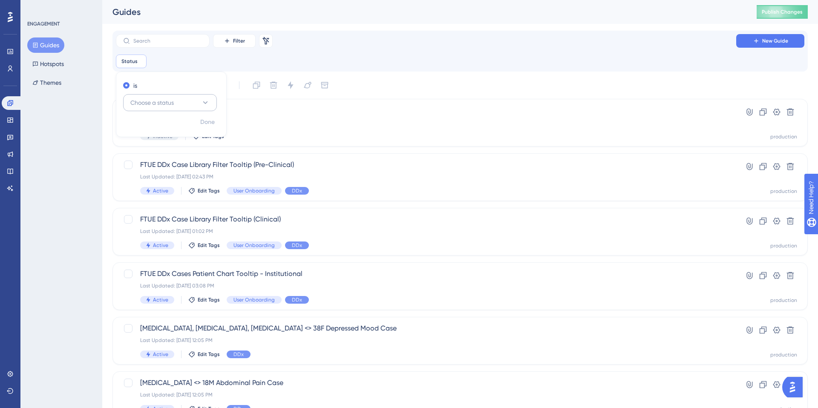
click at [149, 104] on span "Choose a status" at bounding box center [151, 103] width 43 height 10
click at [147, 128] on span "Active" at bounding box center [143, 128] width 17 height 10
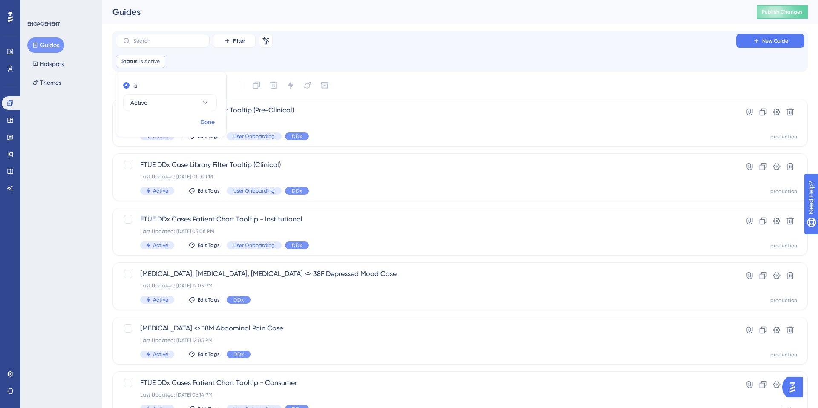
click at [209, 123] on span "Done" at bounding box center [207, 122] width 14 height 10
click at [152, 39] on input "text" at bounding box center [167, 41] width 69 height 6
click at [252, 36] on button "Filter" at bounding box center [234, 41] width 43 height 14
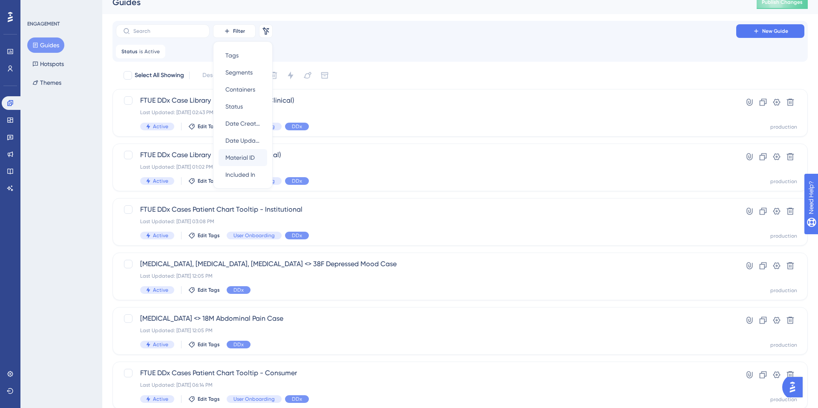
scroll to position [12, 0]
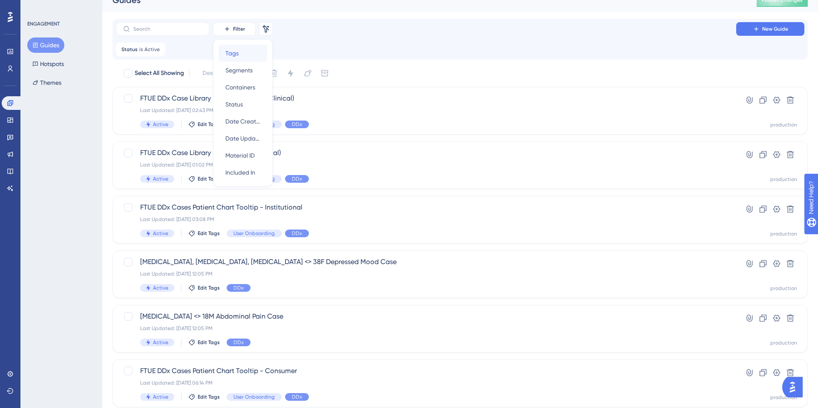
click at [232, 50] on span "Tags" at bounding box center [231, 53] width 13 height 10
click at [212, 103] on label "is not" at bounding box center [210, 108] width 14 height 10
click at [200, 72] on div "is" at bounding box center [239, 74] width 93 height 10
click at [207, 83] on button "Choose a tag" at bounding box center [240, 90] width 94 height 17
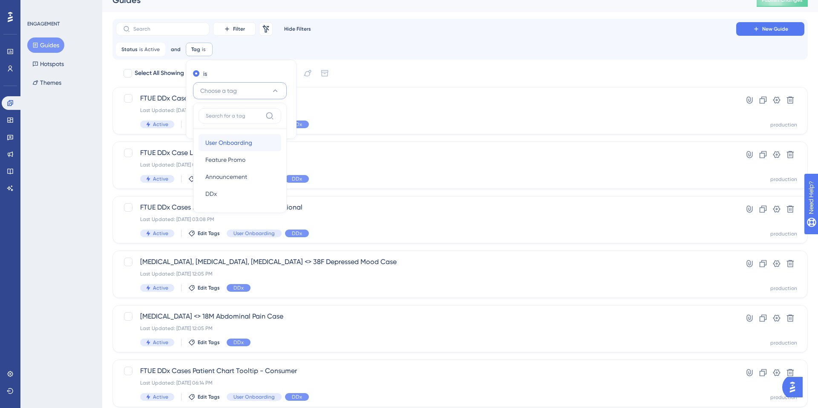
click at [221, 141] on span "User Onboarding" at bounding box center [228, 143] width 47 height 10
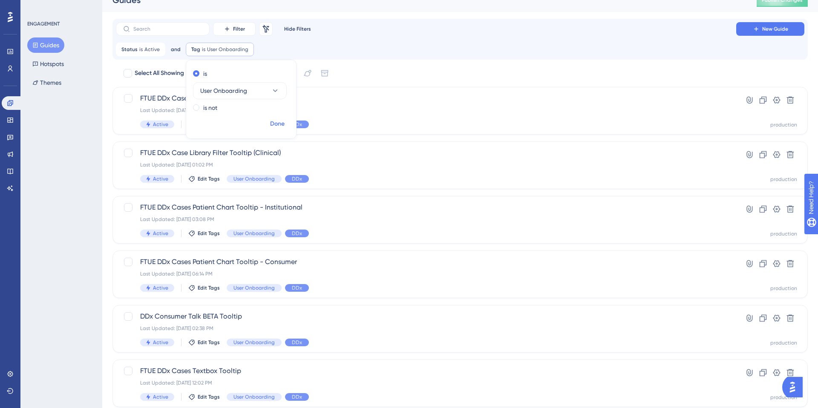
click at [277, 123] on span "Done" at bounding box center [277, 124] width 14 height 10
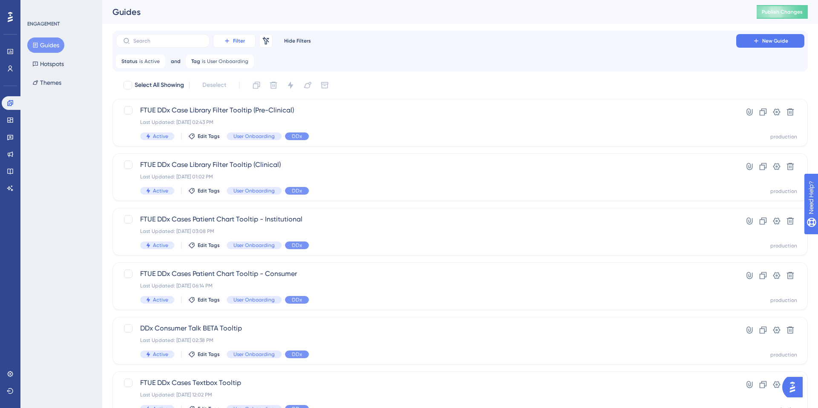
click at [240, 37] on button "Filter" at bounding box center [234, 41] width 43 height 14
click at [236, 68] on span "Tags" at bounding box center [231, 65] width 13 height 10
click at [301, 102] on span "Choose a tag" at bounding box center [307, 103] width 37 height 10
click at [295, 206] on span "DDx" at bounding box center [299, 206] width 11 height 10
click at [361, 138] on span "Done" at bounding box center [366, 136] width 14 height 10
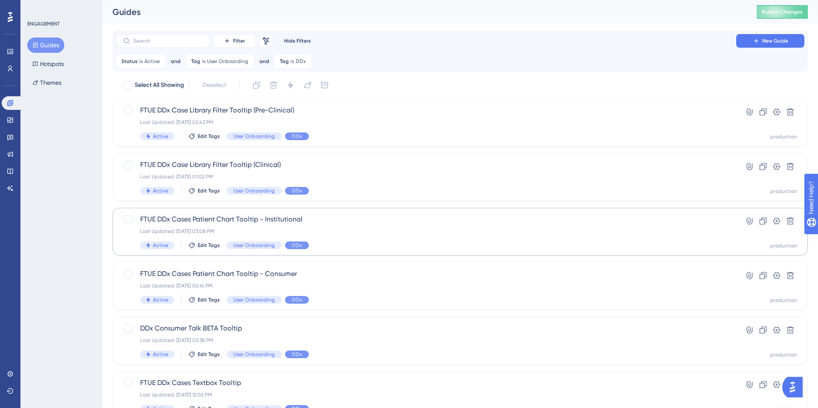
scroll to position [202, 0]
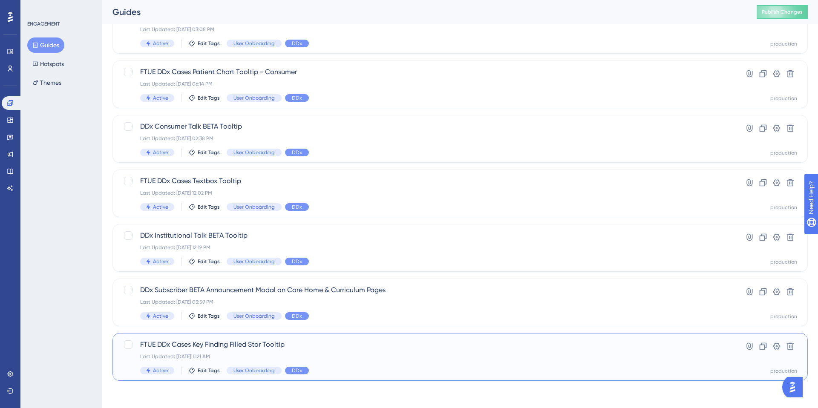
click at [218, 347] on span "FTUE DDx Cases Key Finding Filled Star Tooltip" at bounding box center [425, 344] width 571 height 10
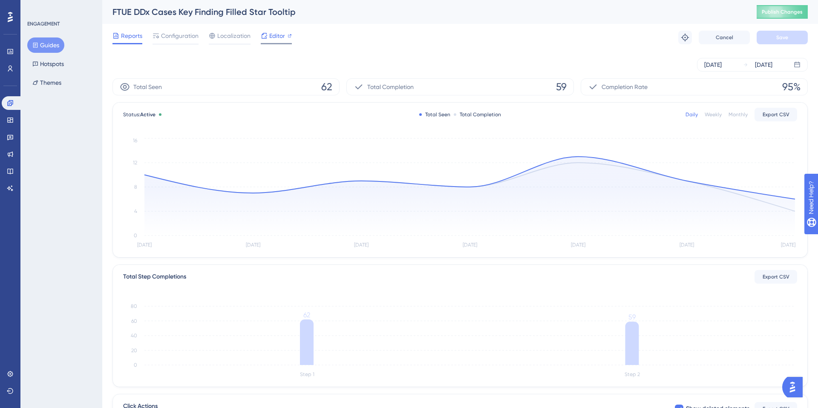
click at [272, 34] on span "Editor" at bounding box center [277, 36] width 16 height 10
click at [163, 34] on span "Configuration" at bounding box center [179, 36] width 37 height 10
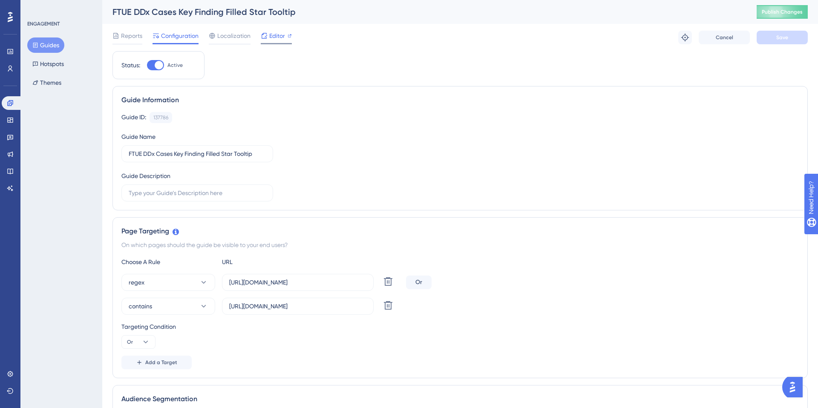
click at [282, 33] on span "Editor" at bounding box center [277, 36] width 16 height 10
click at [129, 34] on span "Reports" at bounding box center [131, 36] width 21 height 10
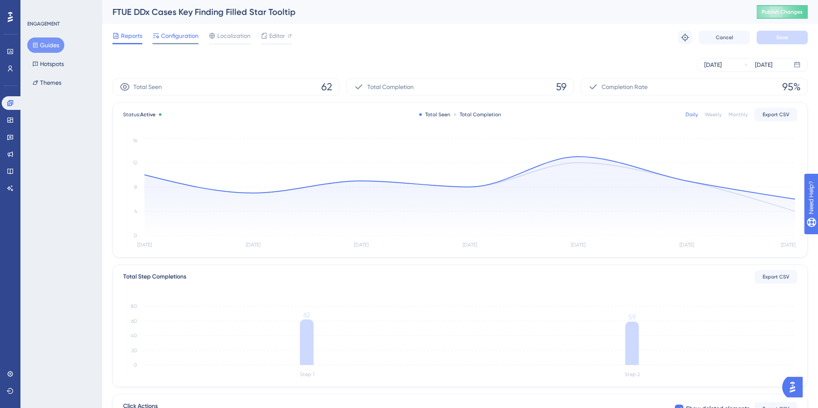
click at [178, 36] on span "Configuration" at bounding box center [179, 36] width 37 height 10
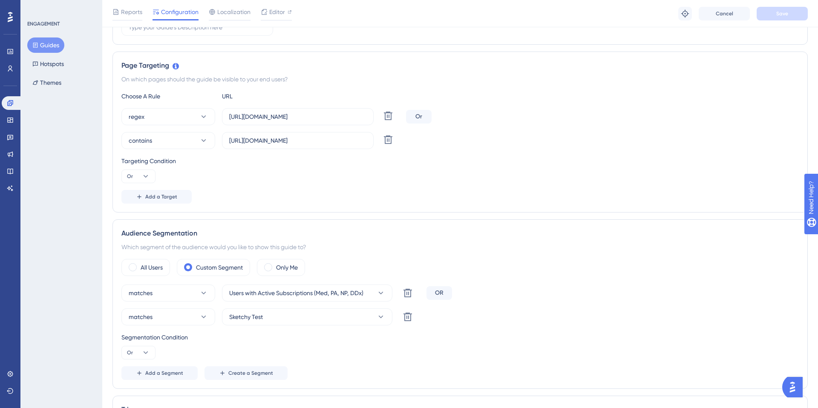
scroll to position [167, 0]
click at [322, 118] on input "https://app.sketchy.com/cases/(.*)" at bounding box center [297, 118] width 137 height 9
click at [327, 95] on div "Choose A Rule URL" at bounding box center [459, 98] width 677 height 10
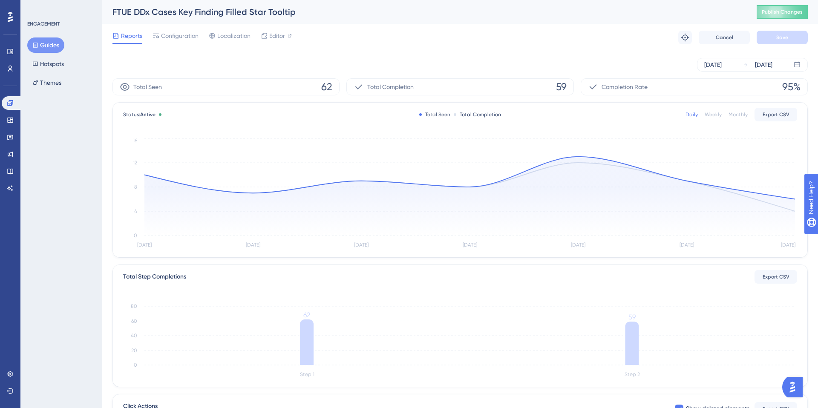
click at [49, 44] on button "Guides" at bounding box center [45, 44] width 37 height 15
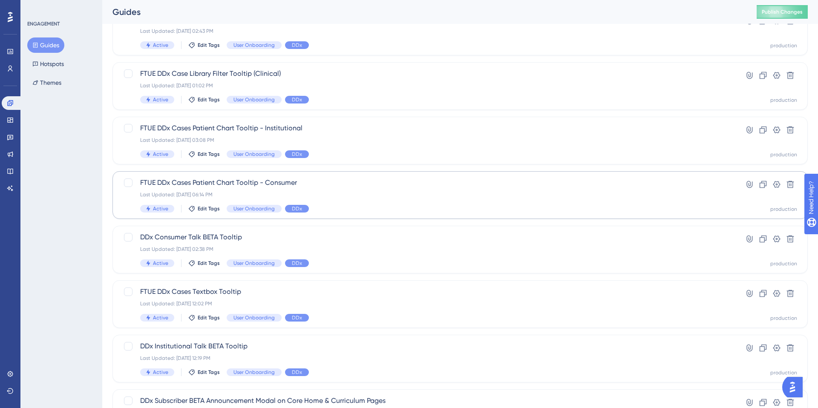
scroll to position [113, 0]
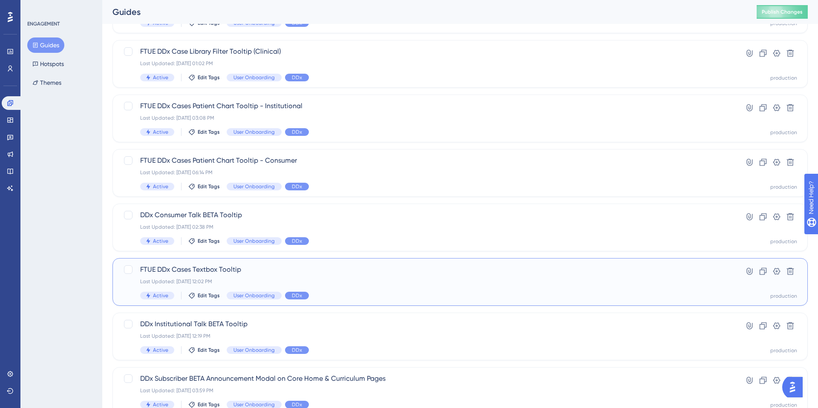
click at [267, 274] on span "FTUE DDx Cases Textbox Tooltip" at bounding box center [425, 269] width 571 height 10
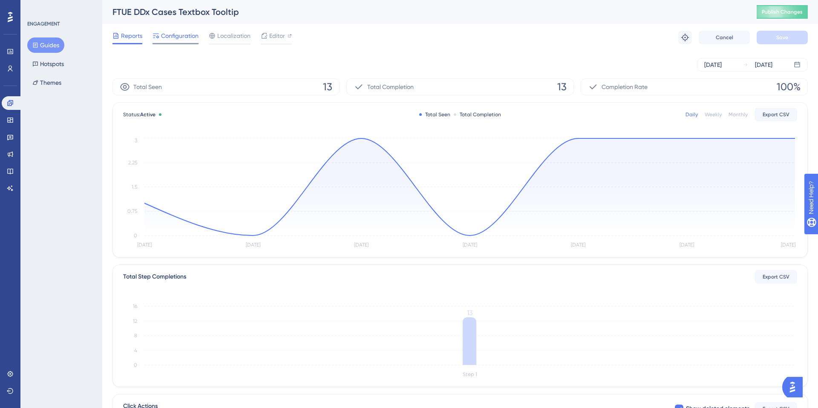
click at [178, 35] on span "Configuration" at bounding box center [179, 36] width 37 height 10
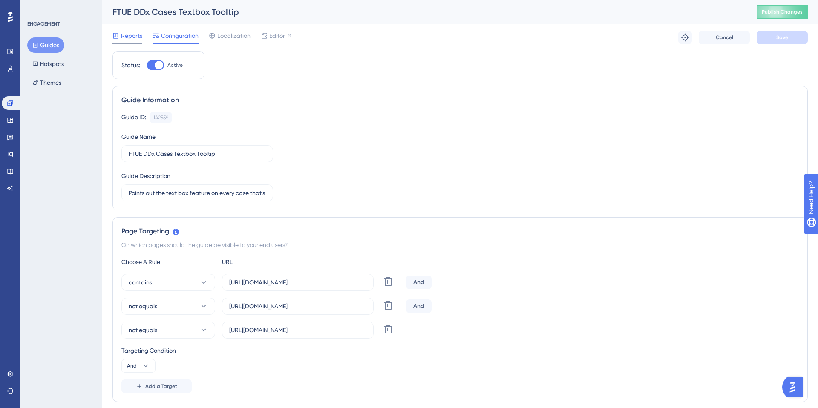
click at [128, 36] on span "Reports" at bounding box center [131, 36] width 21 height 10
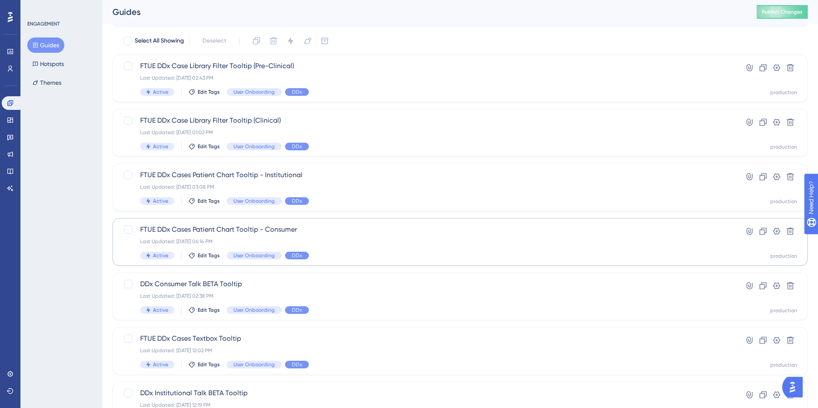
scroll to position [35, 0]
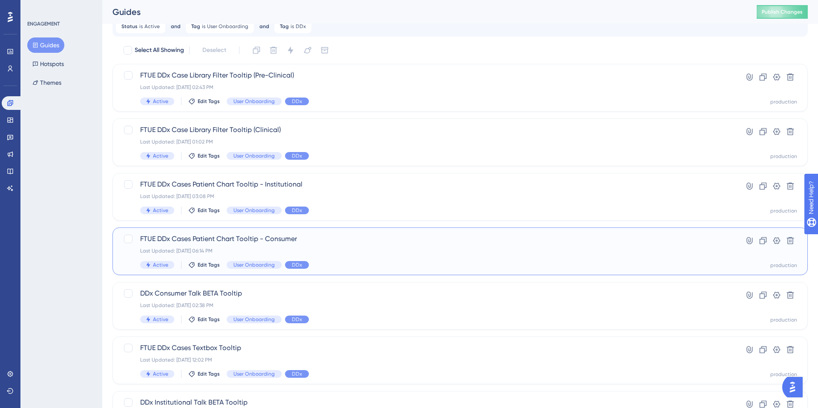
click at [261, 242] on span "FTUE DDx Cases Patient Chart Tooltip - Consumer" at bounding box center [425, 239] width 571 height 10
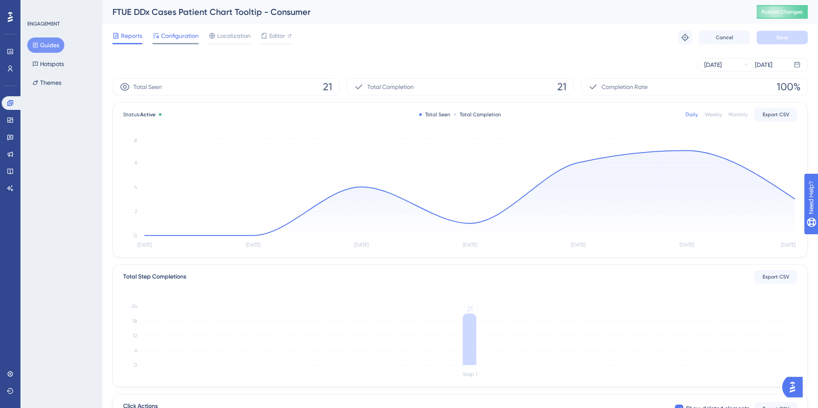
click at [175, 36] on span "Configuration" at bounding box center [179, 36] width 37 height 10
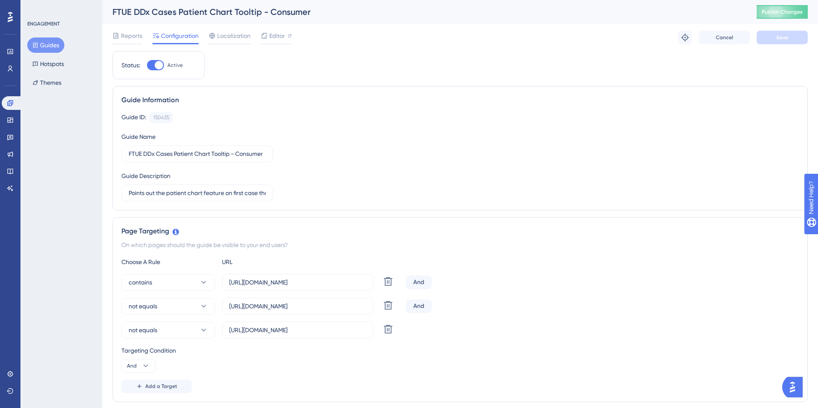
scroll to position [118, 0]
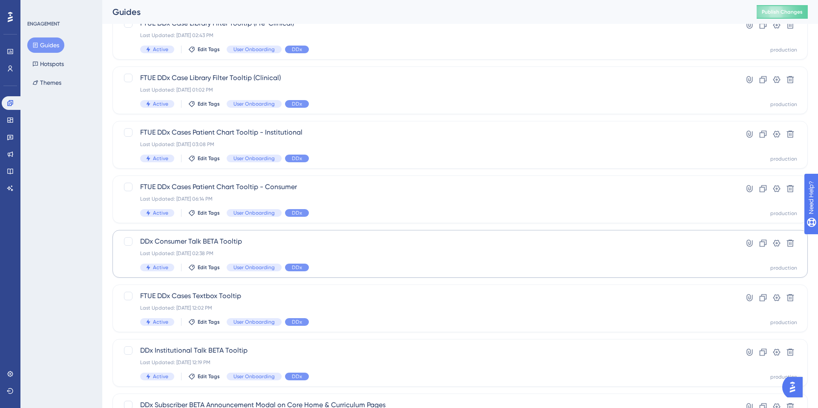
scroll to position [96, 0]
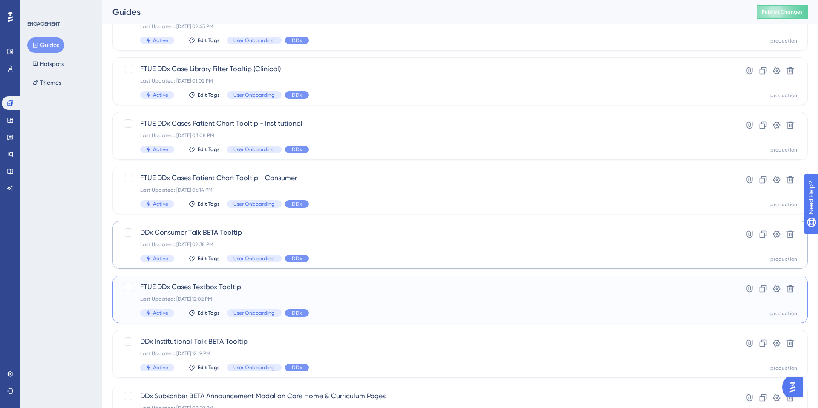
click at [269, 295] on div "FTUE DDx Cases Textbox Tooltip Last Updated: May 12 2025, 12:02 PM Active Edit …" at bounding box center [425, 299] width 571 height 35
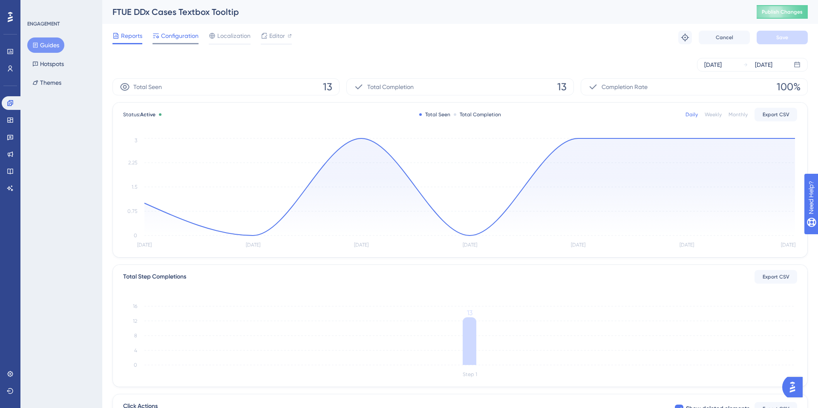
click at [178, 35] on span "Configuration" at bounding box center [179, 36] width 37 height 10
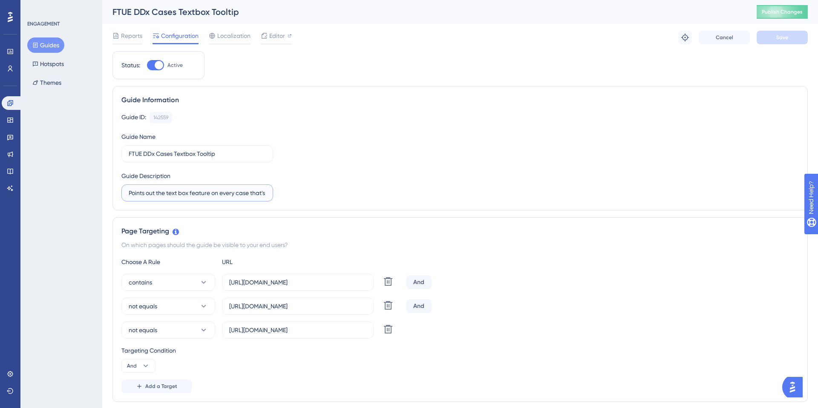
click at [189, 192] on input "Points out the text box feature on every case that's not the demo case. Encoura…" at bounding box center [197, 192] width 137 height 9
drag, startPoint x: 170, startPoint y: 194, endPoint x: 274, endPoint y: 199, distance: 103.6
click at [274, 199] on div "Guide ID: 142559 Copy Guide Name FTUE DDx Cases Textbox Tooltip Guide Descripti…" at bounding box center [459, 156] width 677 height 89
click at [301, 189] on div "Guide ID: 142559 Copy Guide Name FTUE DDx Cases Textbox Tooltip Guide Descripti…" at bounding box center [459, 156] width 677 height 89
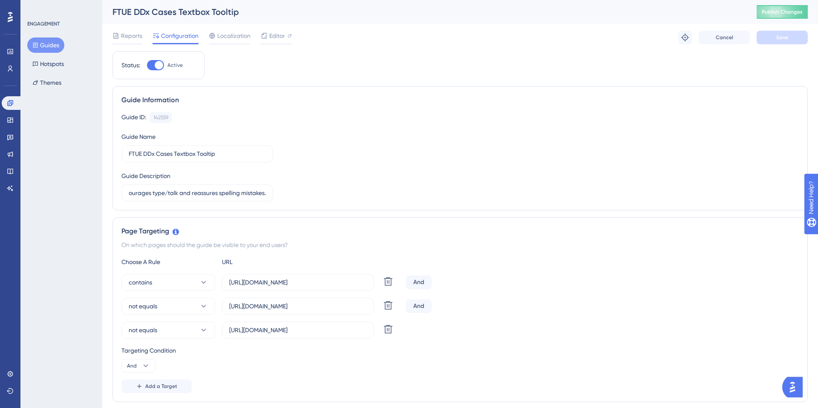
scroll to position [0, 0]
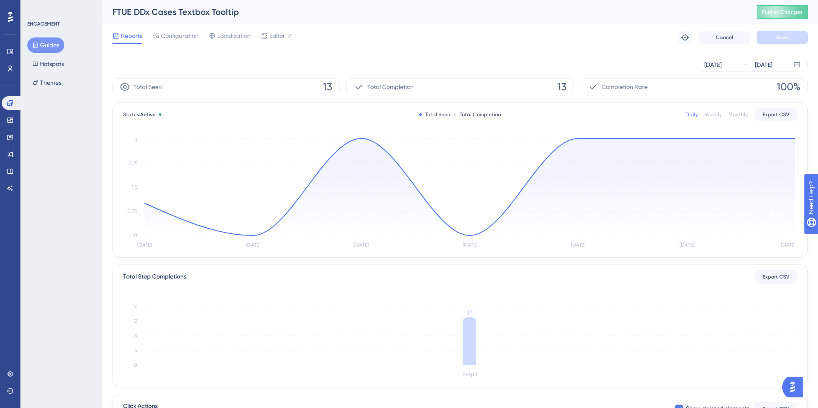
scroll to position [69, 0]
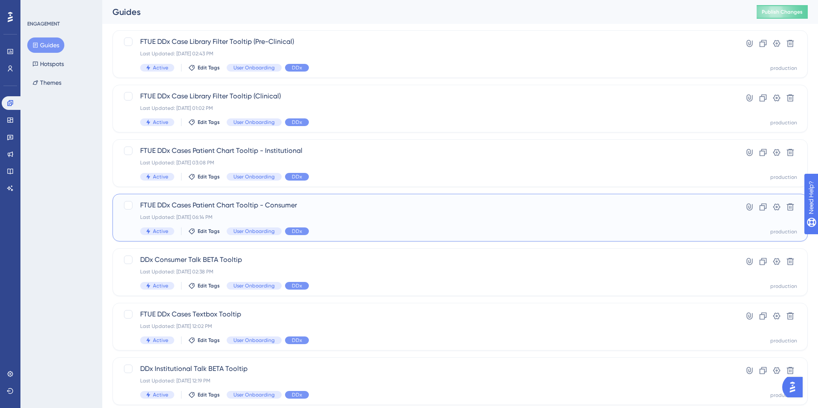
click at [224, 214] on div "Last Updated: [DATE] 06:14 PM" at bounding box center [425, 217] width 571 height 7
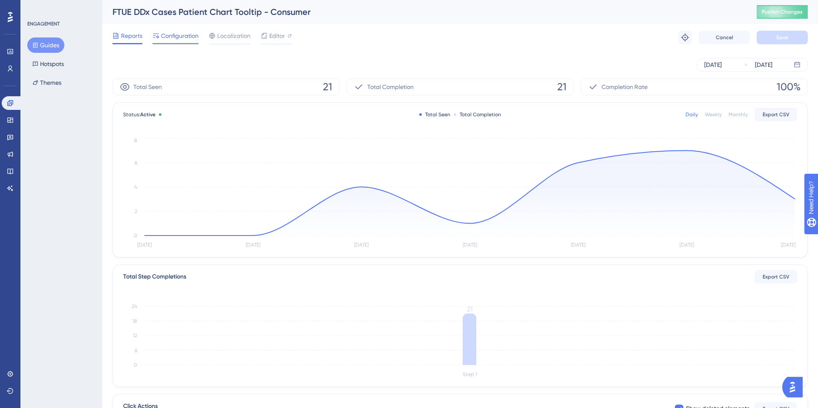
click at [179, 33] on span "Configuration" at bounding box center [179, 36] width 37 height 10
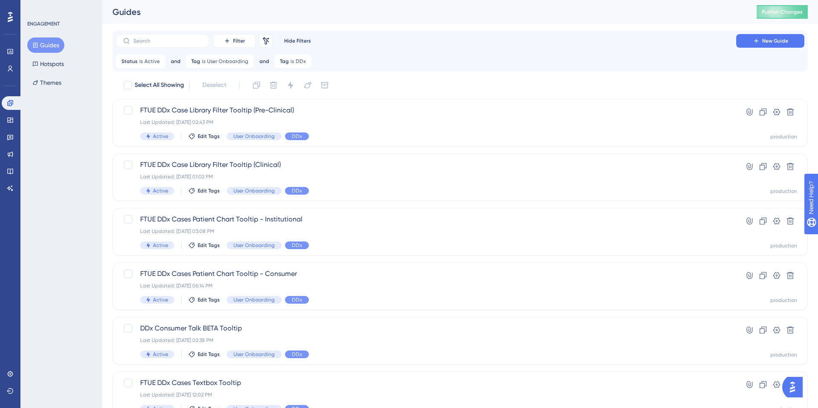
scroll to position [41, 0]
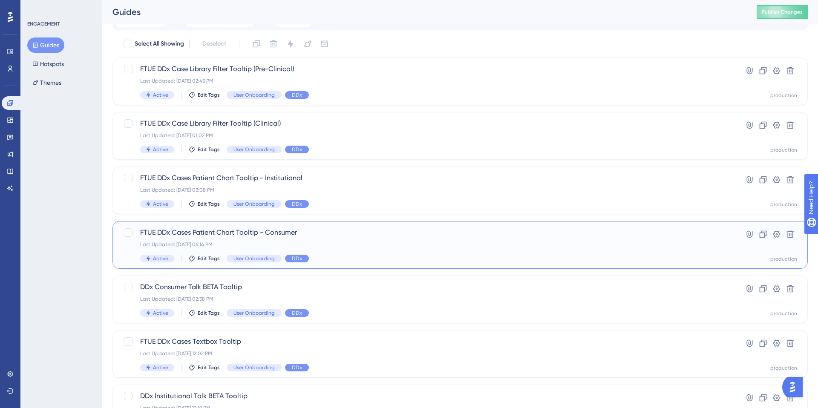
click at [237, 242] on div "Last Updated: [DATE] 06:14 PM" at bounding box center [425, 244] width 571 height 7
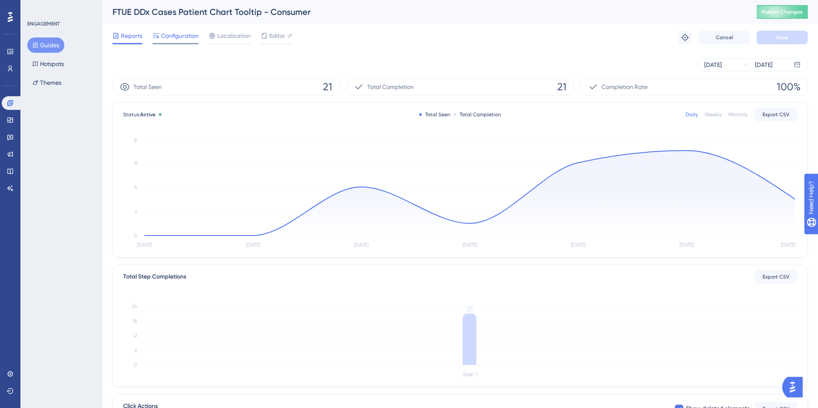
click at [162, 43] on div at bounding box center [175, 43] width 46 height 1
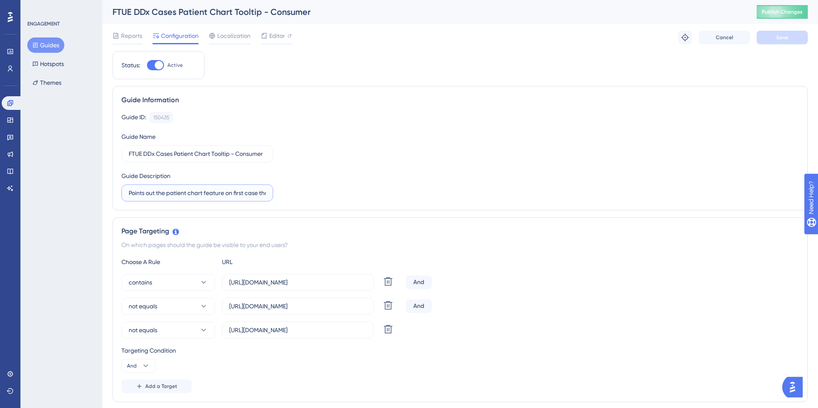
click at [148, 194] on input "Points out the patient chart feature on first case that's not the demo case." at bounding box center [197, 192] width 137 height 9
click at [136, 193] on input "Points out the patient chart feature on first case that's not the demo case." at bounding box center [197, 192] width 137 height 9
drag, startPoint x: 137, startPoint y: 193, endPoint x: 276, endPoint y: 207, distance: 139.9
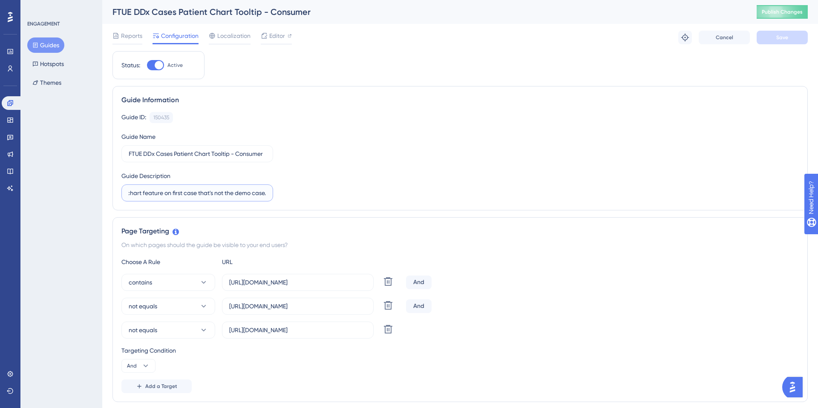
click at [276, 207] on div "Guide Information Guide ID: 150435 Copy Guide Name FTUE DDx Cases Patient Chart…" at bounding box center [459, 148] width 695 height 124
click at [211, 193] on input "Points out the patient chart feature on first case that's not the demo case." at bounding box center [197, 192] width 137 height 9
drag, startPoint x: 196, startPoint y: 194, endPoint x: 273, endPoint y: 197, distance: 76.7
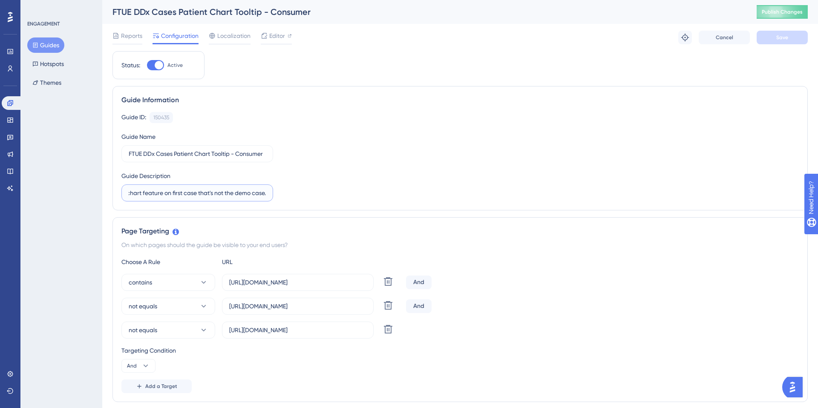
click at [273, 197] on label "Points out the patient chart feature on first case that's not the demo case." at bounding box center [197, 192] width 152 height 17
click at [225, 193] on input "Points out the patient chart feature on first case that's not the demo case." at bounding box center [197, 192] width 137 height 9
drag, startPoint x: 216, startPoint y: 191, endPoint x: 319, endPoint y: 195, distance: 102.3
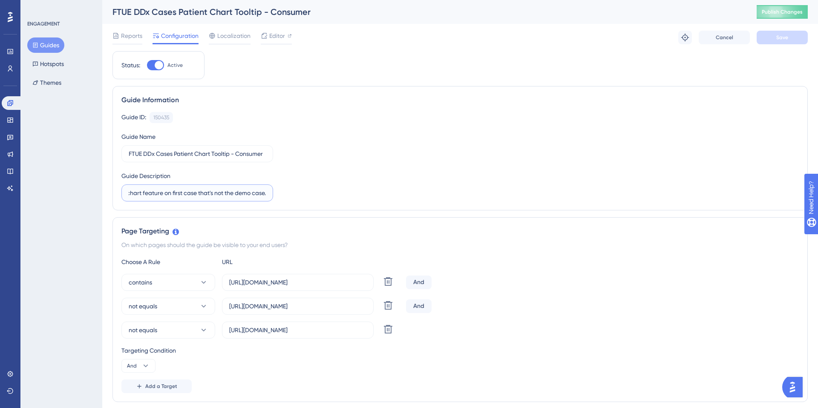
click at [319, 195] on div "Guide ID: 150435 Copy Guide Name FTUE DDx Cases Patient Chart Tooltip - Consume…" at bounding box center [459, 156] width 677 height 89
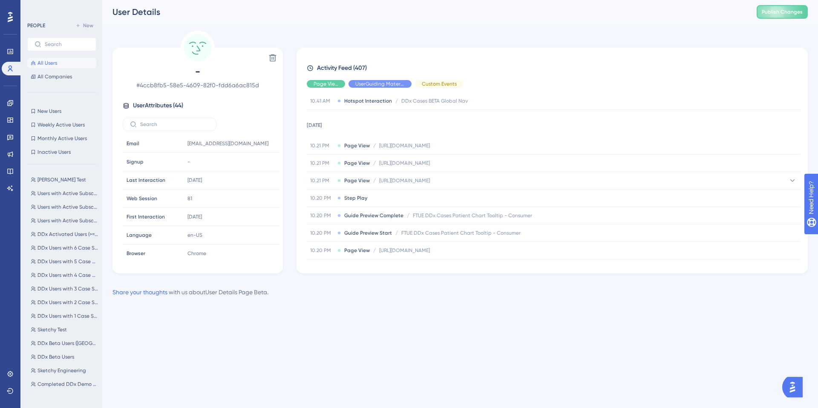
scroll to position [301, 0]
click at [52, 45] on input "text" at bounding box center [67, 44] width 44 height 6
click at [37, 64] on span "All Users" at bounding box center [47, 63] width 20 height 7
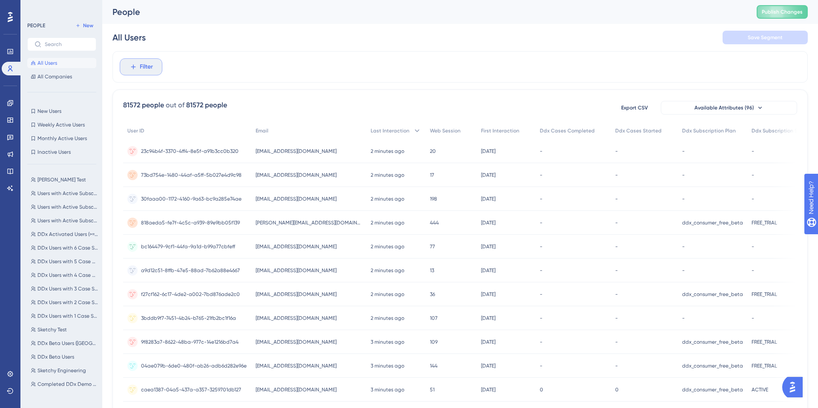
click at [144, 70] on span "Filter" at bounding box center [146, 67] width 13 height 10
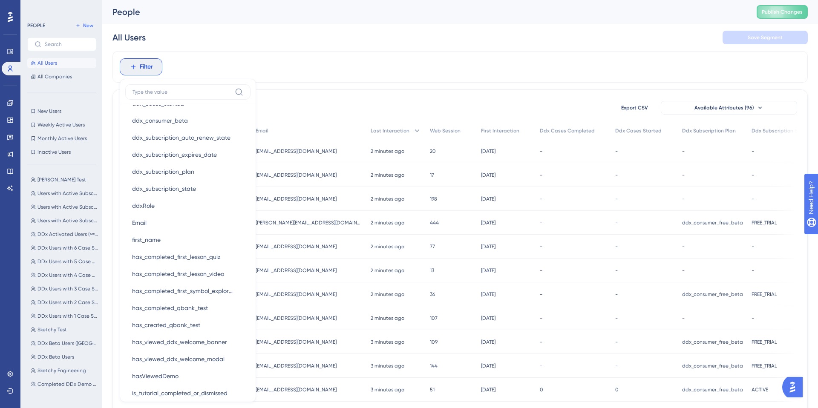
scroll to position [616, 0]
click at [147, 224] on button "Email Email" at bounding box center [187, 220] width 125 height 17
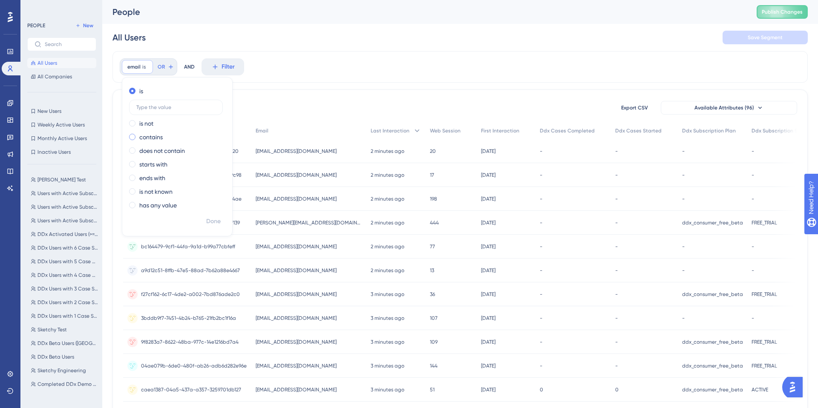
click at [134, 140] on div "contains" at bounding box center [175, 137] width 93 height 10
paste input "[EMAIL_ADDRESS][DOMAIN_NAME]"
type input "[EMAIL_ADDRESS][DOMAIN_NAME]"
click at [218, 223] on span "Done" at bounding box center [213, 221] width 14 height 10
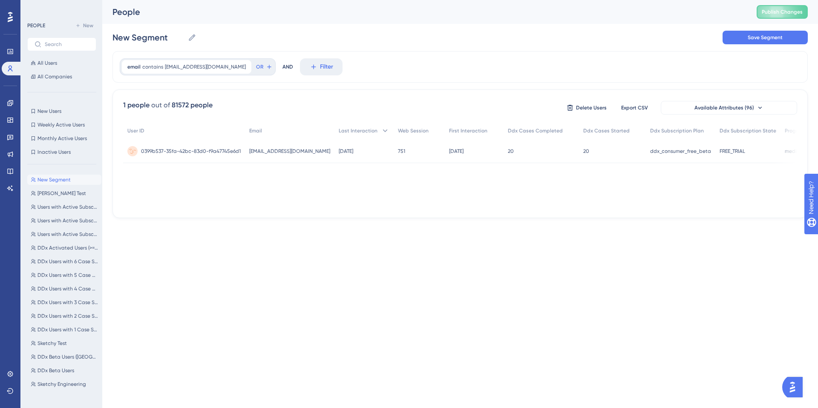
scroll to position [0, 9]
click at [385, 156] on div "751 751" at bounding box center [410, 151] width 51 height 24
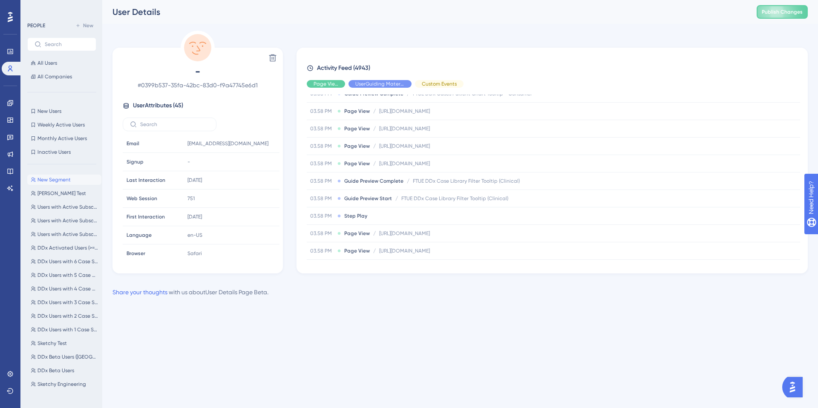
scroll to position [423, 0]
click at [11, 102] on icon at bounding box center [10, 103] width 6 height 6
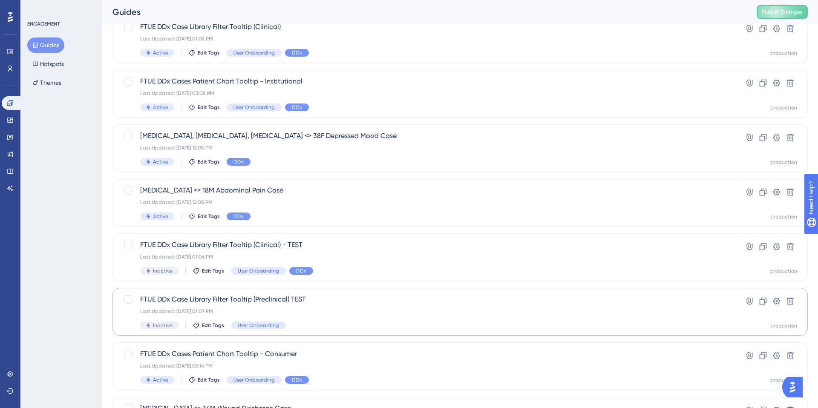
scroll to position [253, 0]
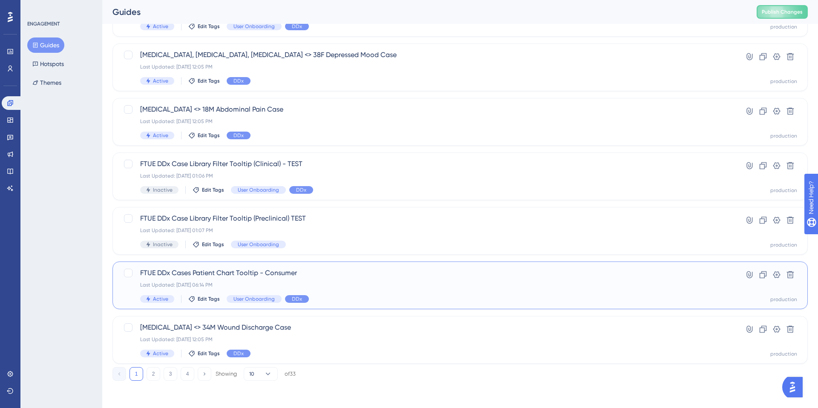
click at [367, 284] on div "Last Updated: [DATE] 06:14 PM" at bounding box center [425, 284] width 571 height 7
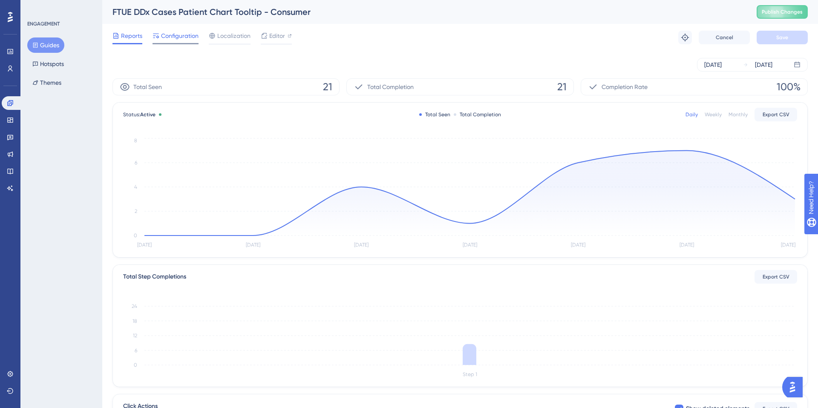
click at [181, 34] on span "Configuration" at bounding box center [179, 36] width 37 height 10
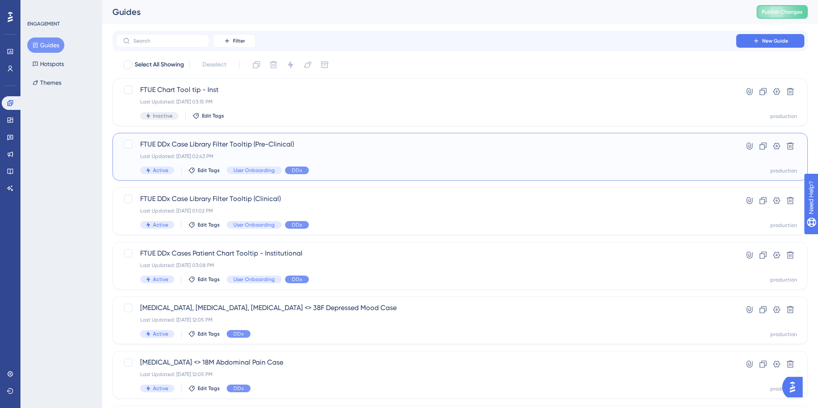
click at [242, 158] on div "Last Updated: [DATE] 02:43 PM" at bounding box center [425, 156] width 571 height 7
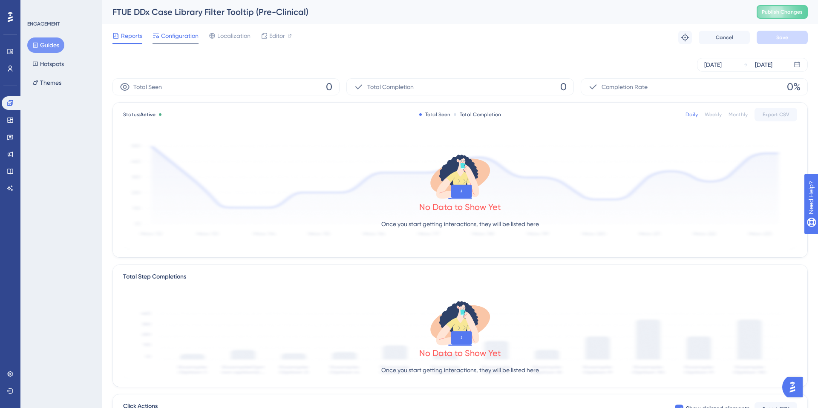
click at [175, 38] on span "Configuration" at bounding box center [179, 36] width 37 height 10
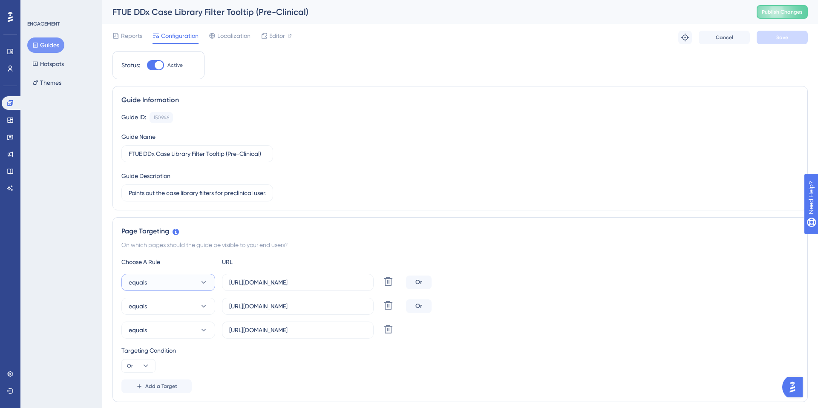
click at [178, 277] on button "equals" at bounding box center [168, 282] width 94 height 17
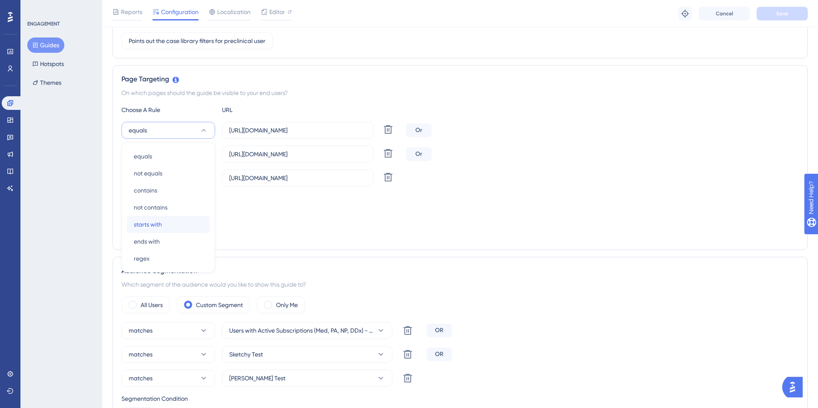
click at [155, 225] on span "starts with" at bounding box center [148, 224] width 28 height 10
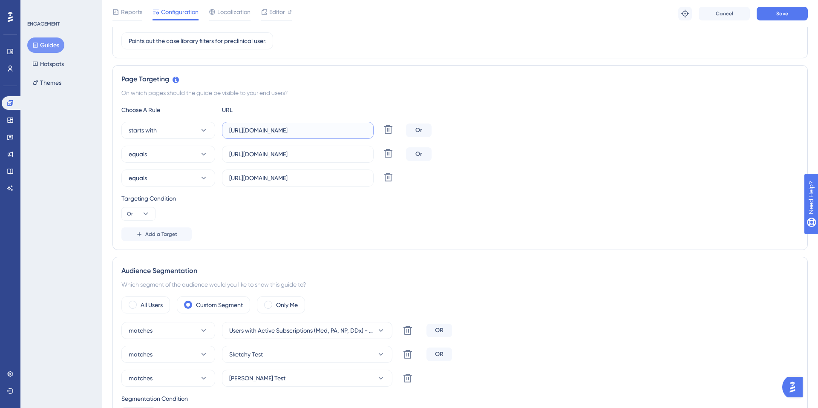
click at [330, 129] on input "[URL][DOMAIN_NAME]" at bounding box center [297, 130] width 137 height 9
type input "[URL][DOMAIN_NAME]?"
click at [459, 133] on div "starts with [URL][DOMAIN_NAME]? Delete Or" at bounding box center [459, 130] width 677 height 17
click at [459, 13] on span "Save" at bounding box center [782, 13] width 12 height 7
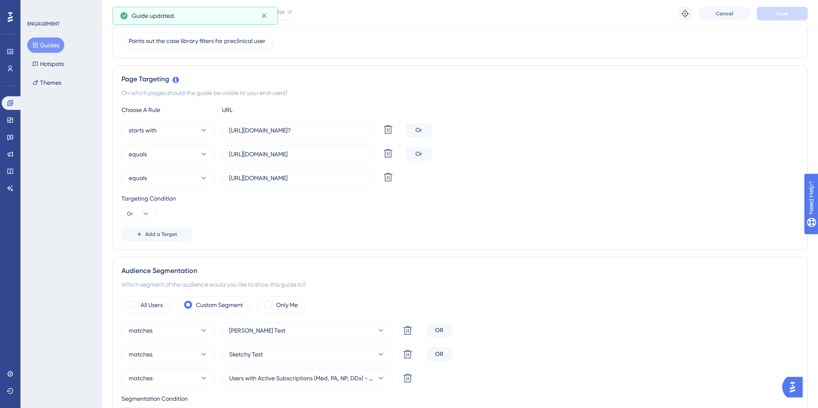
scroll to position [0, 0]
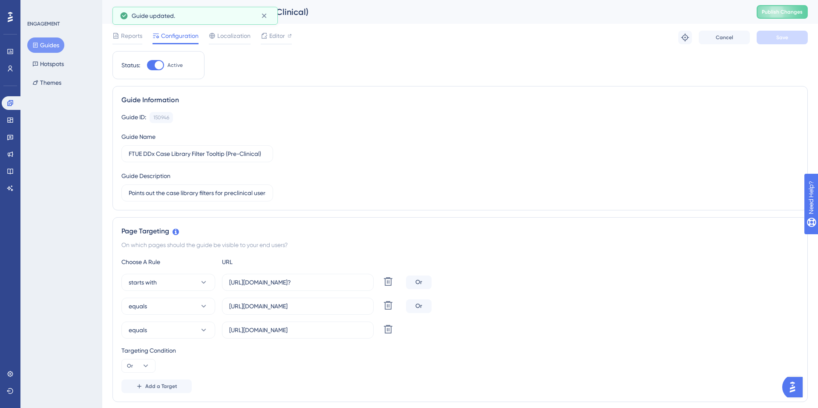
click at [40, 47] on button "Guides" at bounding box center [45, 44] width 37 height 15
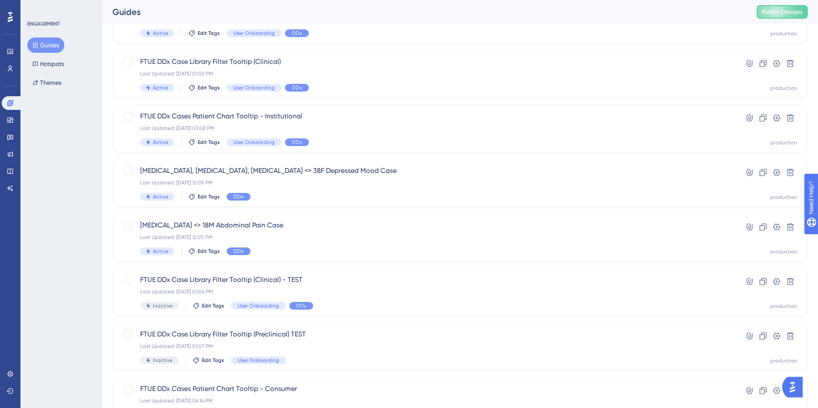
scroll to position [139, 0]
click at [13, 69] on icon at bounding box center [10, 68] width 7 height 7
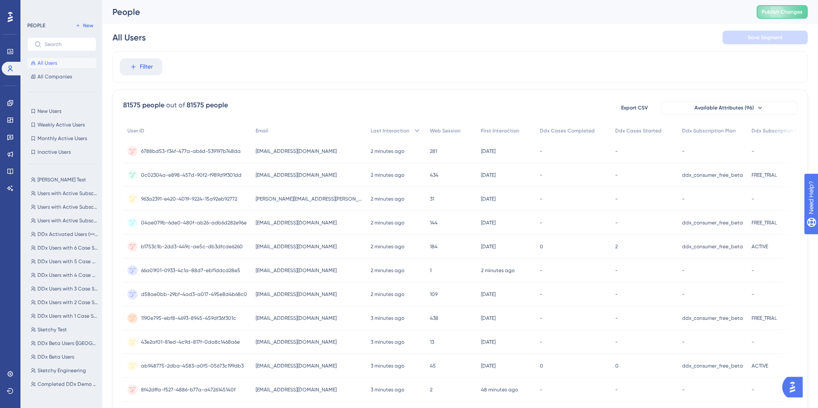
click at [132, 76] on div "Filter" at bounding box center [459, 67] width 695 height 32
click at [138, 68] on button "Filter" at bounding box center [141, 66] width 43 height 17
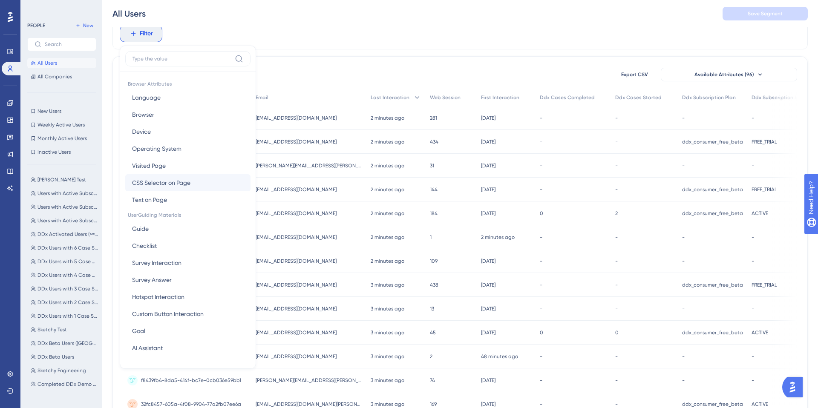
scroll to position [19, 0]
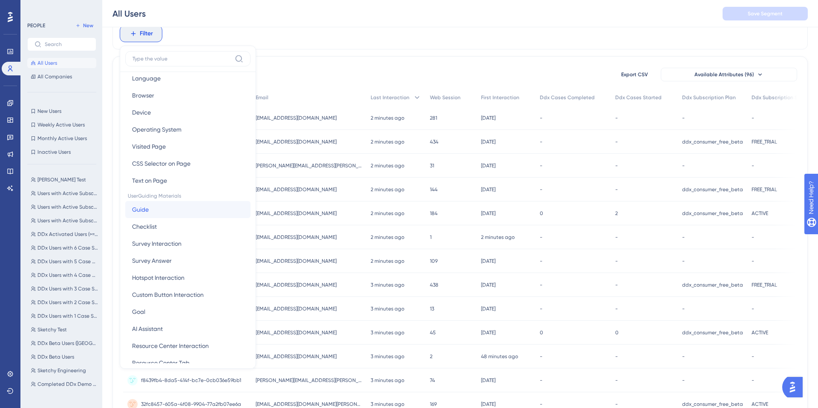
click at [144, 212] on span "Guide" at bounding box center [140, 209] width 17 height 10
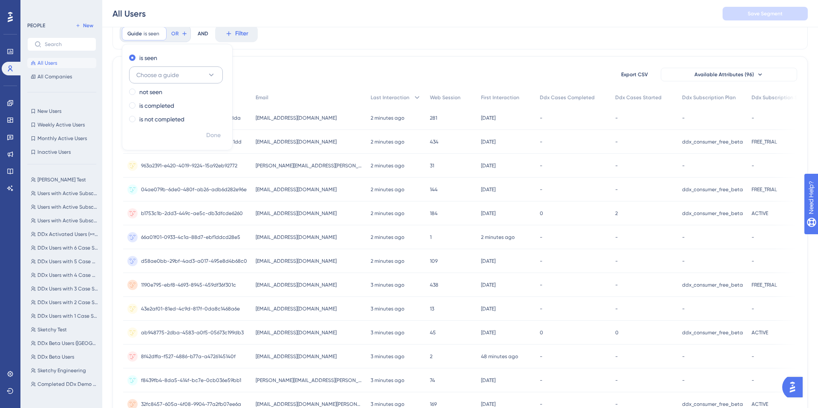
click at [153, 79] on span "Choose a guide" at bounding box center [157, 75] width 43 height 10
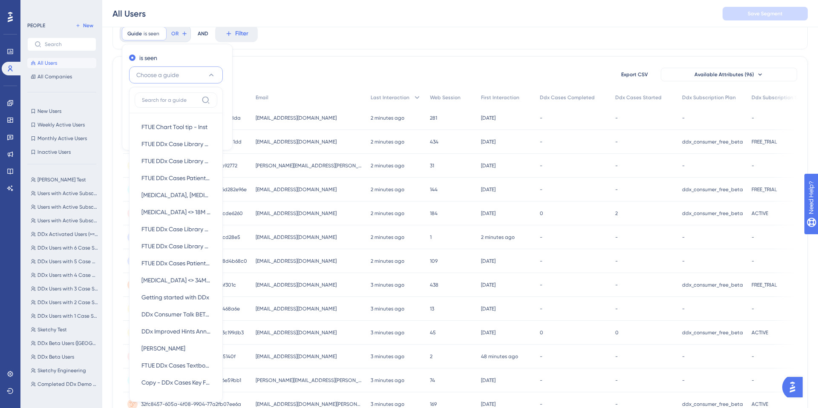
scroll to position [74, 0]
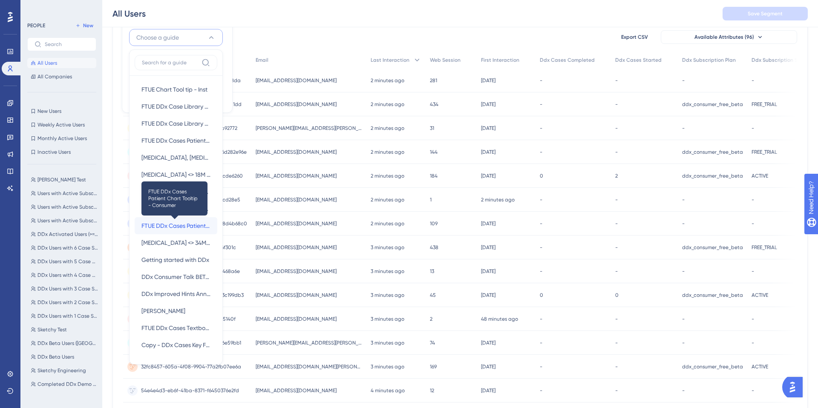
click at [157, 226] on span "FTUE DDx Cases Patient Chart Tooltip - Consumer" at bounding box center [175, 226] width 69 height 10
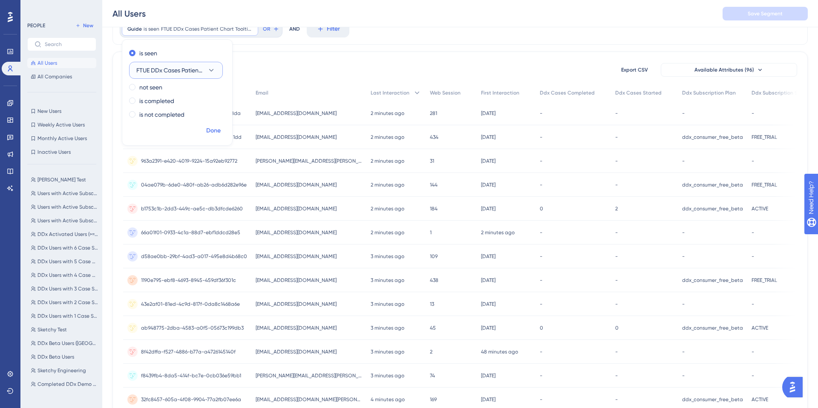
scroll to position [32, 0]
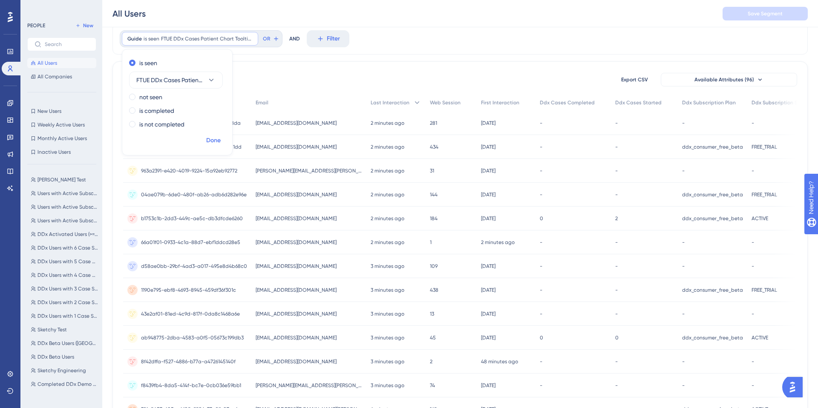
click at [217, 140] on span "Done" at bounding box center [213, 140] width 14 height 10
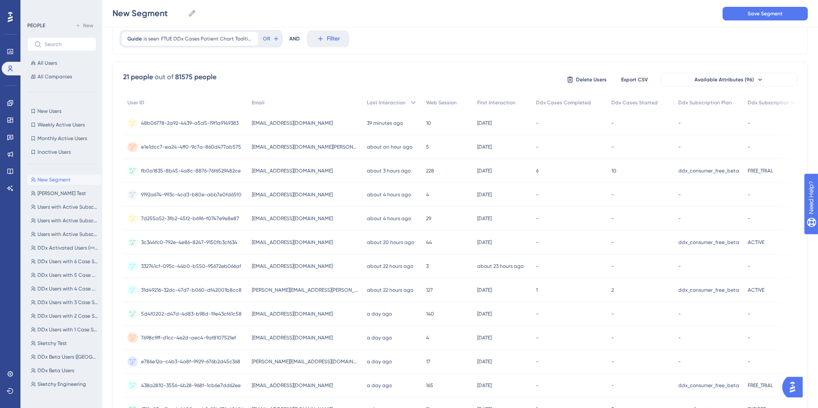
click at [408, 48] on div "Guide is seen FTUE DDx Cases Patient Chart Tooltip - Consumer FTUE DDx Cases Pa…" at bounding box center [459, 39] width 695 height 32
